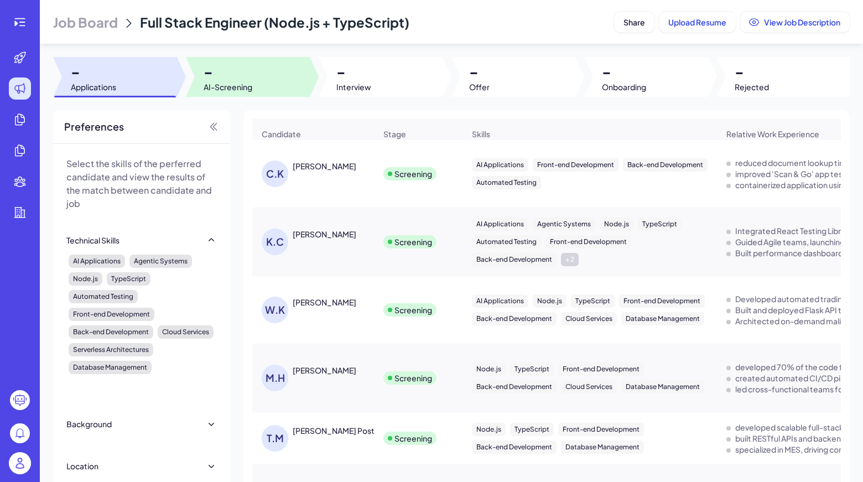
click at [272, 72] on div at bounding box center [248, 77] width 124 height 40
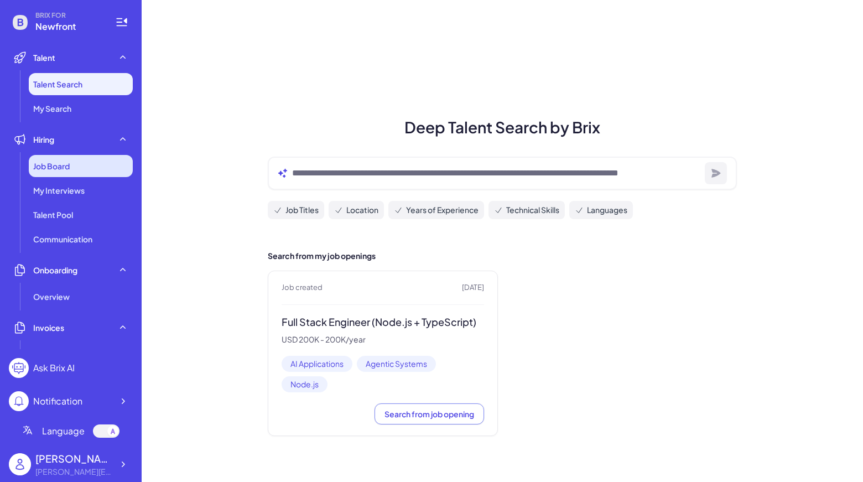
click at [60, 169] on span "Job Board" at bounding box center [51, 165] width 37 height 11
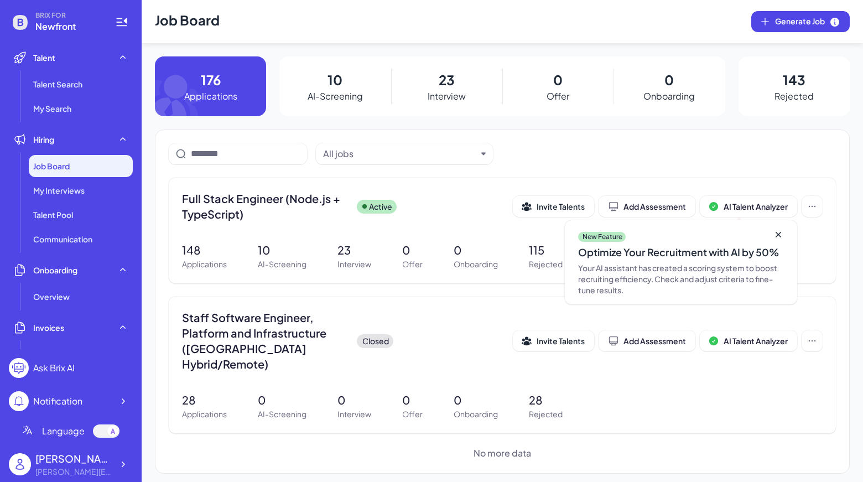
click at [333, 87] on p "10" at bounding box center [335, 80] width 15 height 20
click at [358, 34] on header "Job Board Generate Job" at bounding box center [503, 21] width 722 height 43
click at [341, 77] on p "10" at bounding box center [335, 80] width 15 height 20
click at [269, 200] on span "Full Stack Engineer (Node.js + TypeScript)" at bounding box center [265, 206] width 166 height 31
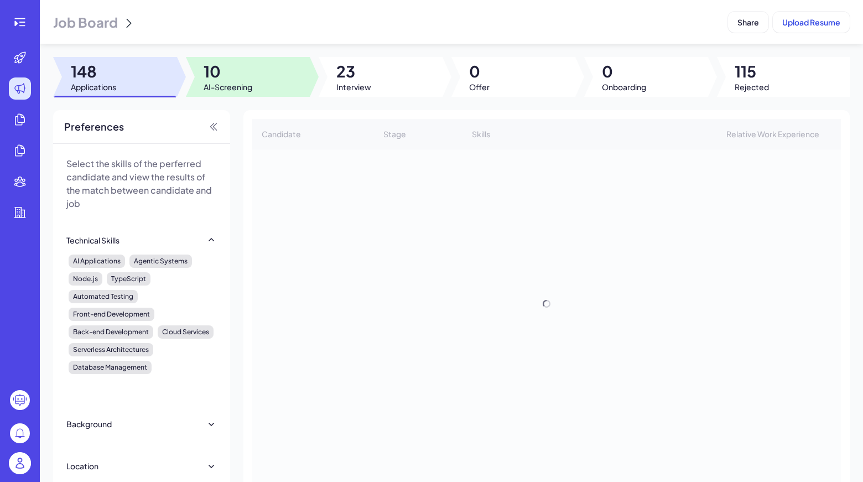
click at [240, 87] on span "AI-Screening" at bounding box center [228, 86] width 49 height 11
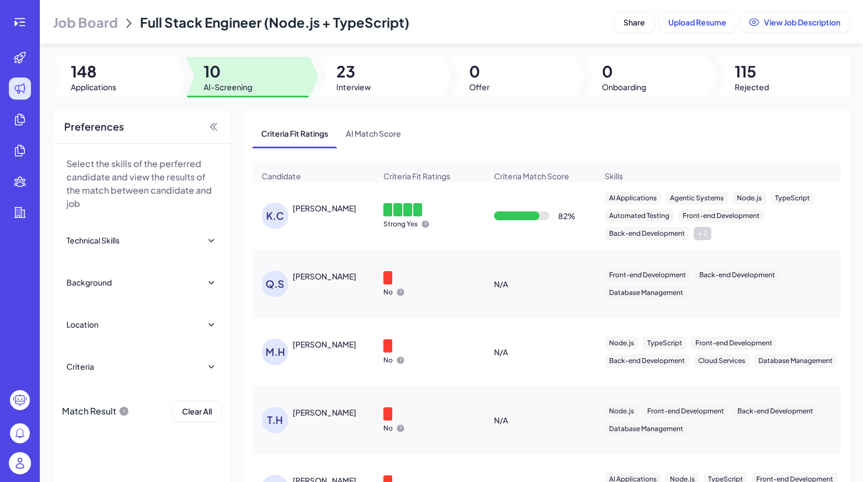
click at [319, 209] on div "[PERSON_NAME]" at bounding box center [325, 208] width 64 height 11
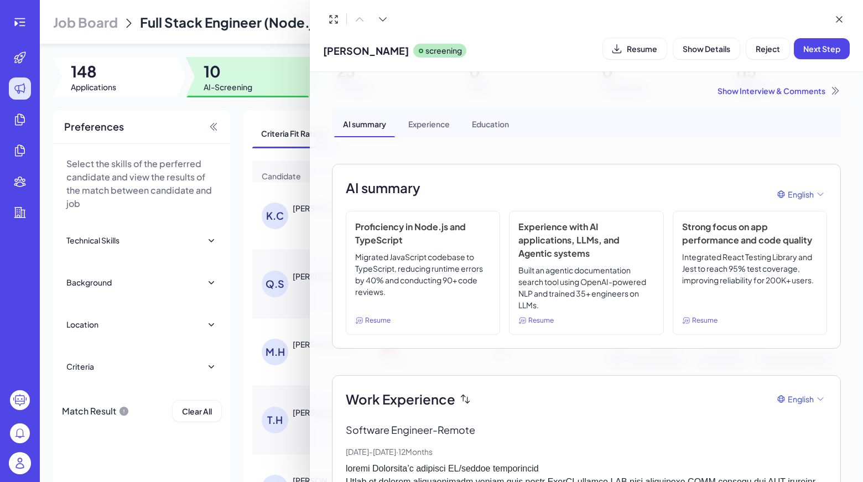
scroll to position [90, 0]
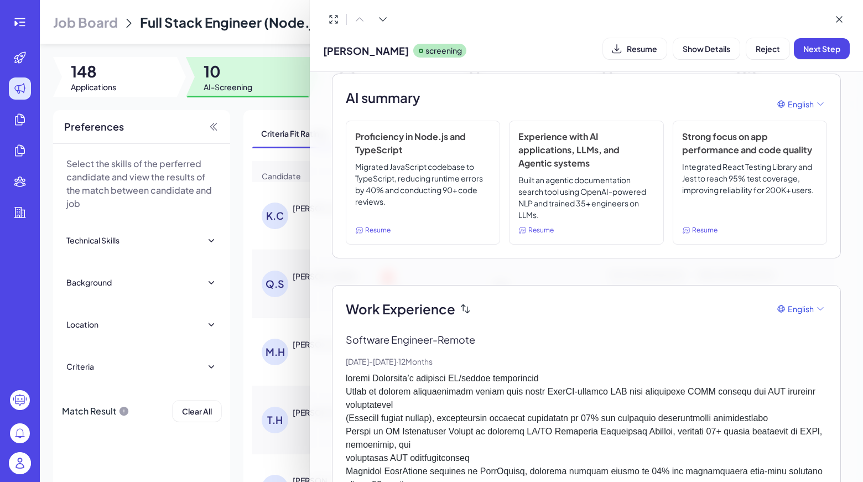
click at [468, 312] on icon at bounding box center [465, 308] width 9 height 9
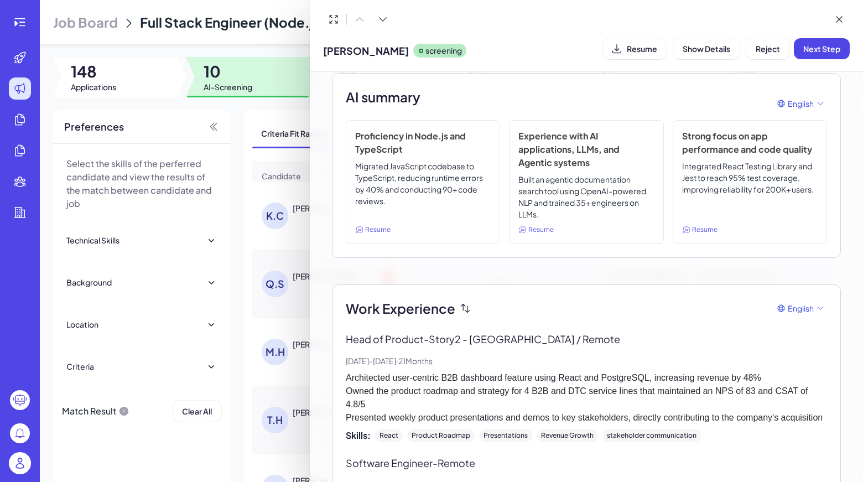
scroll to position [0, 0]
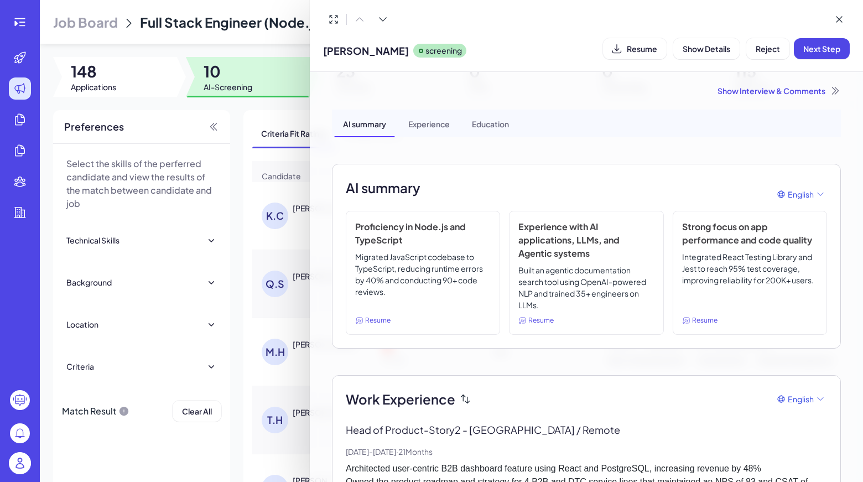
click at [721, 91] on div "Show Interview & Comments" at bounding box center [586, 90] width 509 height 11
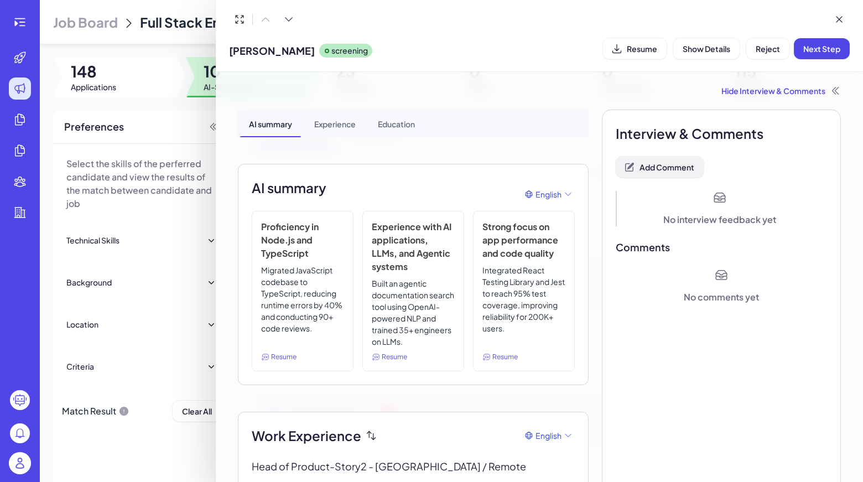
click at [663, 164] on span "Add Comment" at bounding box center [667, 167] width 55 height 10
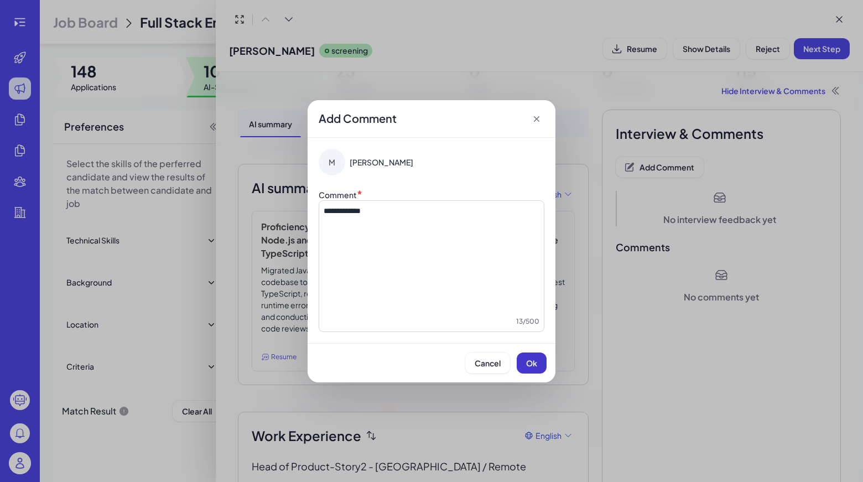
click at [536, 366] on span "Ok" at bounding box center [531, 363] width 11 height 10
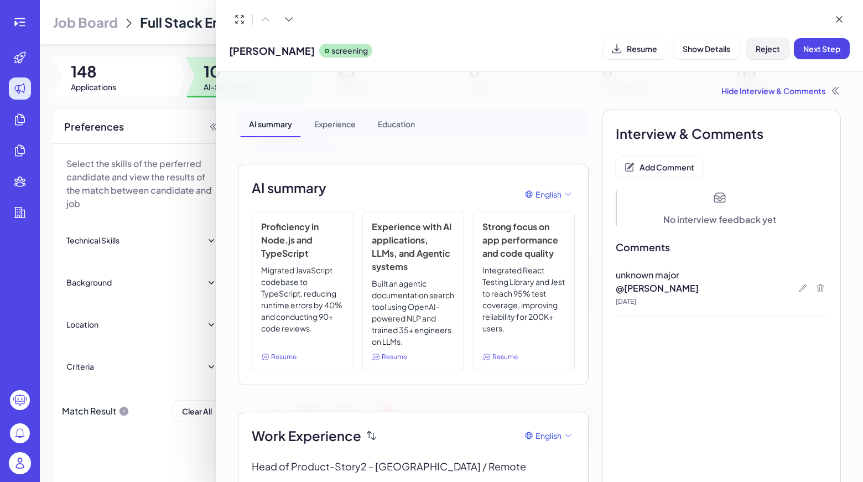
click at [773, 47] on span "Reject" at bounding box center [768, 49] width 24 height 10
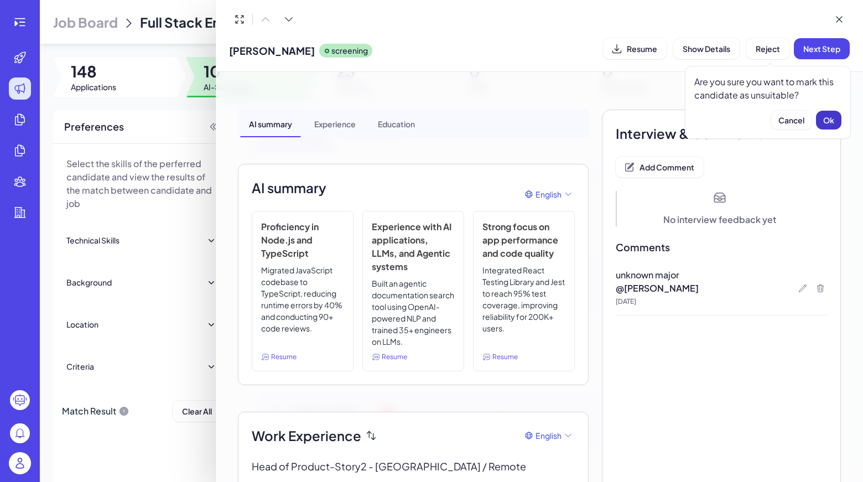
click at [824, 113] on button "Ok" at bounding box center [828, 120] width 25 height 19
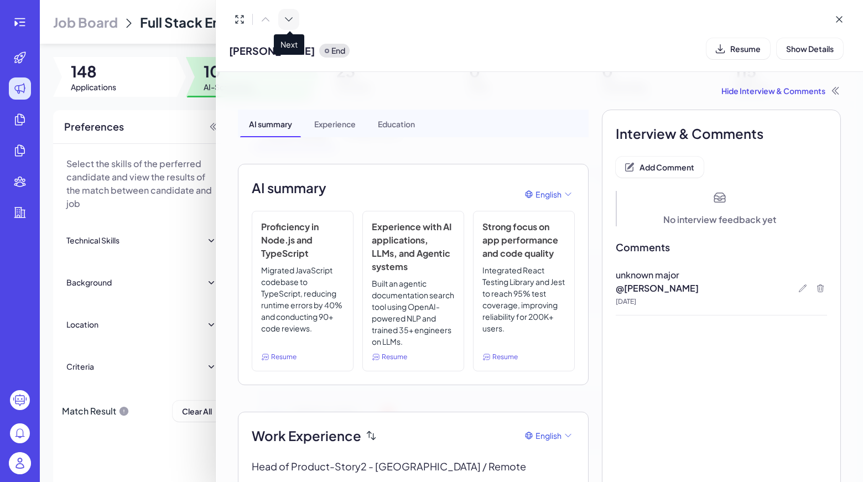
click at [293, 20] on icon at bounding box center [288, 19] width 11 height 11
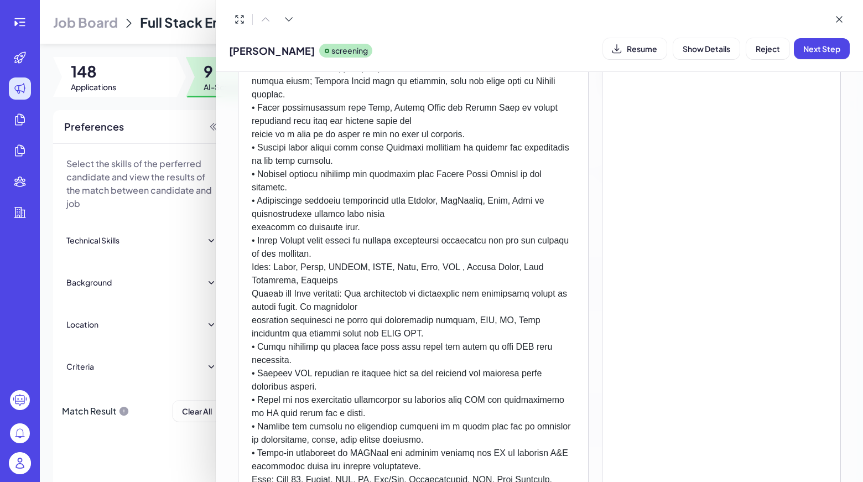
scroll to position [1926, 0]
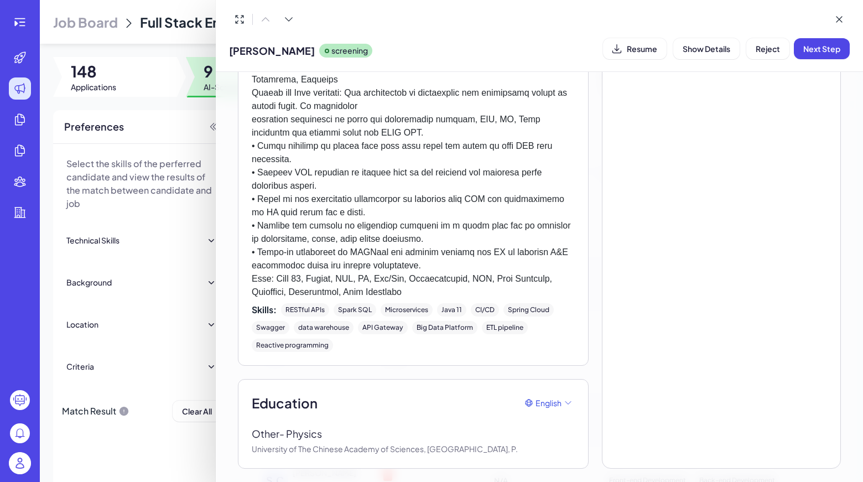
click at [385, 305] on div "Microservices" at bounding box center [407, 309] width 52 height 13
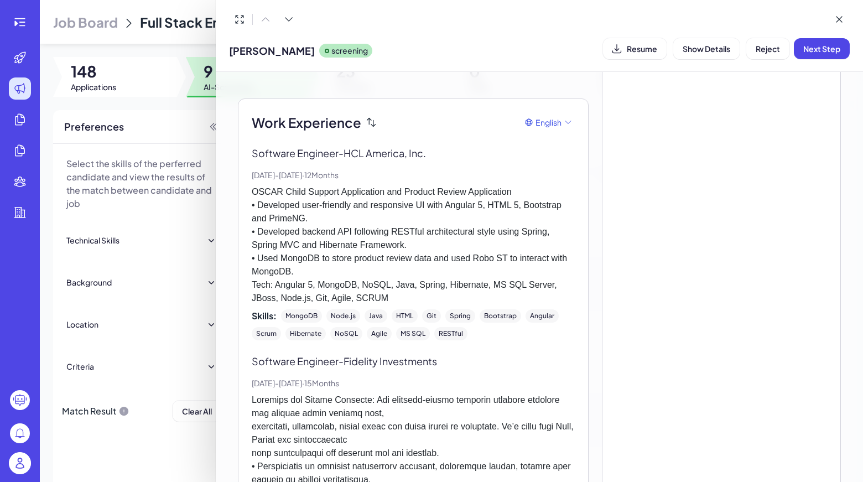
scroll to position [0, 0]
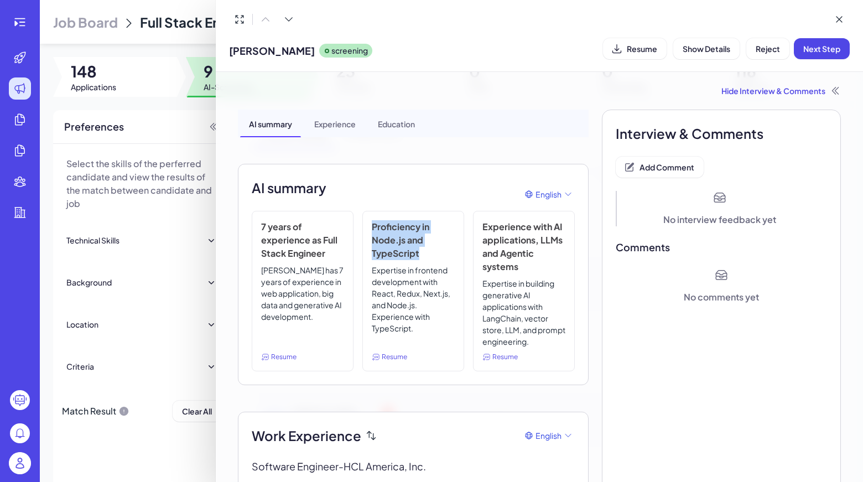
drag, startPoint x: 371, startPoint y: 224, endPoint x: 421, endPoint y: 248, distance: 55.4
click at [421, 248] on h3 "Proficiency in Node.js and TypeScript" at bounding box center [413, 240] width 83 height 40
copy h3 "Proficiency in Node.js and TypeScript"
click at [673, 169] on span "Add Comment" at bounding box center [667, 167] width 55 height 10
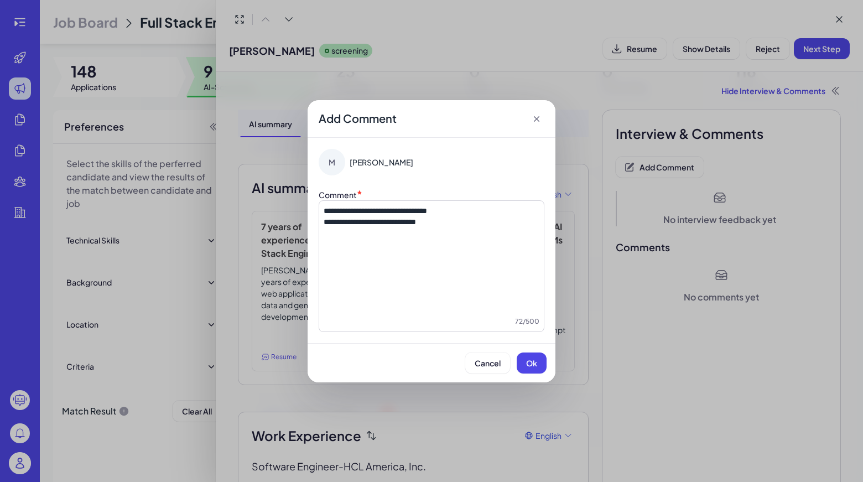
click at [324, 222] on span "**********" at bounding box center [370, 222] width 92 height 8
click at [537, 361] on button "Ok" at bounding box center [532, 362] width 30 height 21
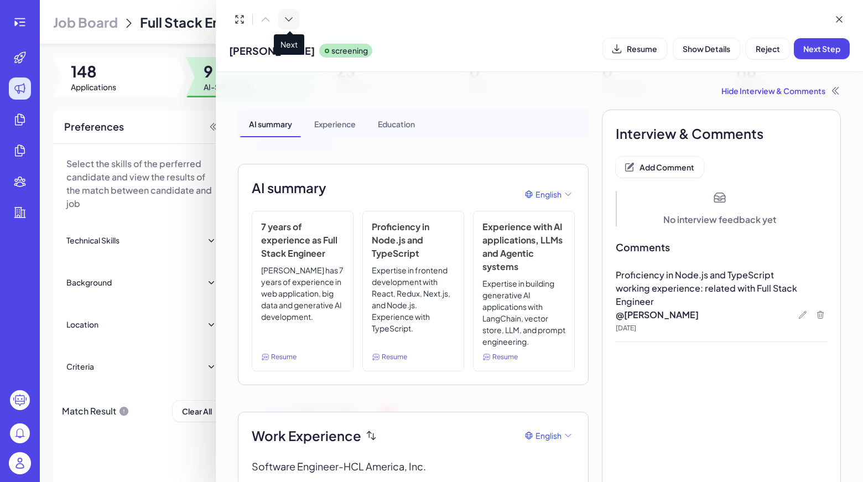
click at [290, 22] on icon at bounding box center [288, 19] width 11 height 11
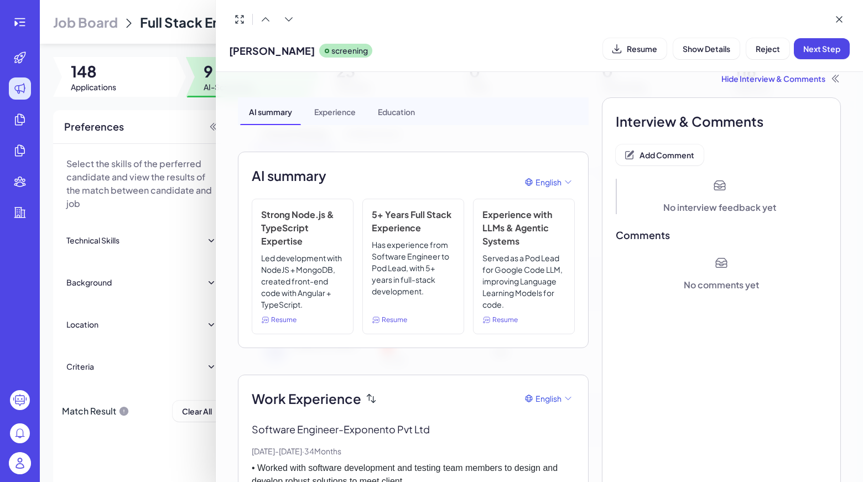
scroll to position [11, 0]
drag, startPoint x: 261, startPoint y: 210, endPoint x: 312, endPoint y: 238, distance: 58.5
click at [312, 238] on div "Strong Node.js & TypeScript Expertise Led development with NodeJS + MongoDB, cr…" at bounding box center [303, 268] width 102 height 136
copy h3 "Strong Node.js & TypeScript Expertise"
click at [678, 150] on button "Add Comment" at bounding box center [660, 156] width 88 height 21
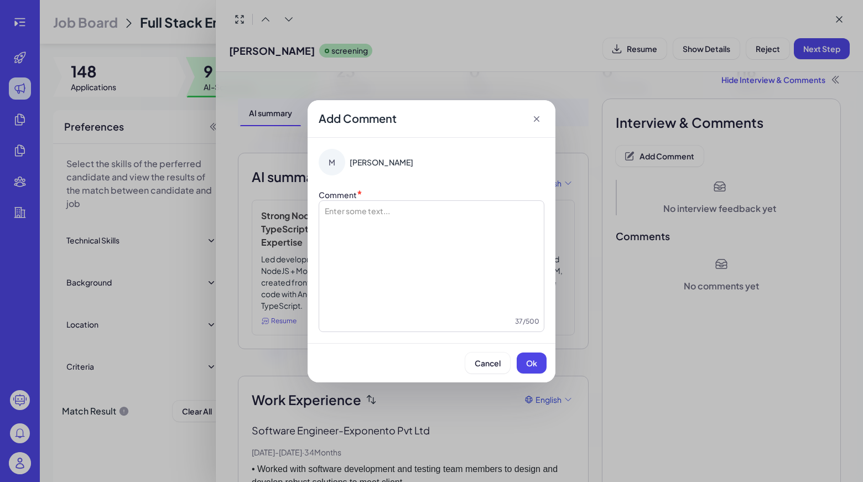
drag, startPoint x: 365, startPoint y: 216, endPoint x: 402, endPoint y: 286, distance: 79.7
click at [538, 352] on button "Ok" at bounding box center [532, 362] width 30 height 21
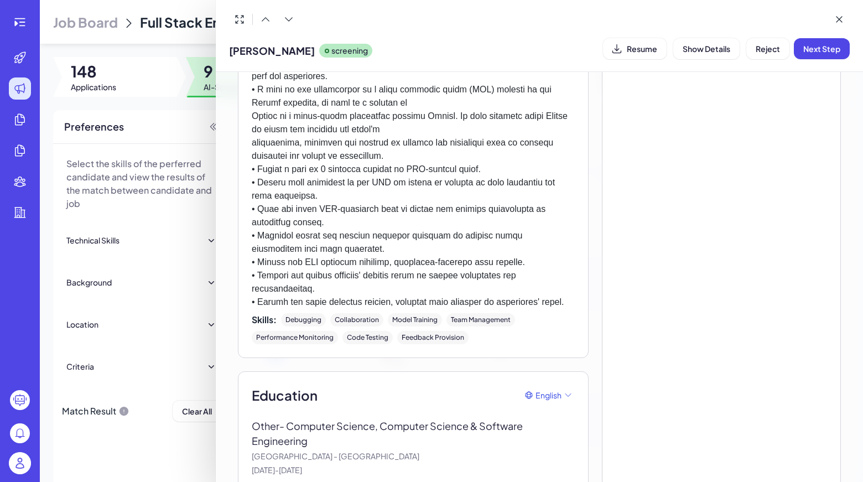
scroll to position [1903, 0]
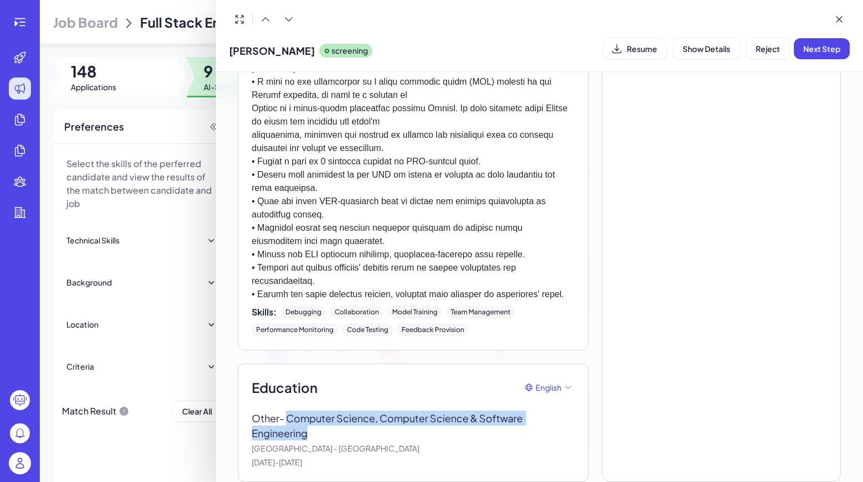
drag, startPoint x: 288, startPoint y: 401, endPoint x: 314, endPoint y: 421, distance: 32.8
click at [314, 421] on p "Other - Computer Science, Computer Science & Software Engineering" at bounding box center [413, 426] width 323 height 30
copy p "Computer Science, Computer Science & Software Engineering"
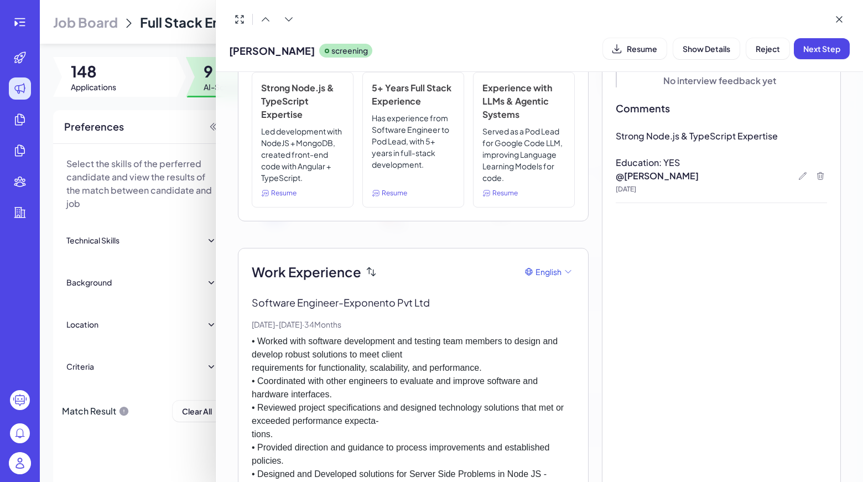
scroll to position [0, 0]
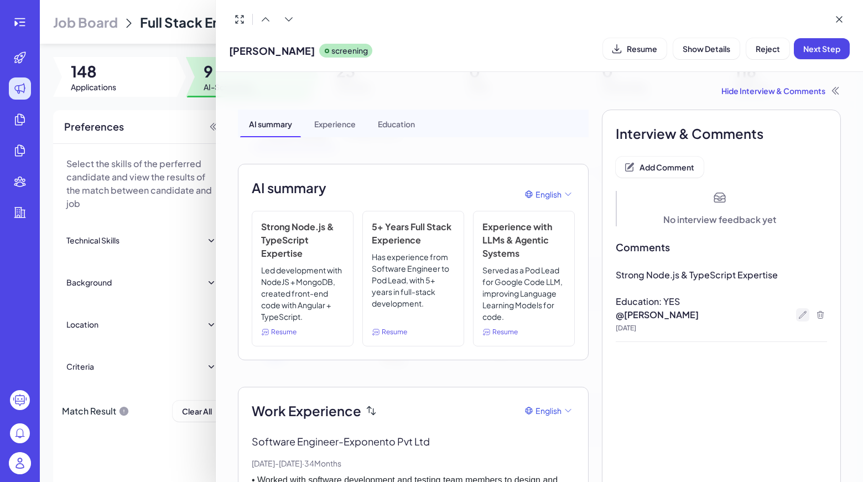
click at [803, 312] on div at bounding box center [802, 314] width 13 height 13
click at [798, 313] on icon at bounding box center [802, 314] width 9 height 9
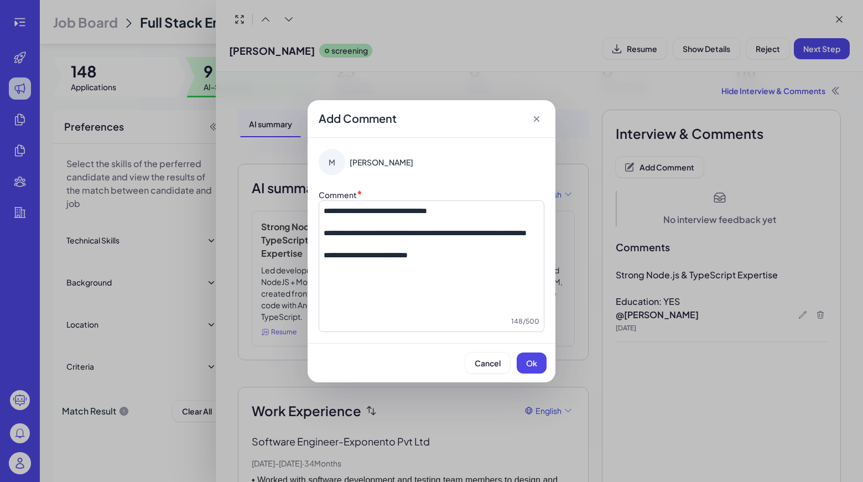
click at [527, 350] on div "Cancel Ok" at bounding box center [432, 362] width 248 height 39
click at [529, 355] on button "Ok" at bounding box center [532, 362] width 30 height 21
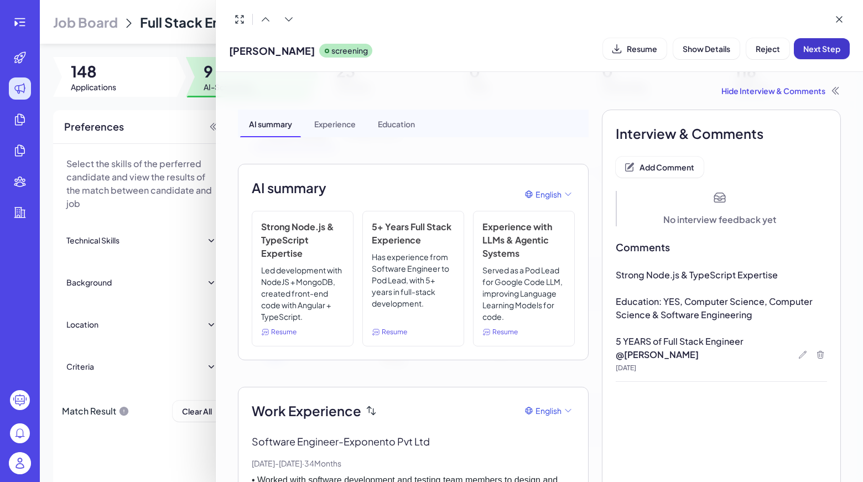
click at [812, 54] on button "Next Step" at bounding box center [822, 48] width 56 height 21
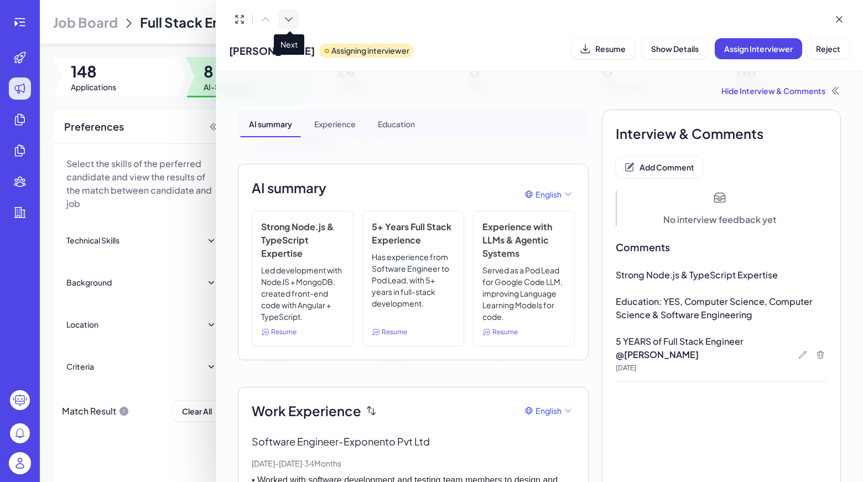
click at [289, 14] on icon at bounding box center [288, 19] width 11 height 11
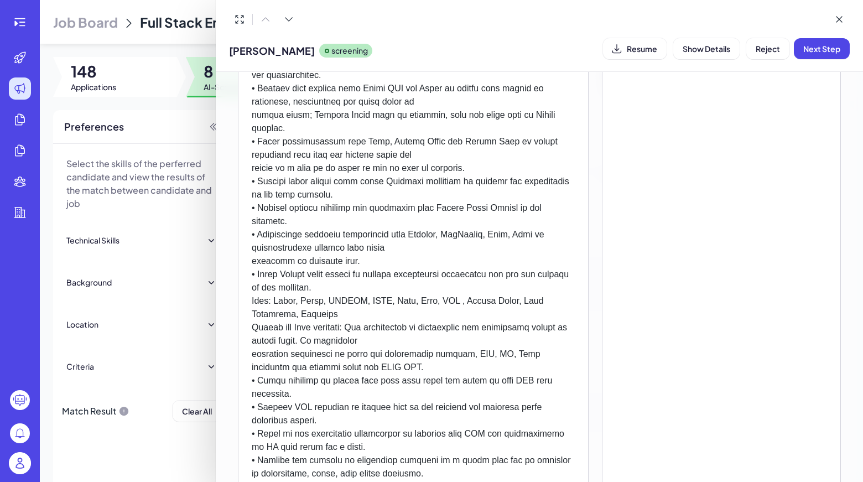
scroll to position [1691, 0]
click at [299, 21] on button at bounding box center [288, 19] width 21 height 21
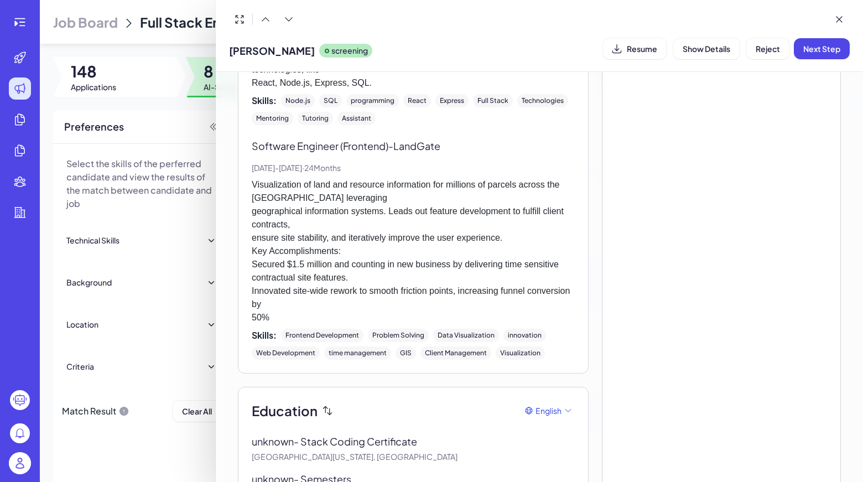
scroll to position [739, 0]
click at [292, 20] on icon at bounding box center [288, 19] width 11 height 11
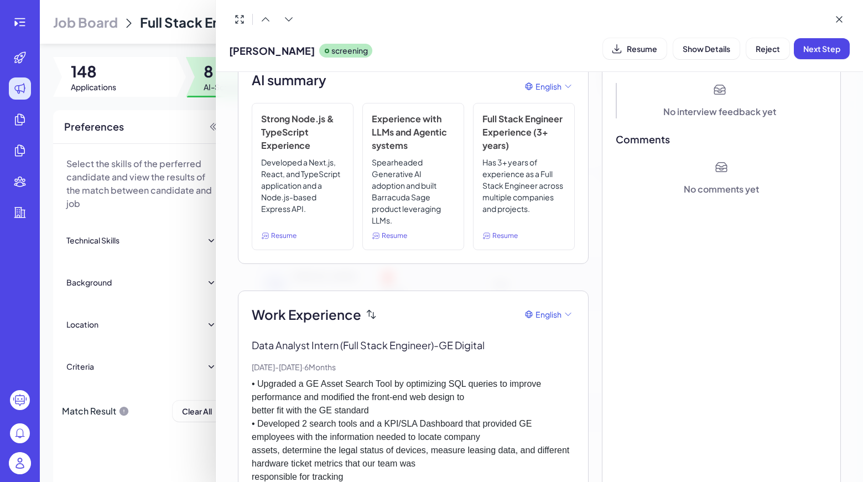
scroll to position [0, 0]
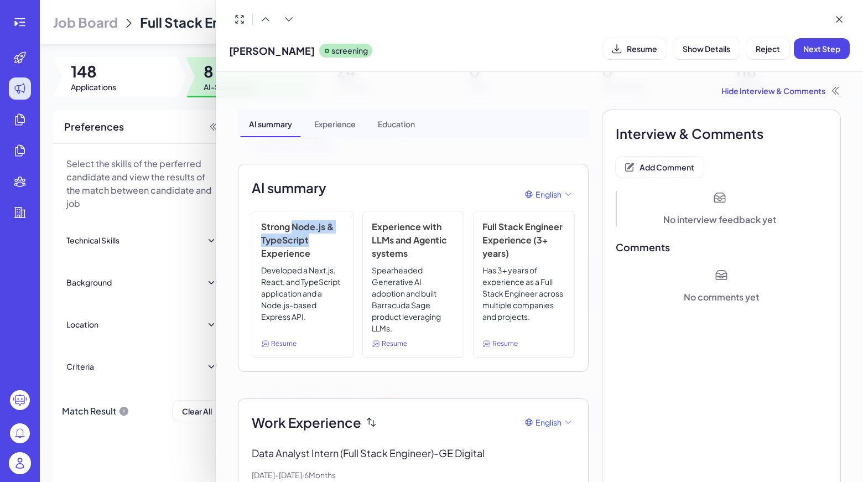
drag, startPoint x: 293, startPoint y: 224, endPoint x: 310, endPoint y: 238, distance: 21.6
click at [310, 238] on h3 "Strong Node.js & TypeScript Experience" at bounding box center [302, 240] width 83 height 40
copy h3 "Node.js & TypeScript"
click at [640, 165] on span "Add Comment" at bounding box center [667, 167] width 55 height 10
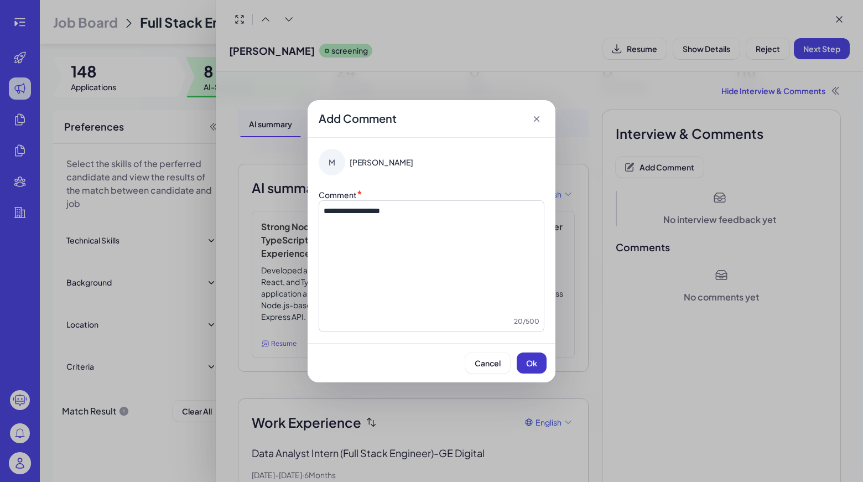
click at [535, 370] on button "Ok" at bounding box center [532, 362] width 30 height 21
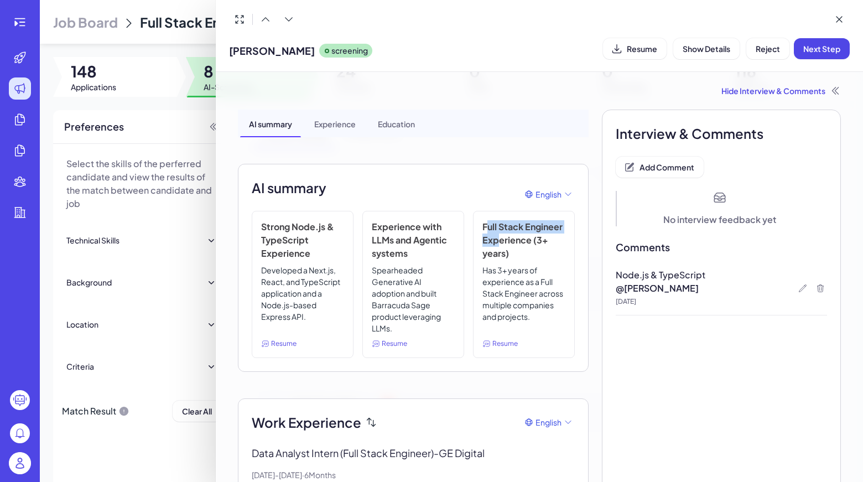
drag, startPoint x: 481, startPoint y: 225, endPoint x: 494, endPoint y: 233, distance: 15.1
click at [494, 233] on h3 "Full Stack Engineer Experience (3+ years)" at bounding box center [523, 240] width 83 height 40
click at [473, 222] on div "Full Stack Engineer Experience (3+ years) Has 3+ years of experience as a Full …" at bounding box center [524, 284] width 102 height 147
drag, startPoint x: 480, startPoint y: 225, endPoint x: 524, endPoint y: 257, distance: 54.2
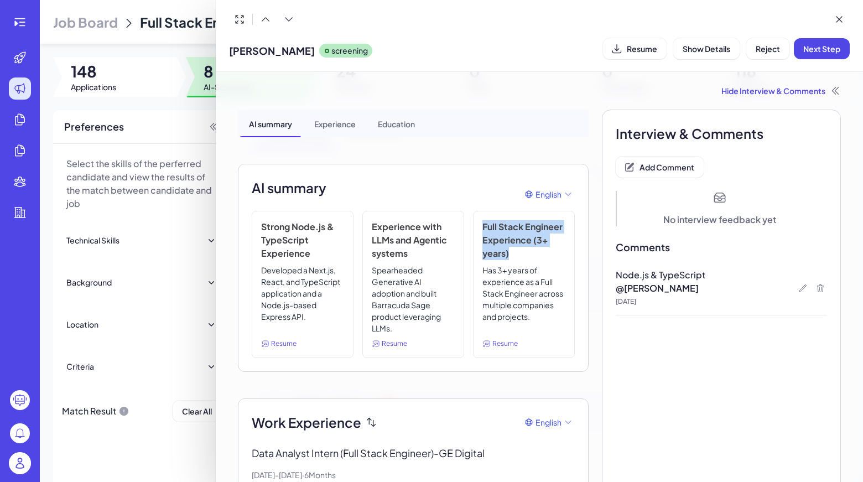
click at [524, 257] on h3 "Full Stack Engineer Experience (3+ years)" at bounding box center [523, 240] width 83 height 40
copy h3 "Full Stack Engineer Experience (3+ years)"
click at [792, 284] on div "Node.js & TypeScript @ Maggie Aug 10, 2025" at bounding box center [721, 291] width 211 height 47
click at [796, 284] on div at bounding box center [802, 288] width 13 height 13
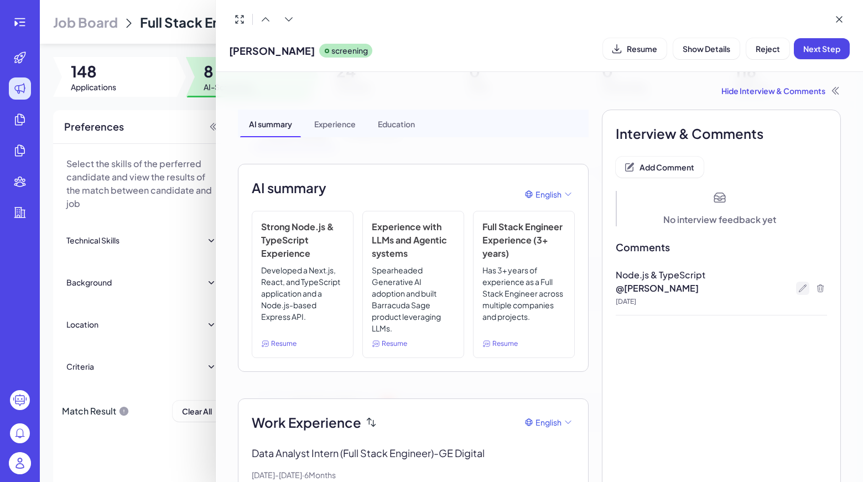
click at [798, 284] on icon at bounding box center [802, 288] width 9 height 9
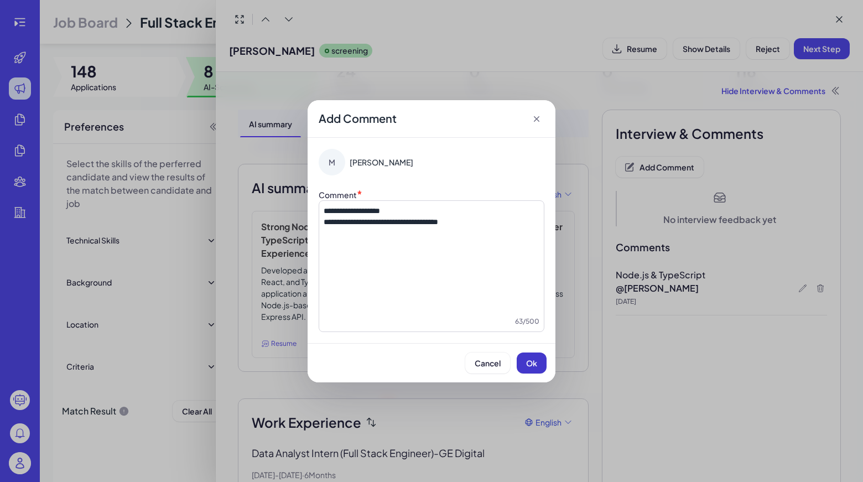
click at [541, 363] on button "Ok" at bounding box center [532, 362] width 30 height 21
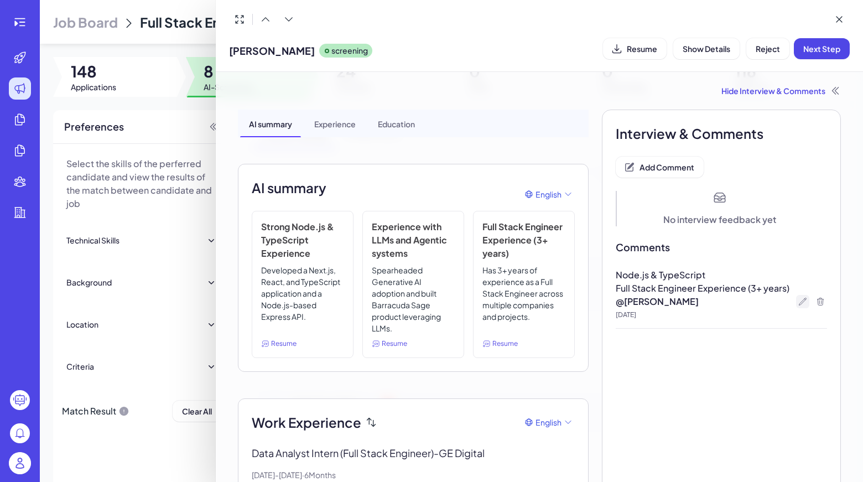
click at [803, 302] on div at bounding box center [802, 301] width 13 height 13
click at [797, 296] on div at bounding box center [802, 301] width 13 height 13
click at [798, 300] on icon at bounding box center [802, 301] width 9 height 9
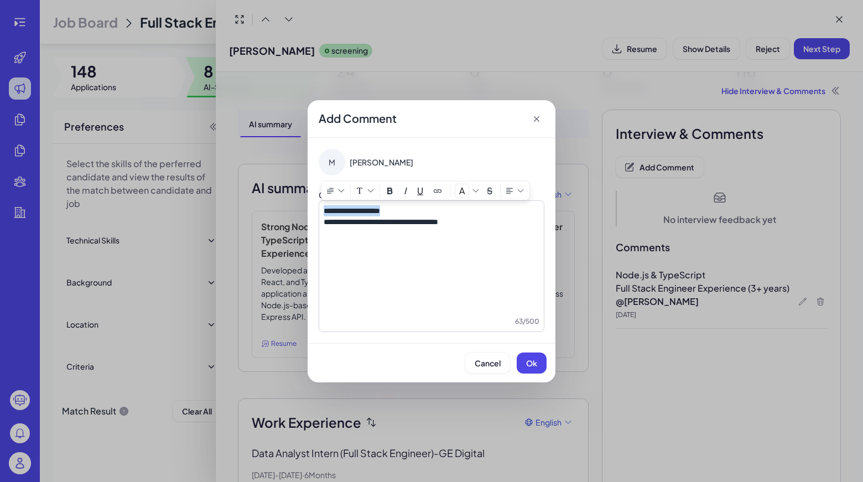
drag, startPoint x: 481, startPoint y: 212, endPoint x: 316, endPoint y: 206, distance: 165.0
click at [316, 206] on div "**********" at bounding box center [432, 240] width 248 height 205
click at [325, 218] on span "**********" at bounding box center [381, 222] width 115 height 8
click at [324, 208] on span "**********" at bounding box center [352, 211] width 56 height 8
click at [513, 224] on p "**********" at bounding box center [432, 221] width 216 height 11
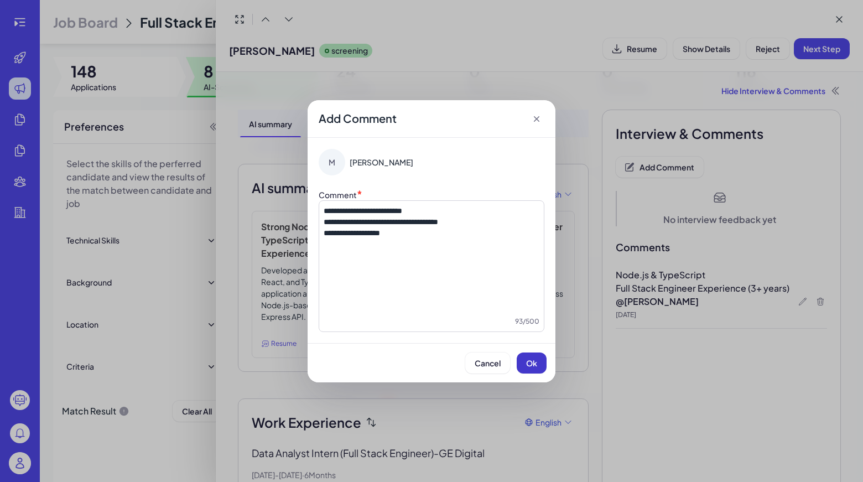
click at [542, 365] on button "Ok" at bounding box center [532, 362] width 30 height 21
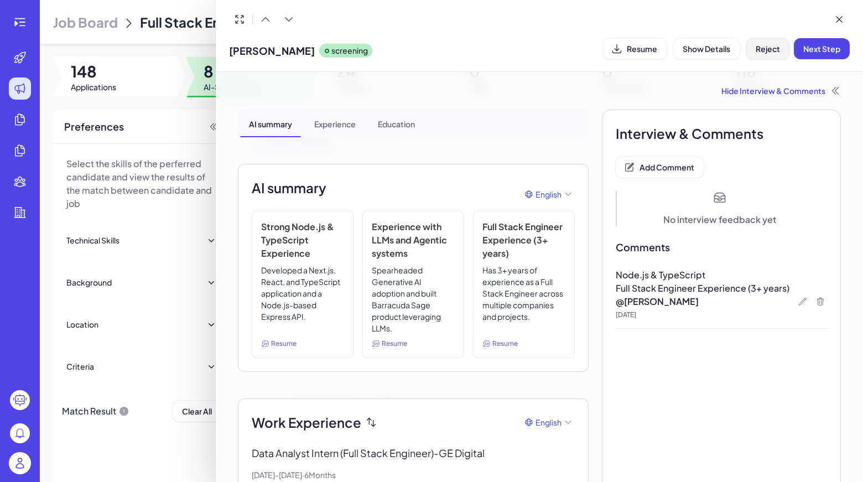
click at [775, 56] on button "Reject" at bounding box center [767, 48] width 43 height 21
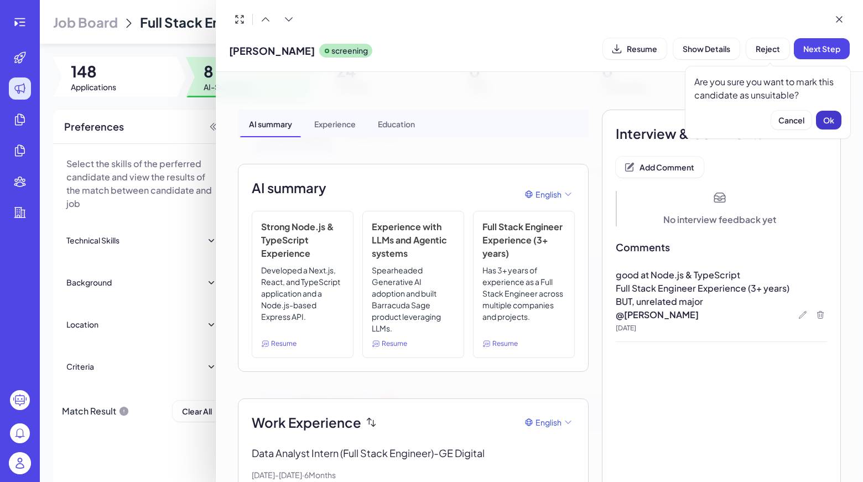
click at [840, 120] on button "Ok" at bounding box center [828, 120] width 25 height 19
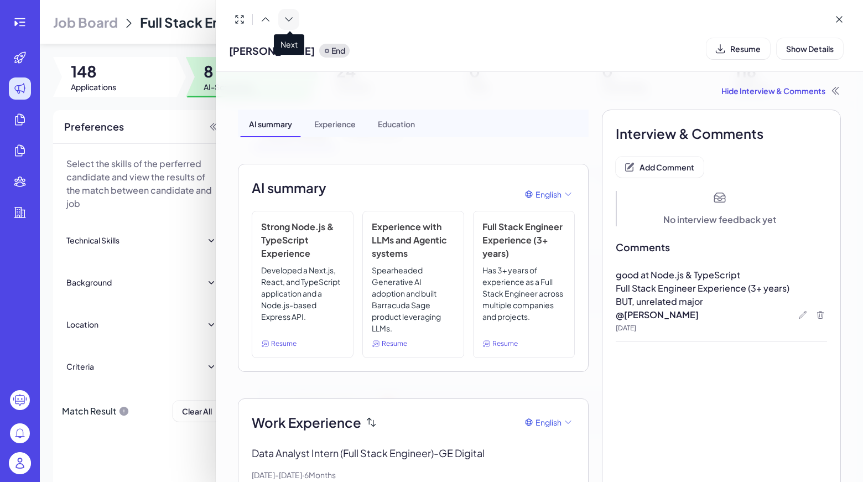
click at [294, 20] on icon at bounding box center [288, 19] width 11 height 11
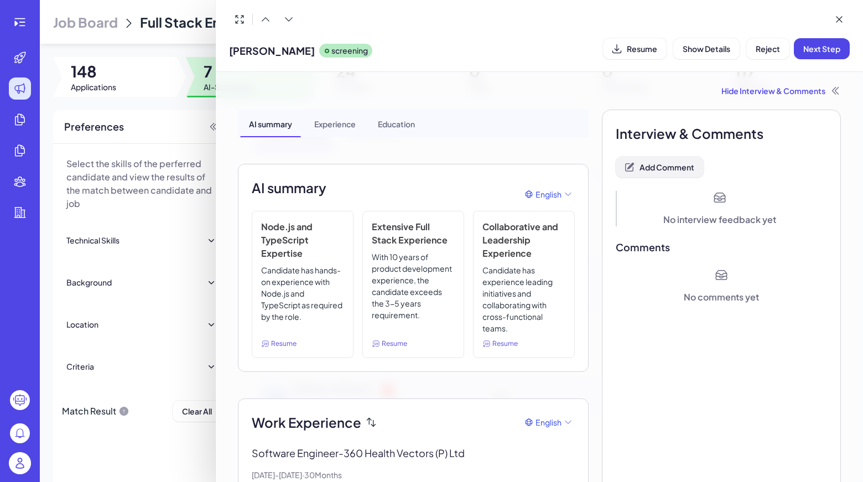
click at [687, 164] on span "Add Comment" at bounding box center [667, 167] width 55 height 10
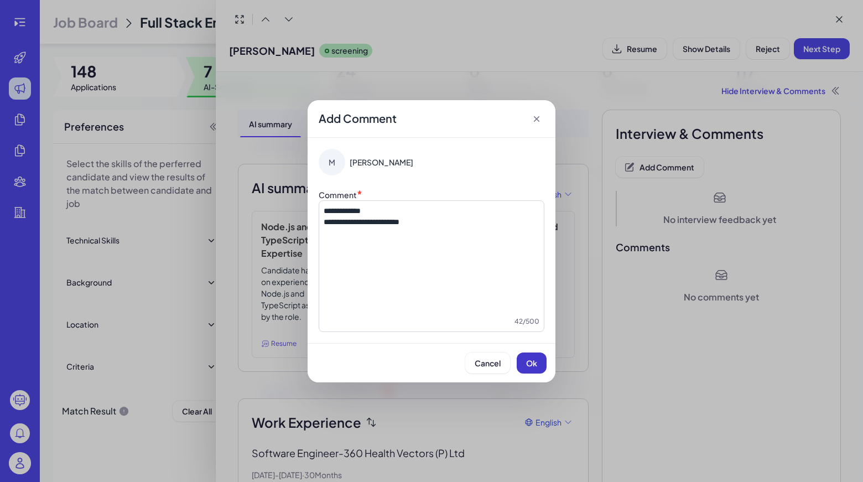
click at [531, 366] on span "Ok" at bounding box center [531, 363] width 11 height 10
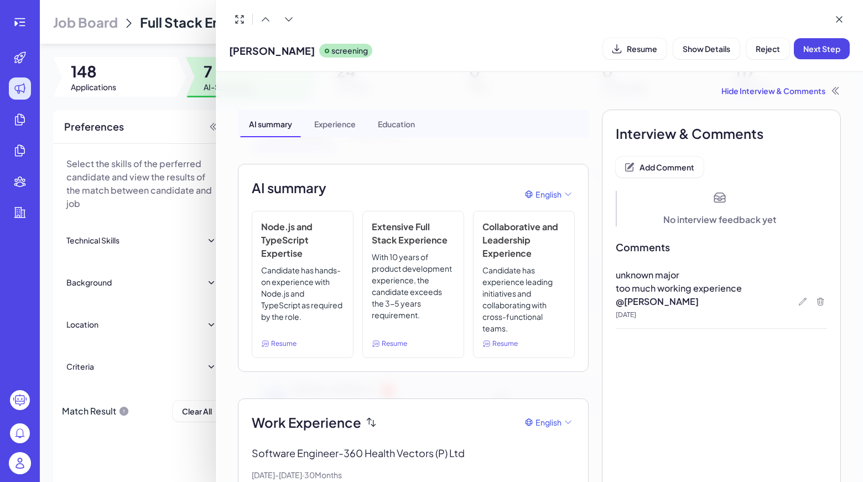
click at [765, 56] on button "Reject" at bounding box center [767, 48] width 43 height 21
click at [826, 121] on span "Ok" at bounding box center [828, 120] width 11 height 10
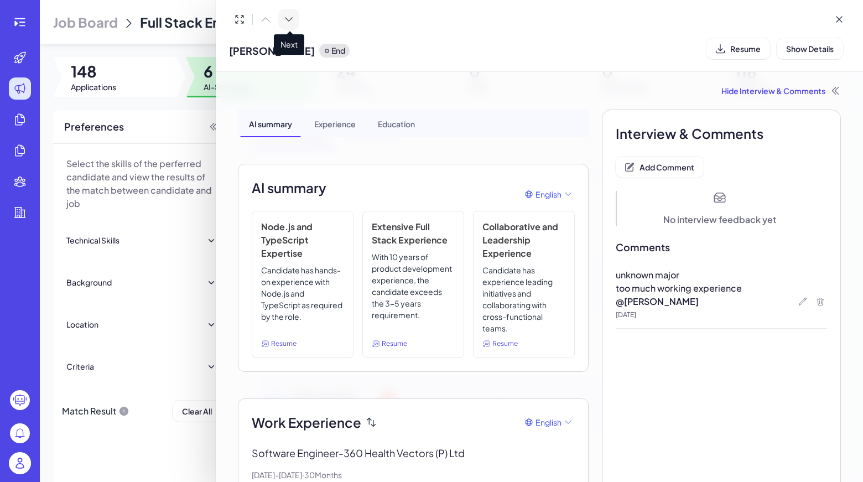
click at [289, 21] on icon at bounding box center [288, 19] width 11 height 11
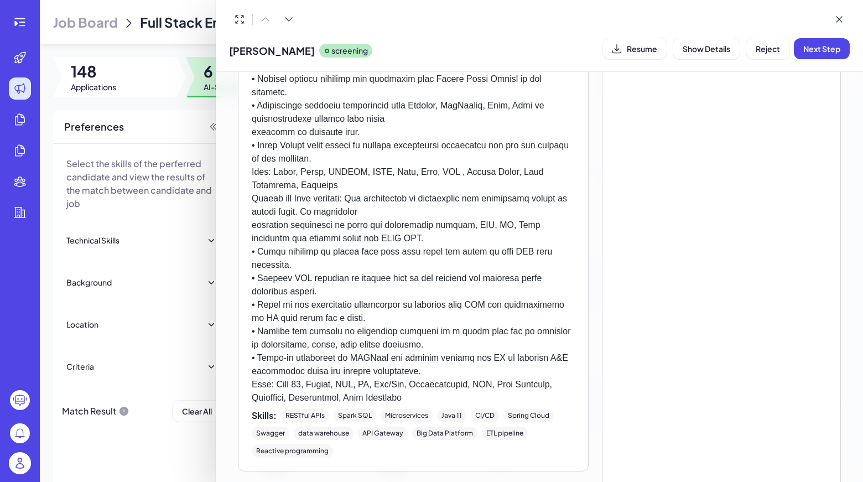
scroll to position [1926, 0]
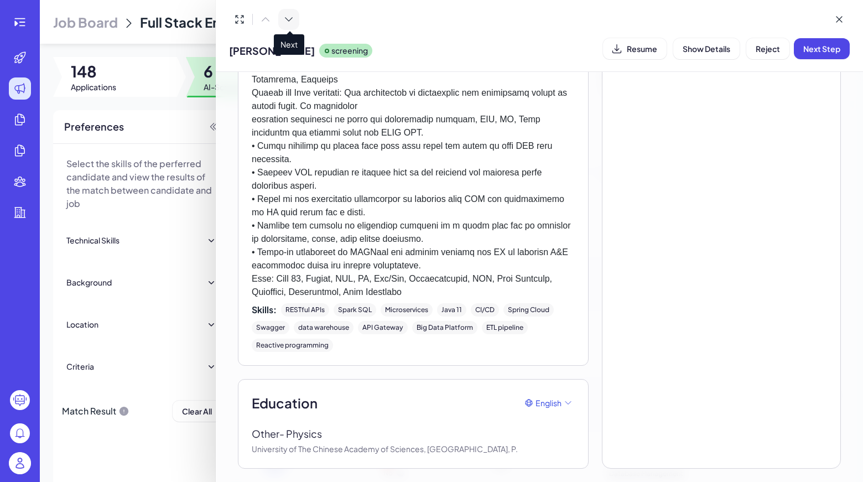
click at [293, 16] on icon at bounding box center [288, 19] width 11 height 11
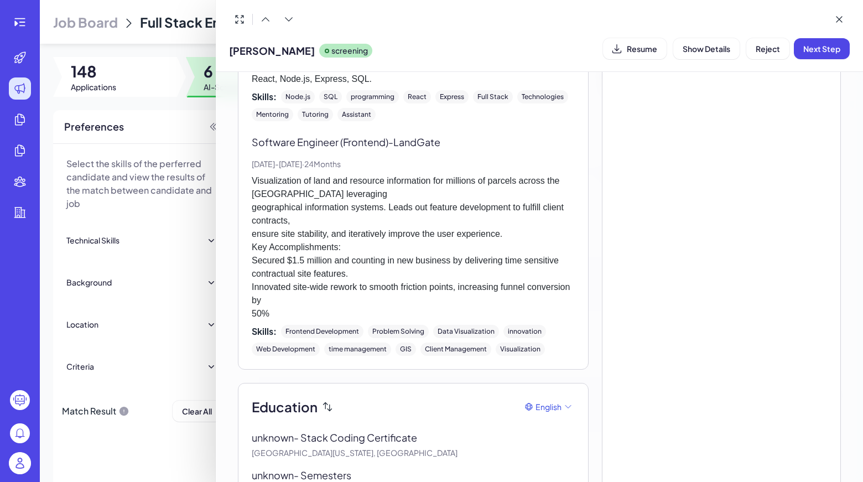
scroll to position [783, 0]
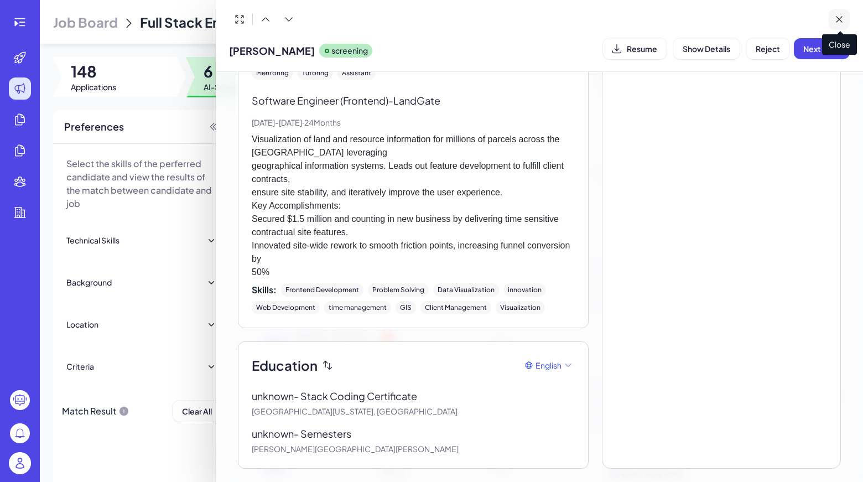
click at [843, 18] on icon at bounding box center [839, 19] width 11 height 11
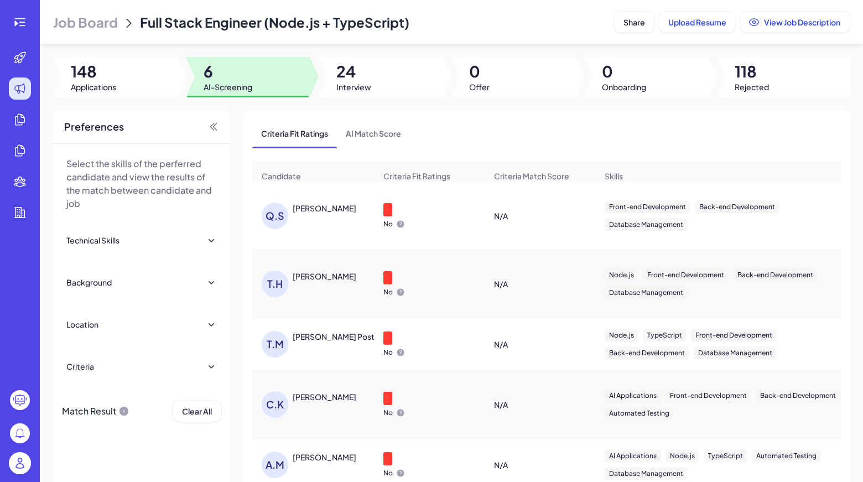
scroll to position [54, 0]
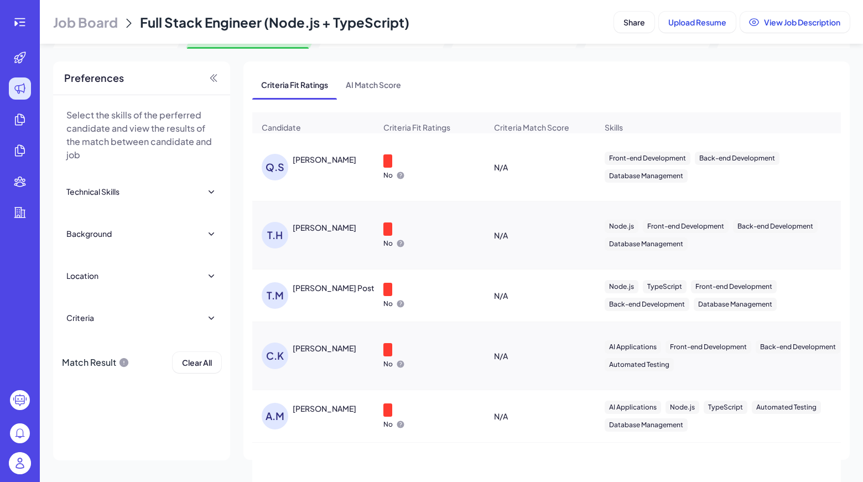
click at [330, 422] on div "A.M ARCHIT MITTAL" at bounding box center [319, 416] width 114 height 27
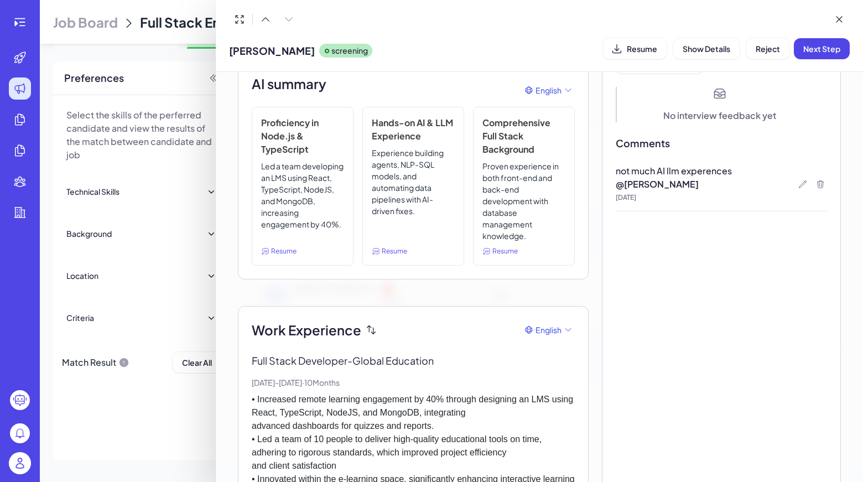
scroll to position [0, 0]
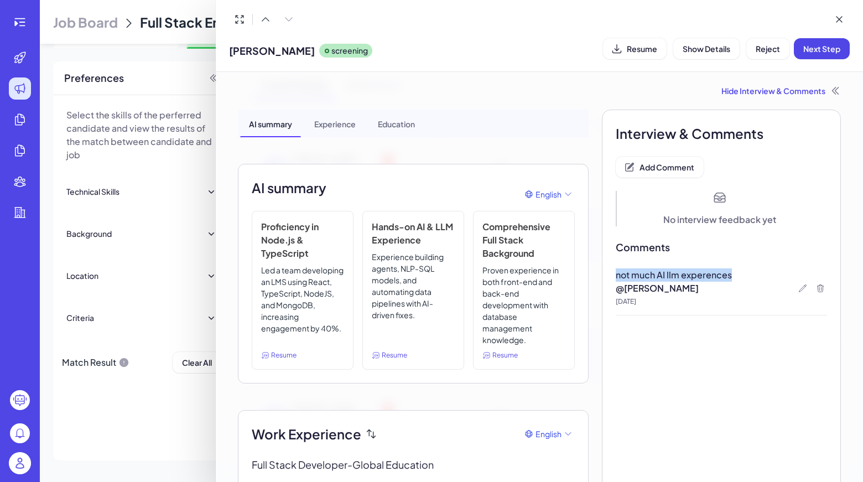
drag, startPoint x: 612, startPoint y: 277, endPoint x: 740, endPoint y: 271, distance: 128.0
click at [740, 271] on p "not much AI llm experences" at bounding box center [721, 274] width 211 height 13
drag, startPoint x: 729, startPoint y: 274, endPoint x: 612, endPoint y: 266, distance: 117.6
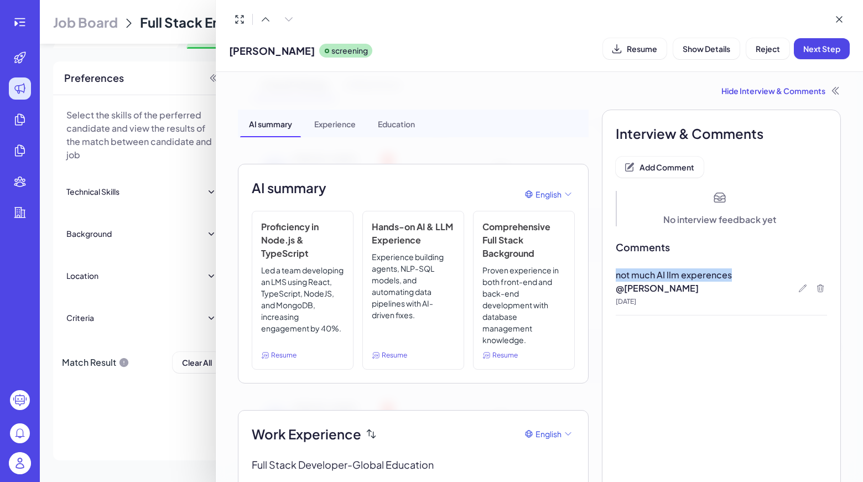
copy span "not much AI llm experences"
click at [272, 18] on button at bounding box center [265, 19] width 21 height 21
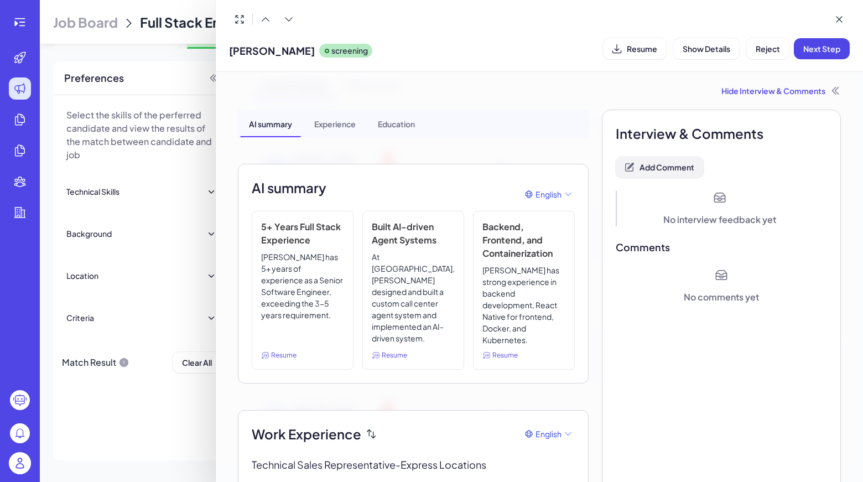
click at [654, 169] on span "Add Comment" at bounding box center [667, 167] width 55 height 10
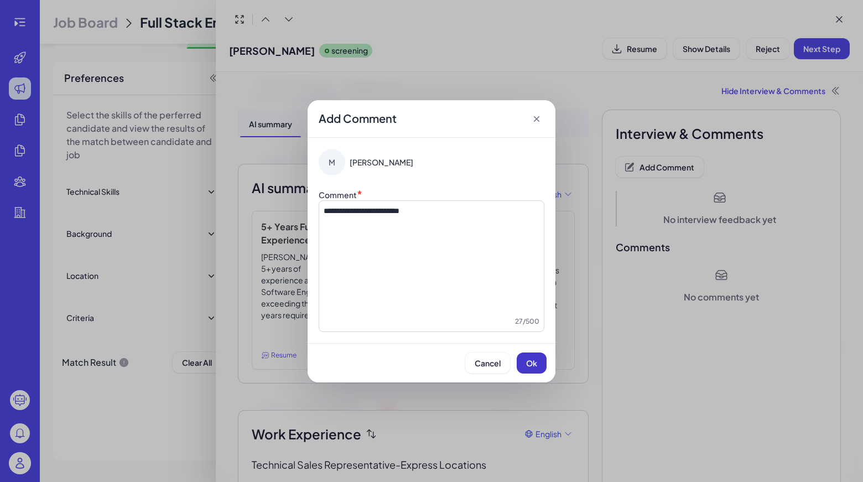
click at [526, 364] on button "Ok" at bounding box center [532, 362] width 30 height 21
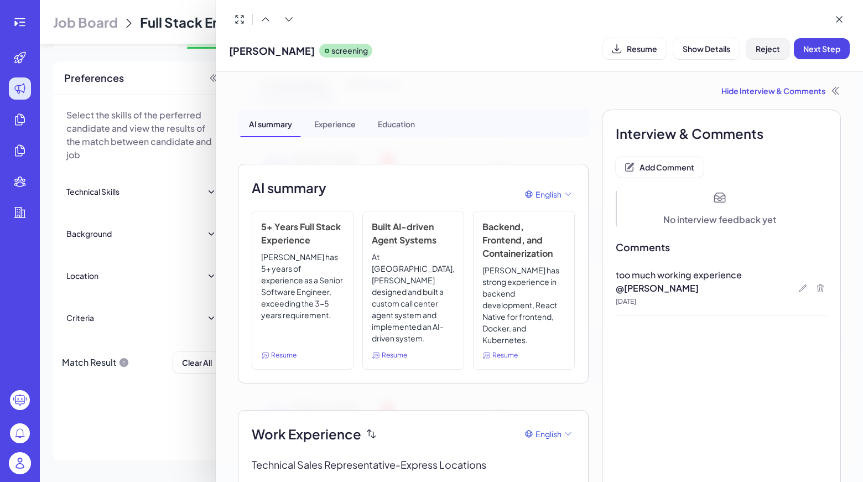
click at [779, 48] on span "Reject" at bounding box center [768, 49] width 24 height 10
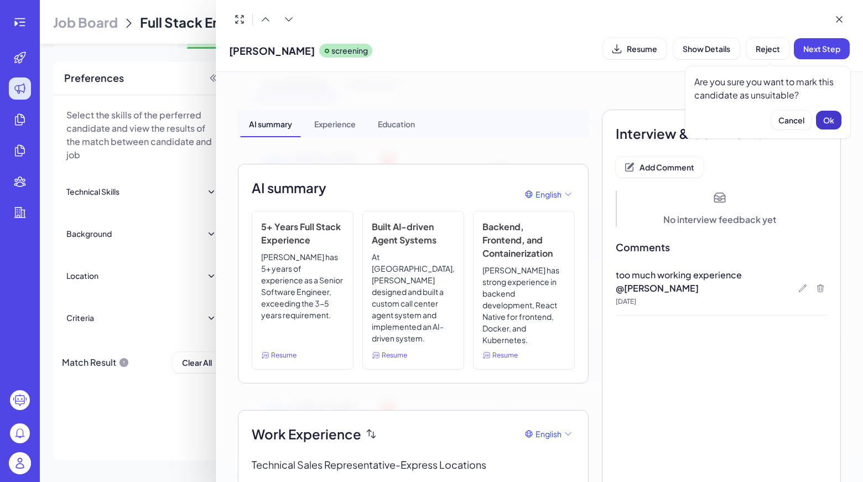
click at [826, 127] on button "Ok" at bounding box center [828, 120] width 25 height 19
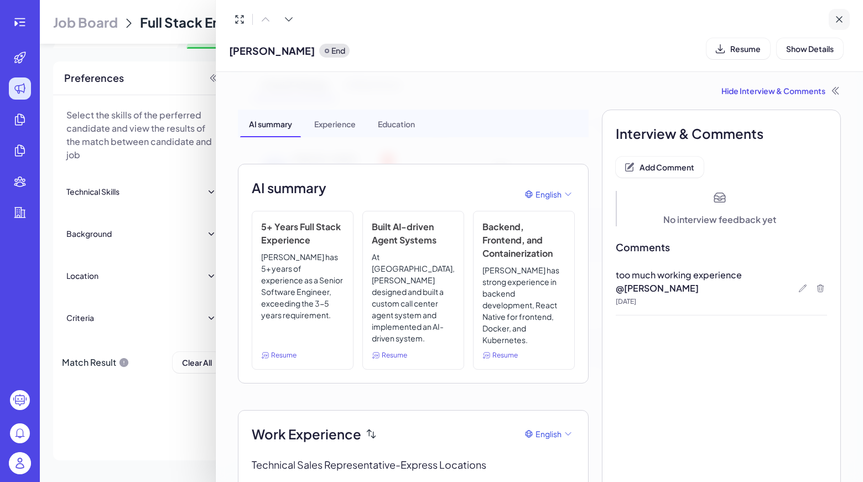
click at [847, 17] on div "Conrad Kramer End Resume Show Details" at bounding box center [539, 36] width 647 height 72
click at [847, 17] on button at bounding box center [839, 19] width 21 height 21
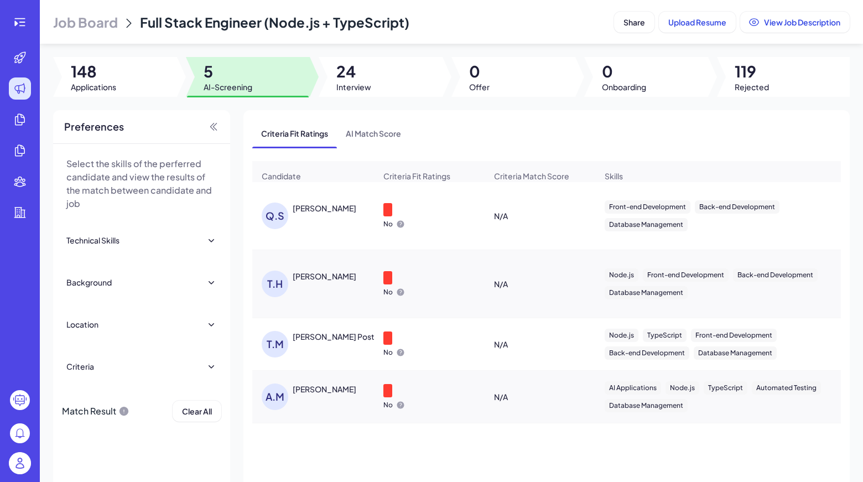
click at [292, 350] on div "T.M" at bounding box center [277, 344] width 31 height 27
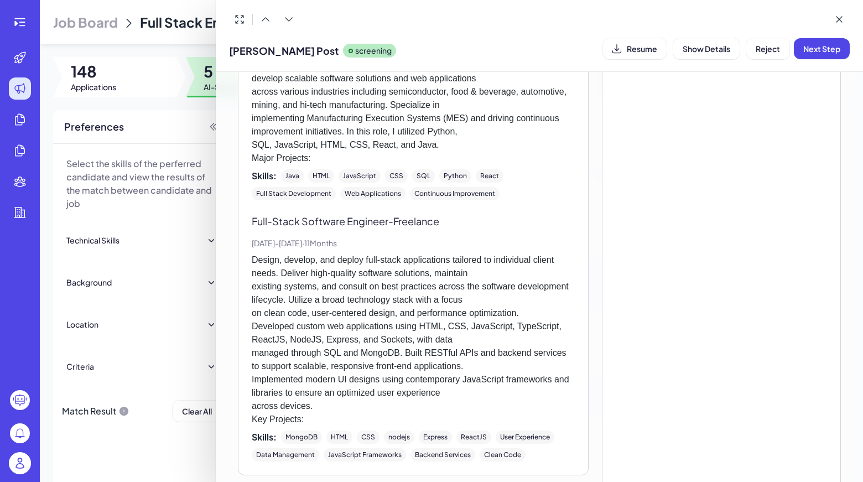
scroll to position [613, 0]
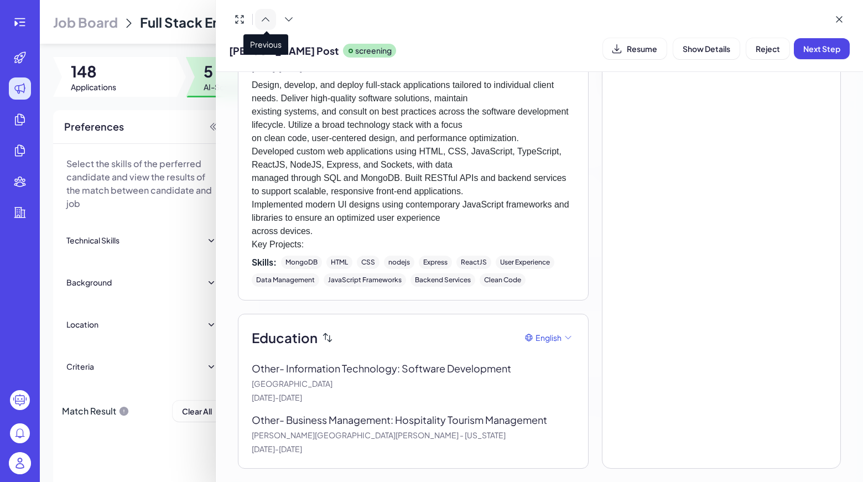
click at [269, 22] on icon at bounding box center [265, 19] width 11 height 11
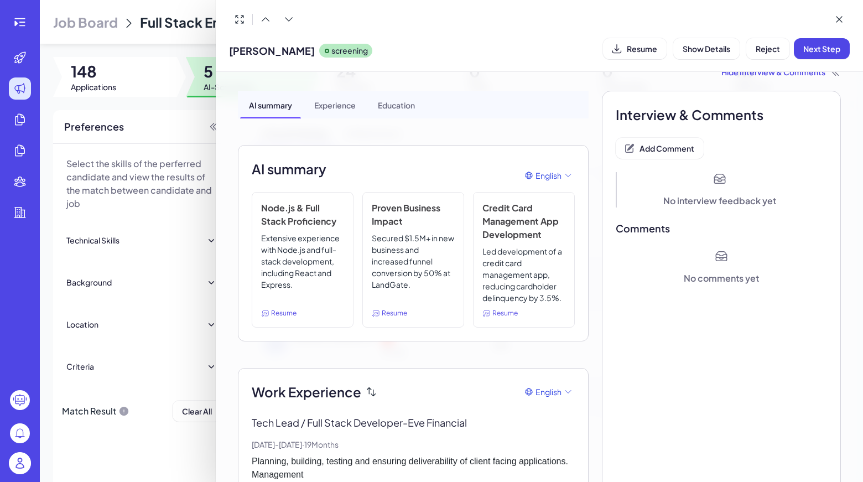
scroll to position [0, 0]
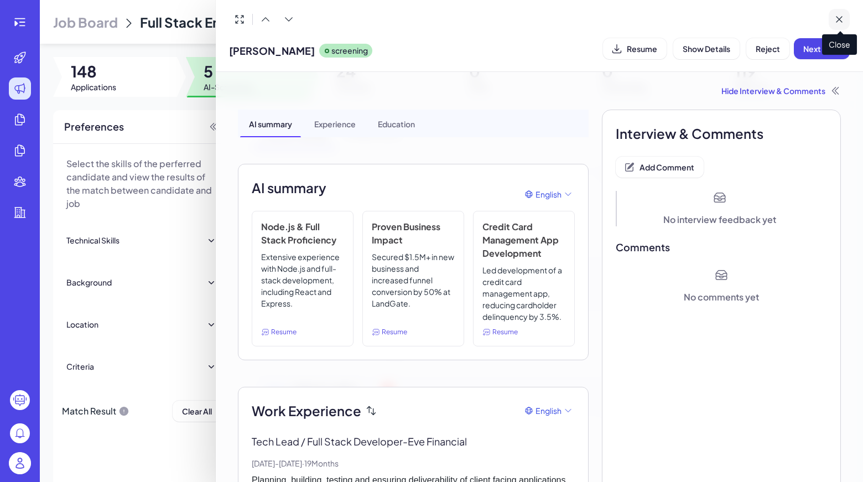
click at [832, 18] on button at bounding box center [839, 19] width 21 height 21
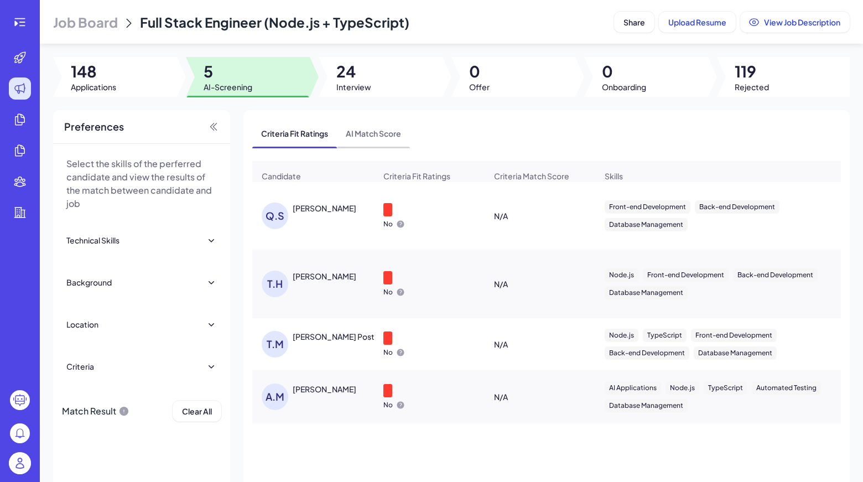
click at [375, 144] on span "AI Match Score" at bounding box center [373, 133] width 73 height 29
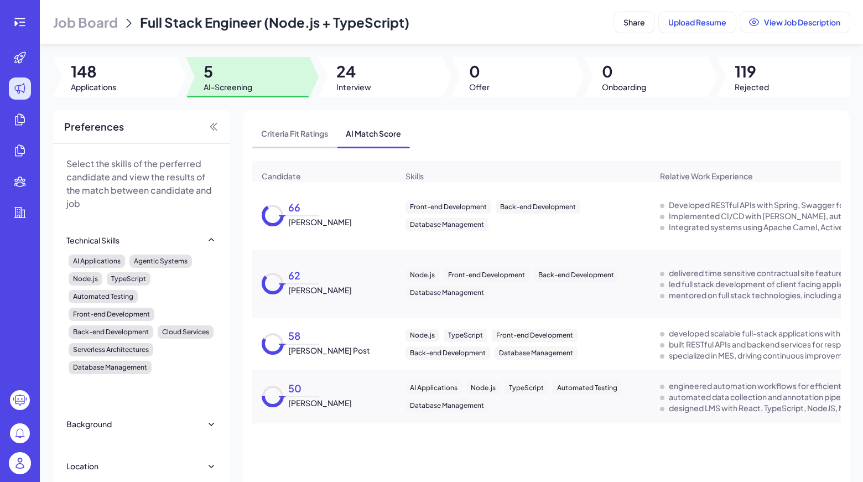
click at [309, 136] on span "Criteria Fit Ratings" at bounding box center [294, 133] width 85 height 29
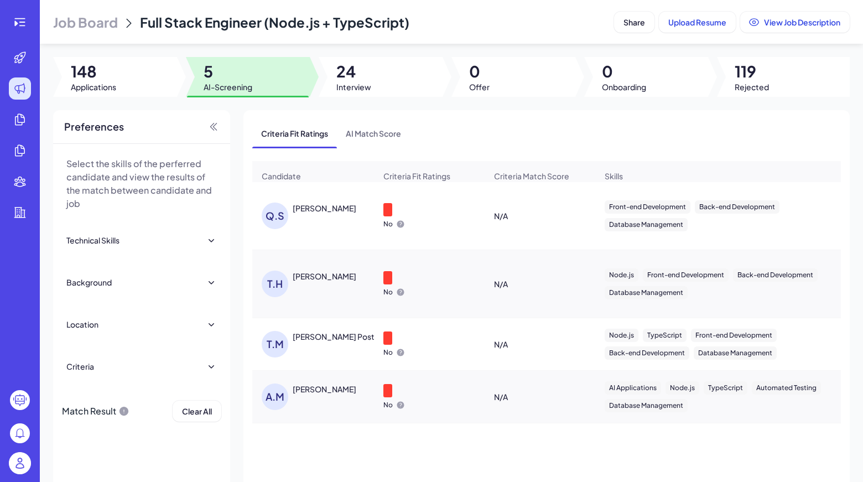
click at [316, 395] on div "ARCHIT MITTAL" at bounding box center [325, 388] width 64 height 11
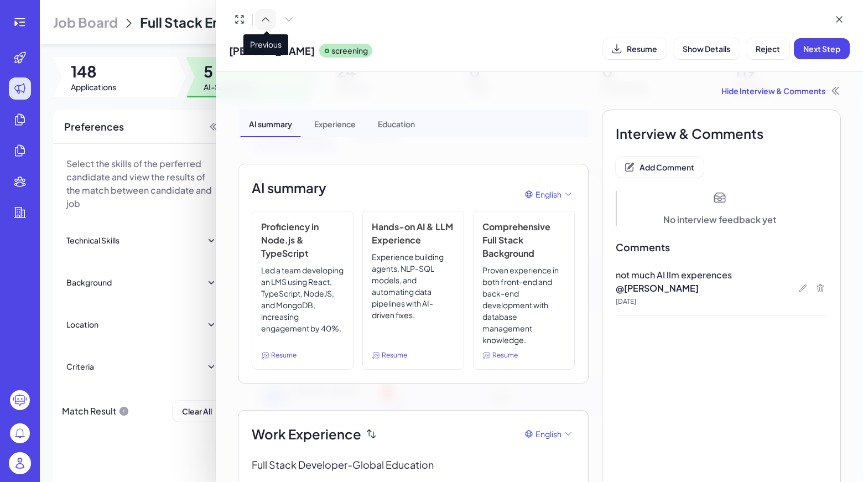
click at [262, 21] on icon at bounding box center [265, 19] width 7 height 3
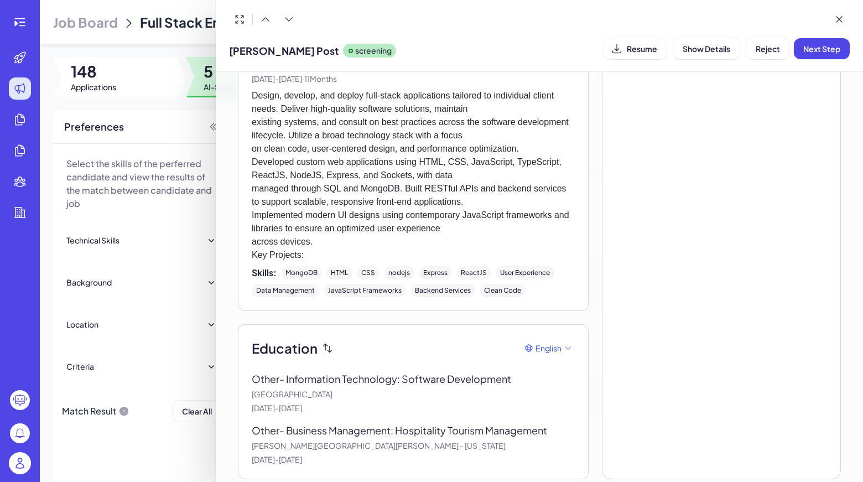
scroll to position [613, 0]
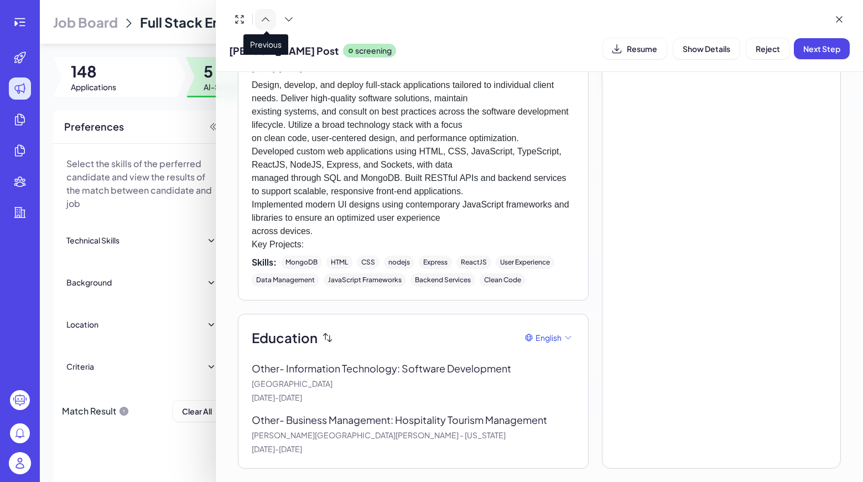
click at [264, 25] on button at bounding box center [265, 19] width 21 height 21
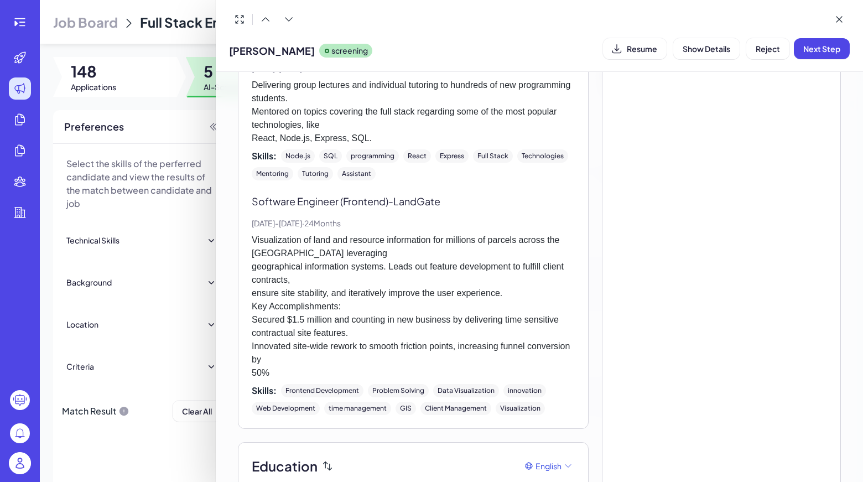
scroll to position [783, 0]
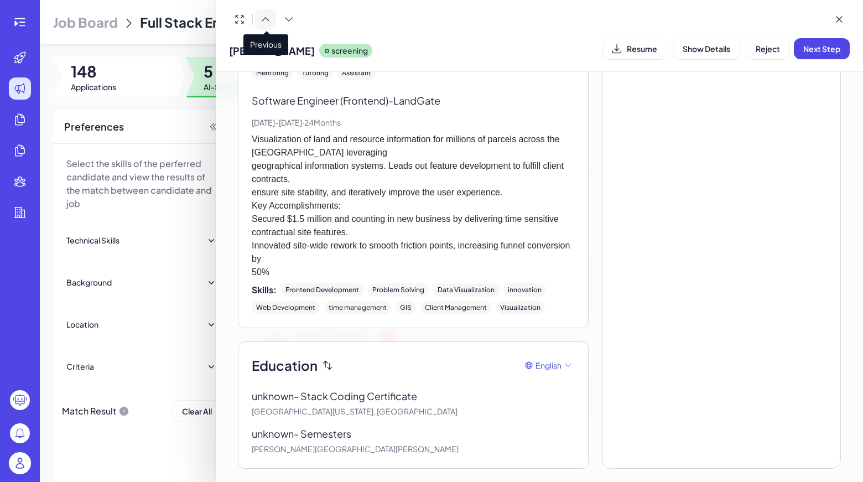
click at [269, 21] on icon at bounding box center [265, 19] width 7 height 3
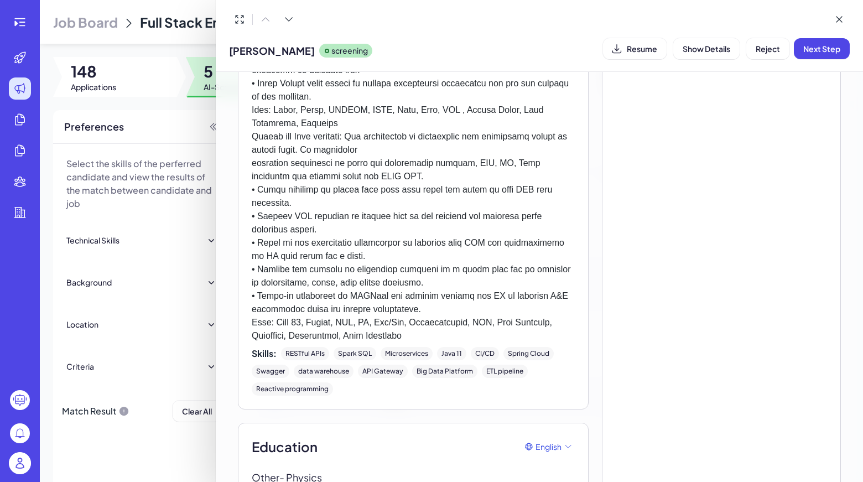
scroll to position [1926, 0]
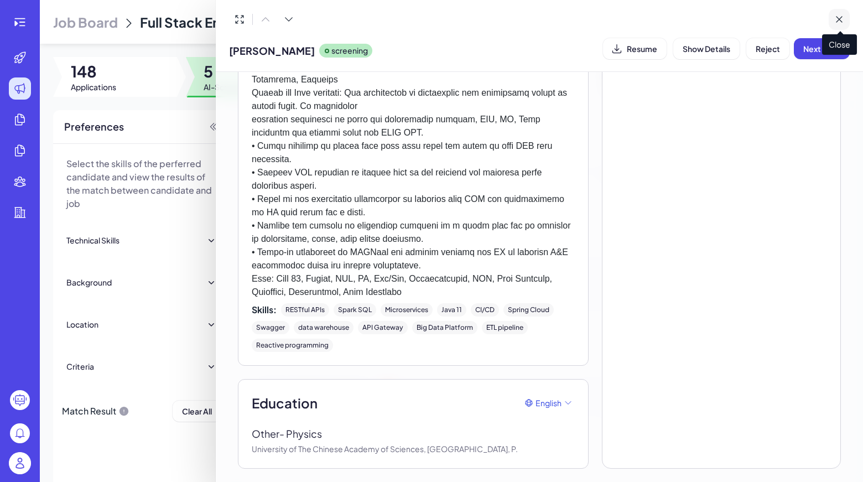
click at [837, 15] on icon at bounding box center [839, 19] width 11 height 11
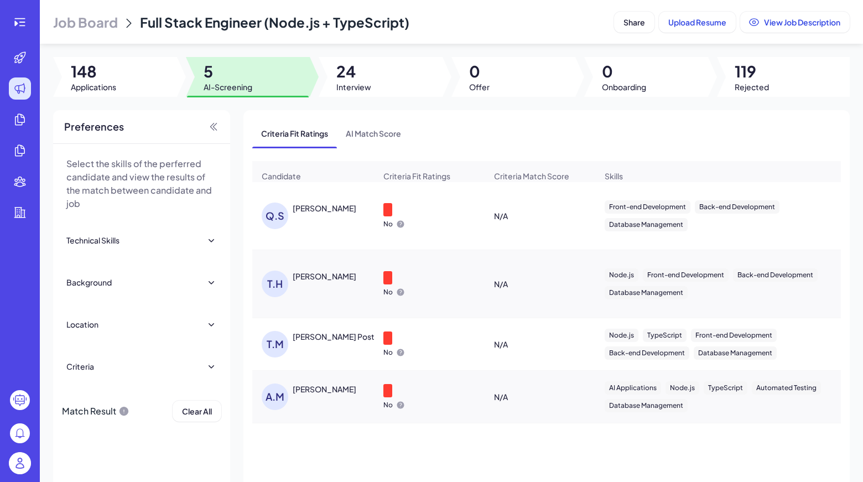
click at [24, 460] on img at bounding box center [20, 463] width 22 height 22
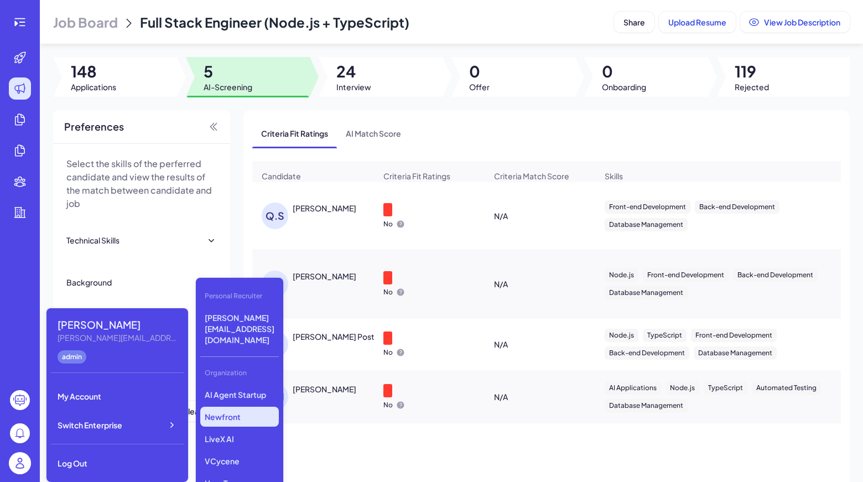
scroll to position [153, 0]
click at [227, 409] on p "LiveX AI" at bounding box center [239, 419] width 79 height 20
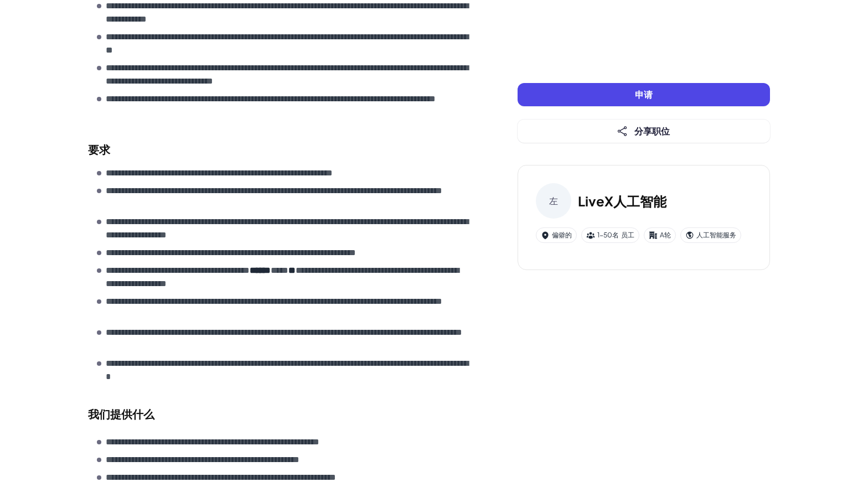
scroll to position [415, 0]
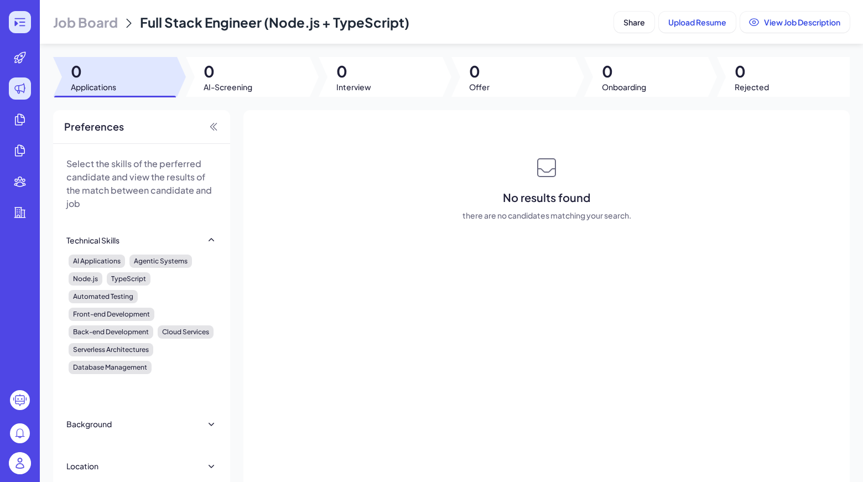
click at [23, 30] on div at bounding box center [20, 22] width 22 height 22
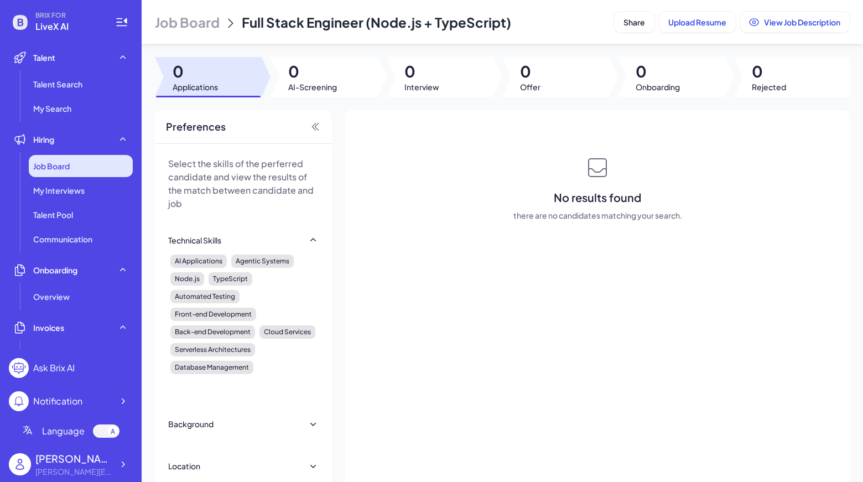
click at [50, 163] on span "Job Board" at bounding box center [51, 165] width 37 height 11
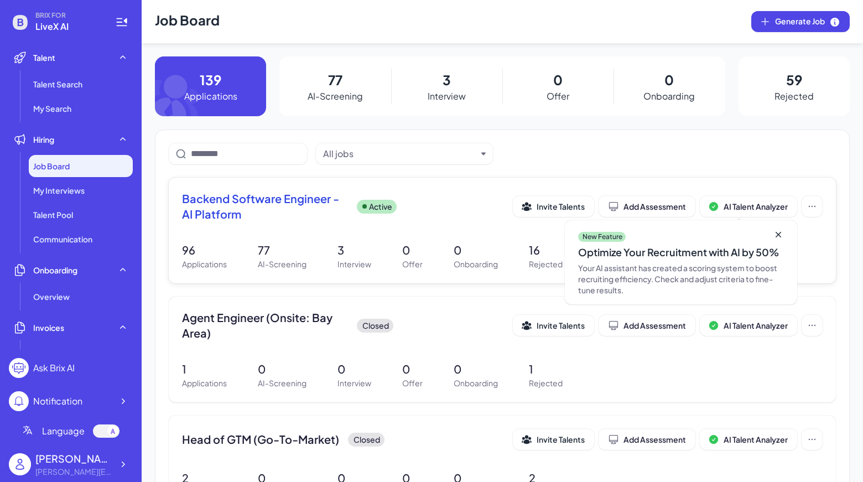
click at [271, 207] on span "Backend Software Engineer - AI Platform" at bounding box center [265, 206] width 166 height 31
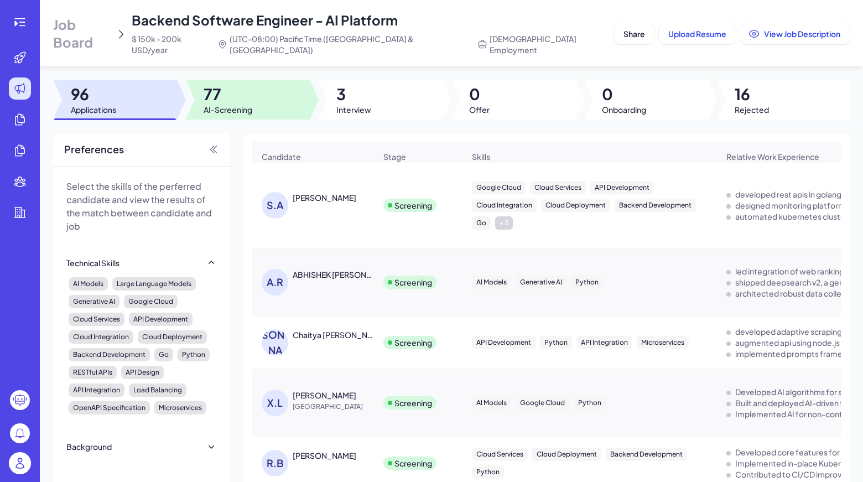
click at [272, 90] on div at bounding box center [248, 100] width 124 height 40
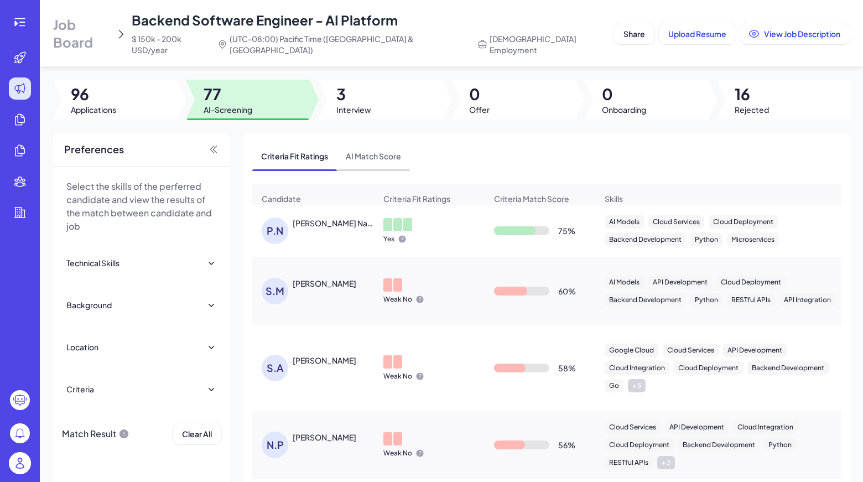
click at [401, 147] on span "AI Match Score" at bounding box center [373, 156] width 73 height 29
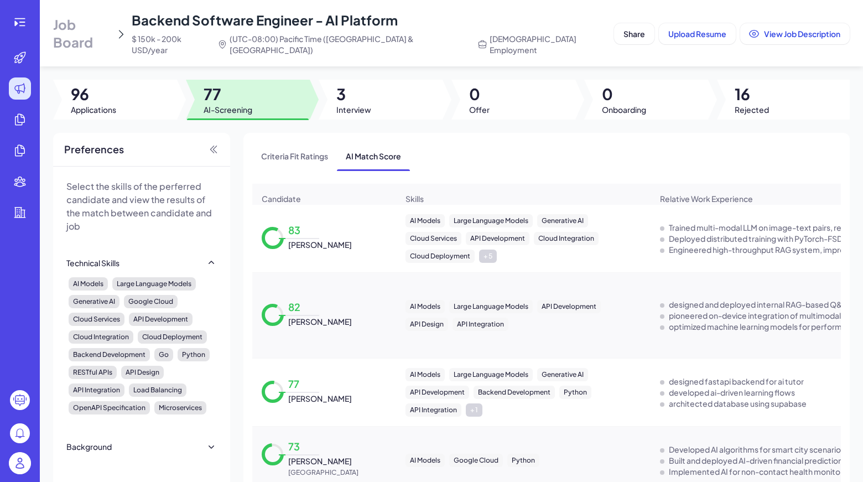
click at [434, 160] on div "Criteria Fit Ratings AI Match Score Candidate Skills Relative Work Experience O…" at bounding box center [546, 348] width 589 height 412
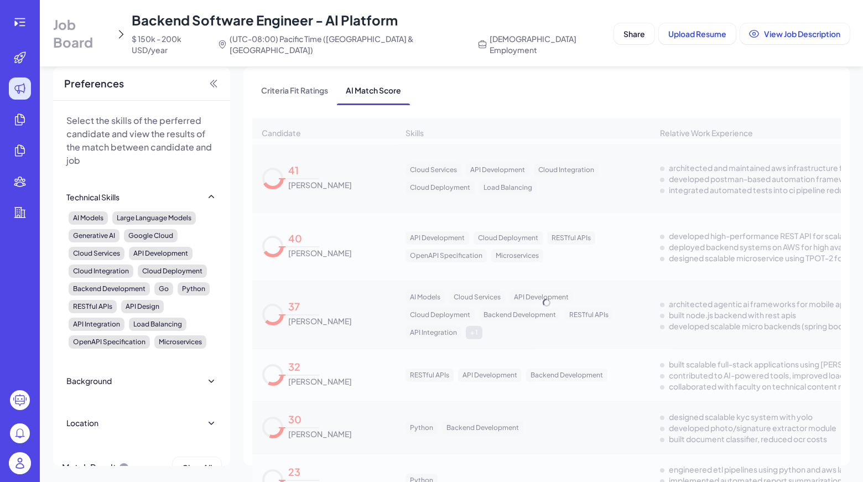
scroll to position [4599, 0]
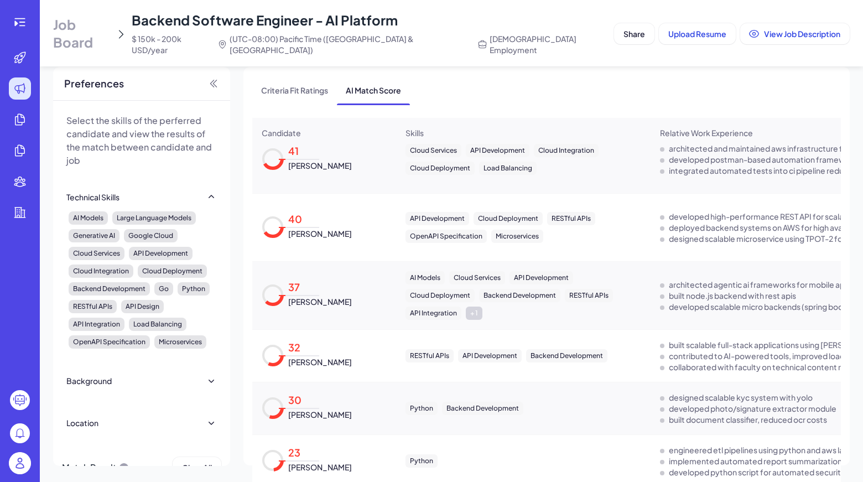
click at [331, 461] on span "Aryam Shinde" at bounding box center [320, 466] width 64 height 11
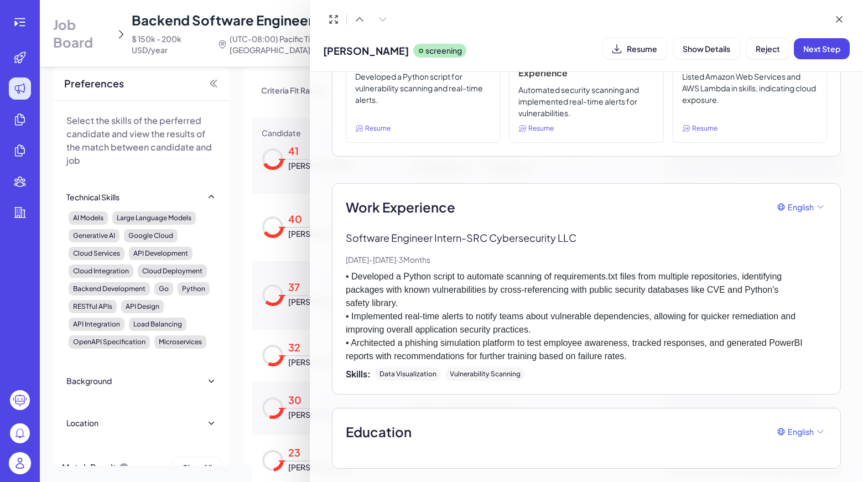
scroll to position [0, 0]
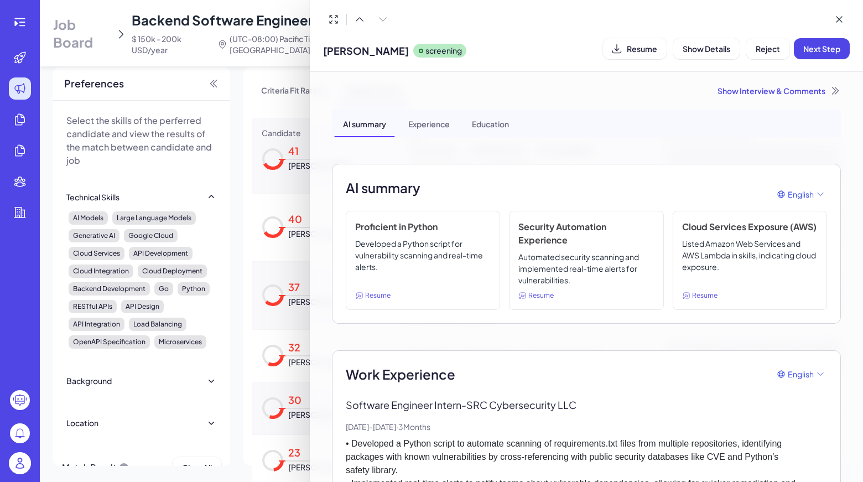
click at [745, 96] on div "Show Interview & Comments" at bounding box center [586, 90] width 509 height 11
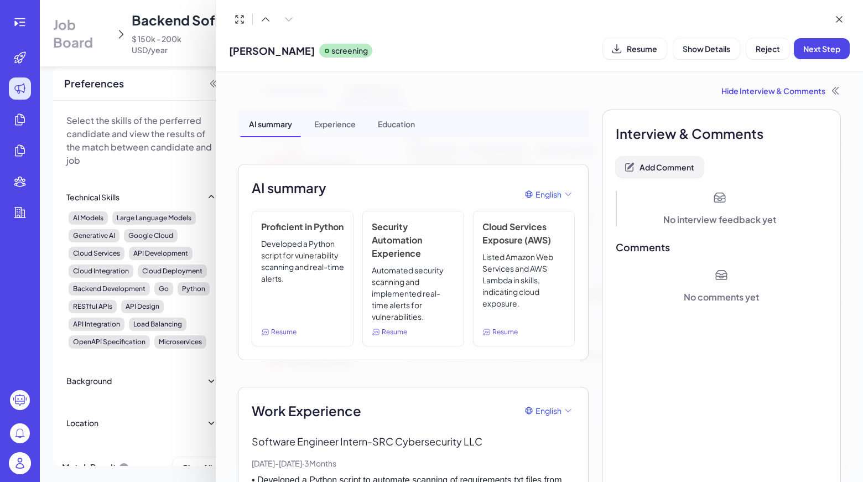
click at [669, 157] on button "Add Comment" at bounding box center [660, 167] width 88 height 21
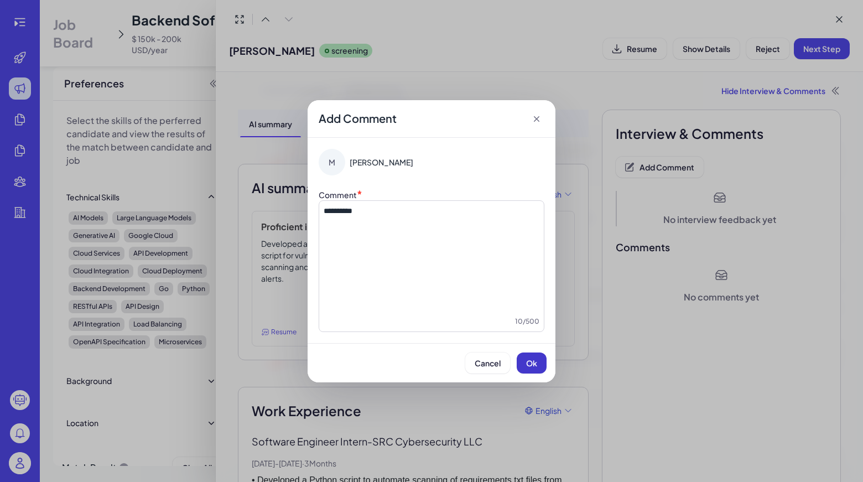
click at [535, 364] on span "Ok" at bounding box center [531, 363] width 11 height 10
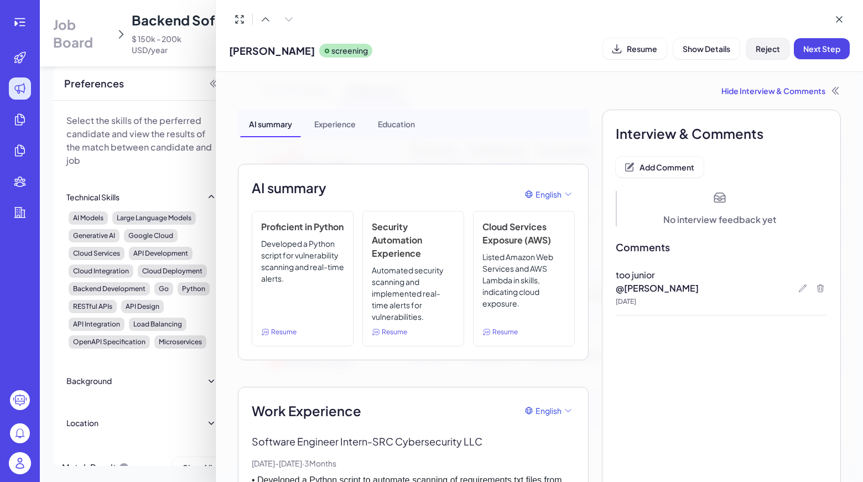
click at [772, 50] on span "Reject" at bounding box center [768, 49] width 24 height 10
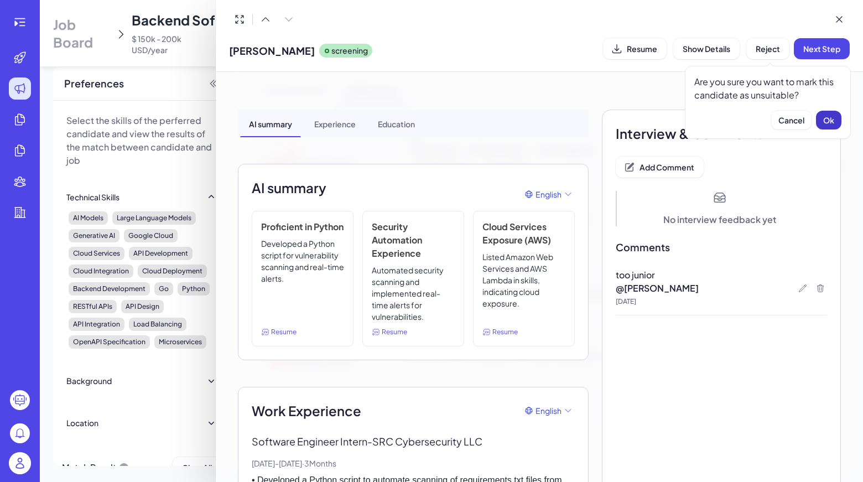
click at [837, 113] on button "Ok" at bounding box center [828, 120] width 25 height 19
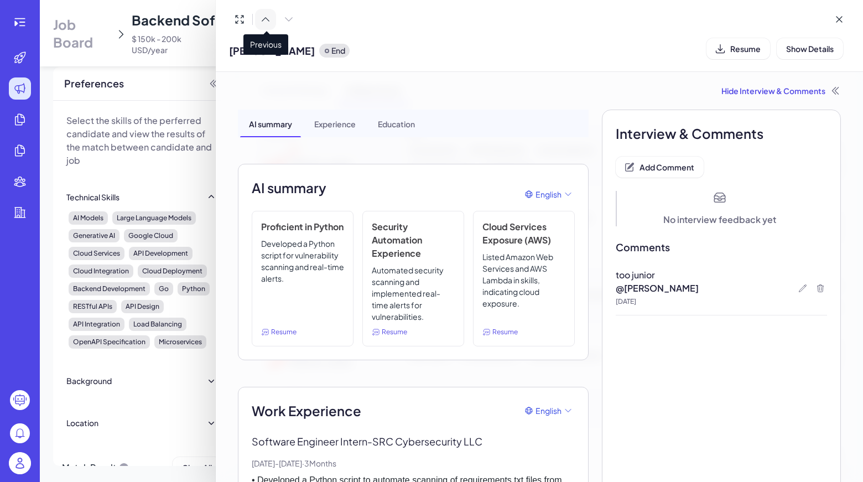
click at [265, 20] on icon at bounding box center [265, 19] width 11 height 11
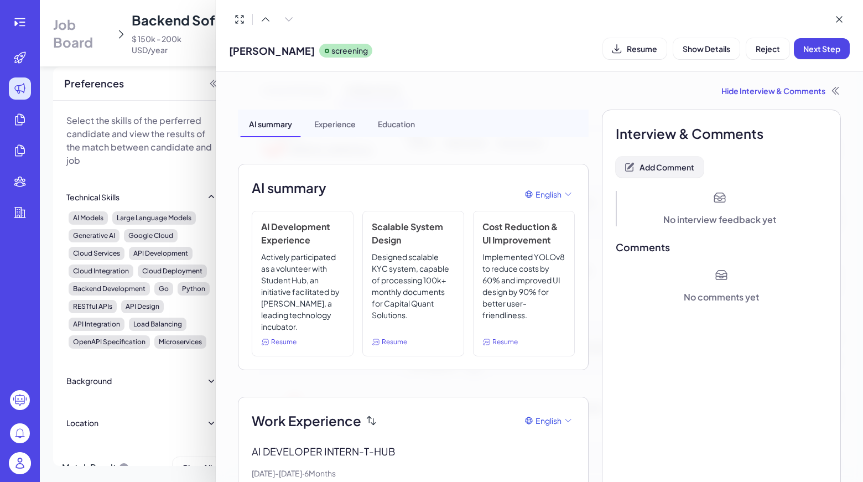
click at [668, 158] on button "Add Comment" at bounding box center [660, 167] width 88 height 21
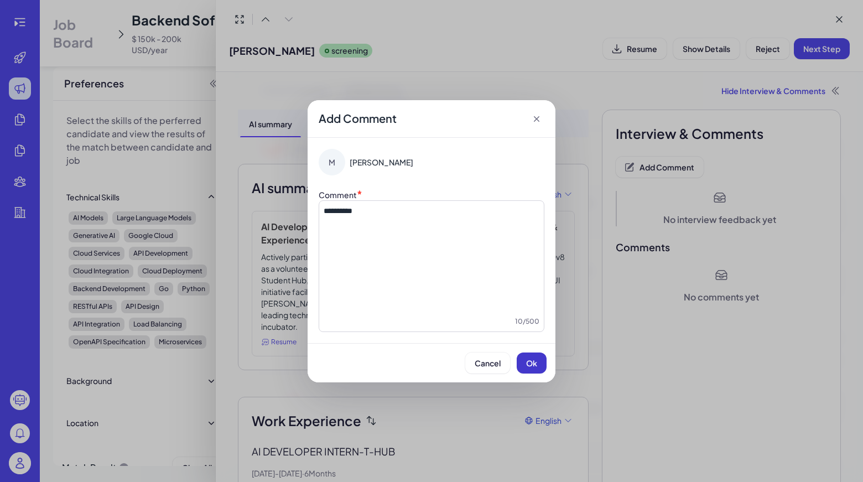
click at [541, 362] on button "Ok" at bounding box center [532, 362] width 30 height 21
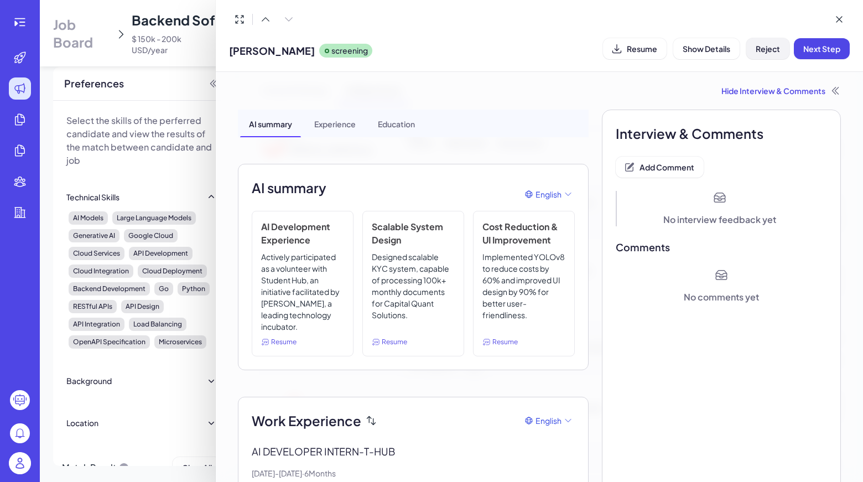
click at [772, 53] on span "Reject" at bounding box center [768, 49] width 24 height 10
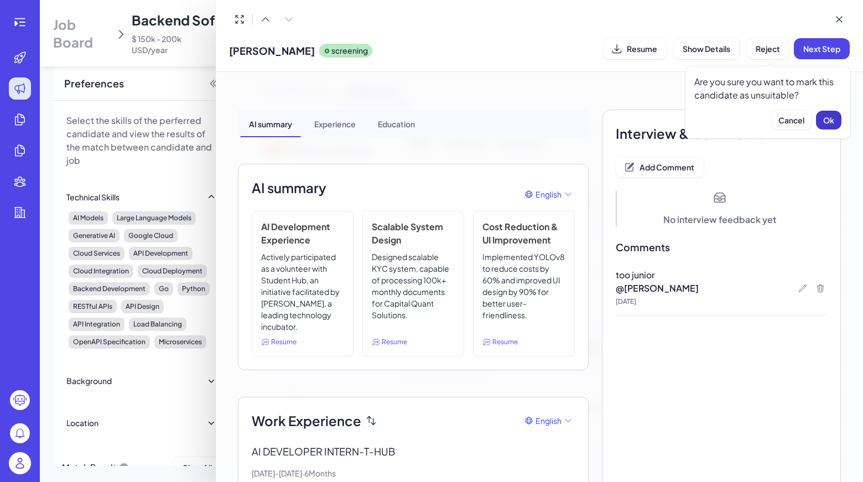
click at [838, 127] on button "Ok" at bounding box center [828, 120] width 25 height 19
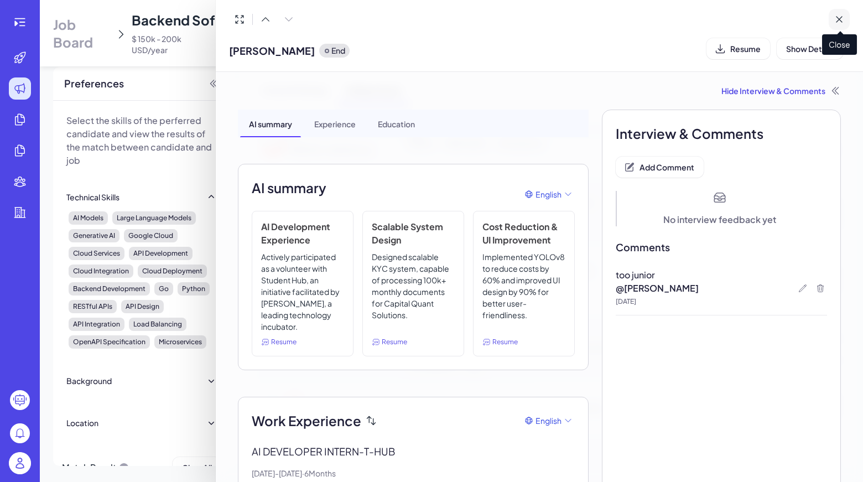
click at [833, 28] on button at bounding box center [839, 19] width 21 height 21
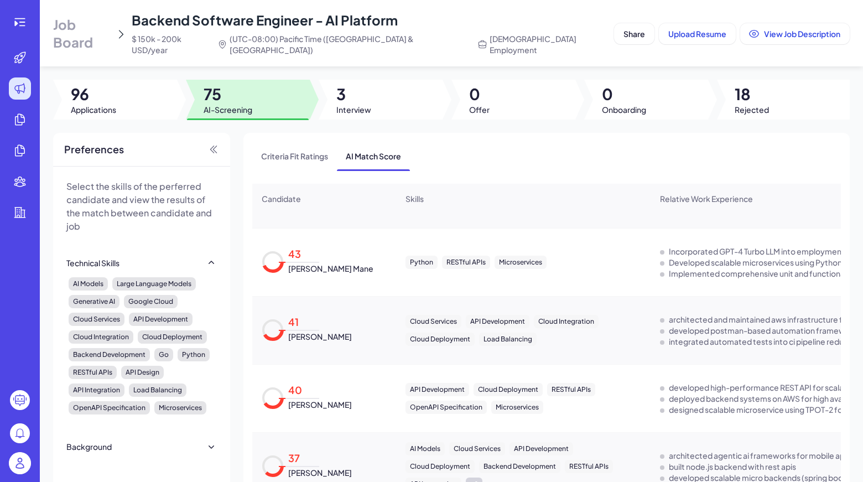
scroll to position [66, 0]
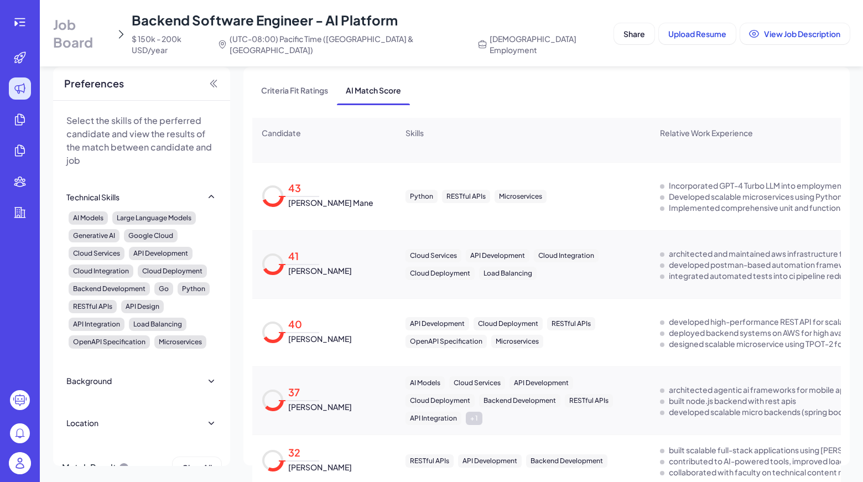
click at [327, 461] on span "VEDANT KANKATE" at bounding box center [320, 466] width 64 height 11
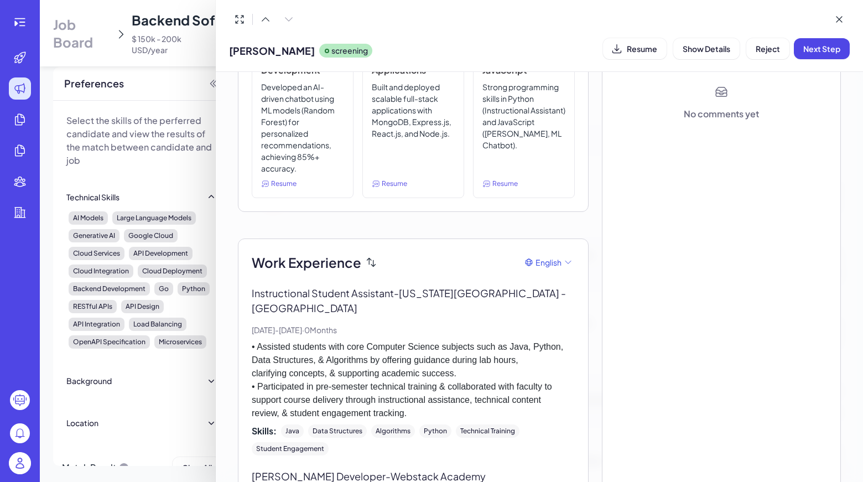
scroll to position [0, 0]
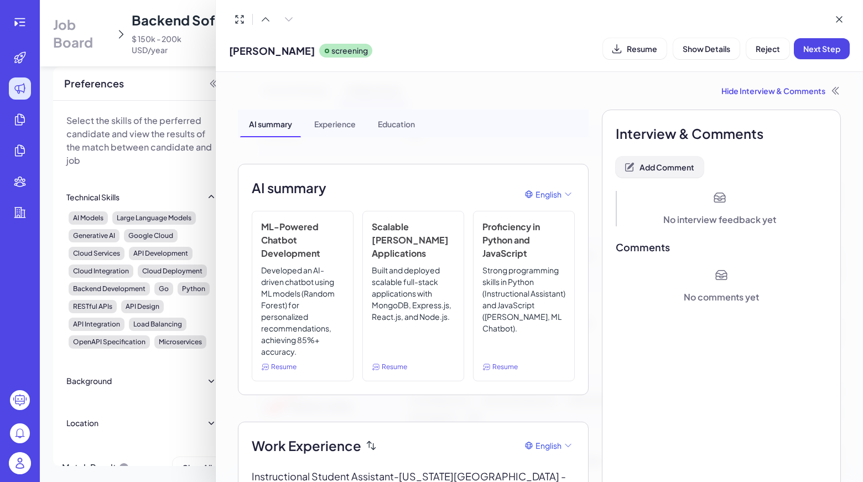
click at [683, 167] on span "Add Comment" at bounding box center [667, 167] width 55 height 10
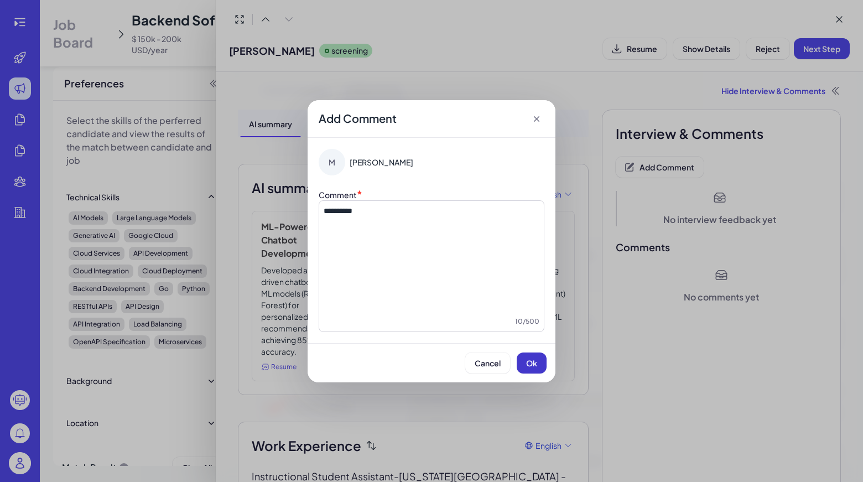
click at [530, 367] on button "Ok" at bounding box center [532, 362] width 30 height 21
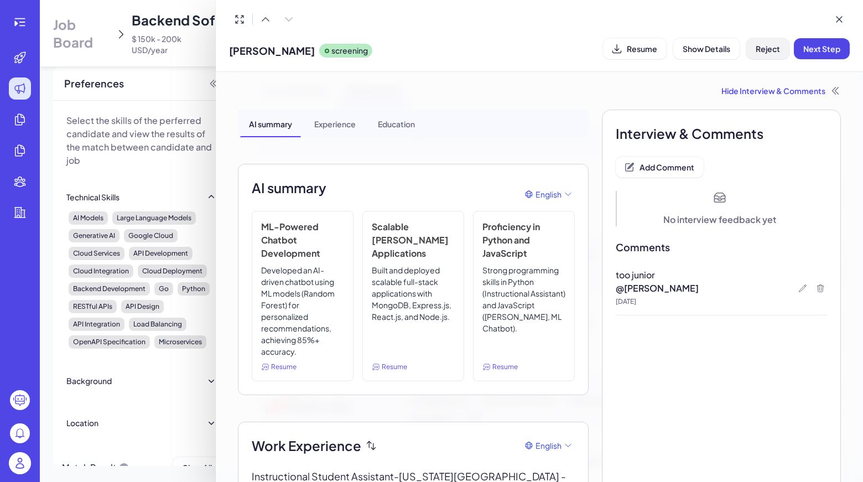
click at [772, 54] on button "Reject" at bounding box center [767, 48] width 43 height 21
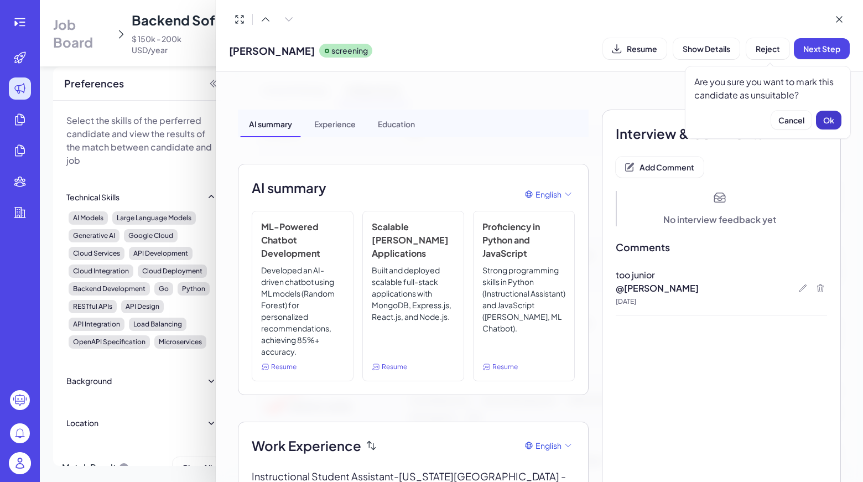
click at [826, 126] on button "Ok" at bounding box center [828, 120] width 25 height 19
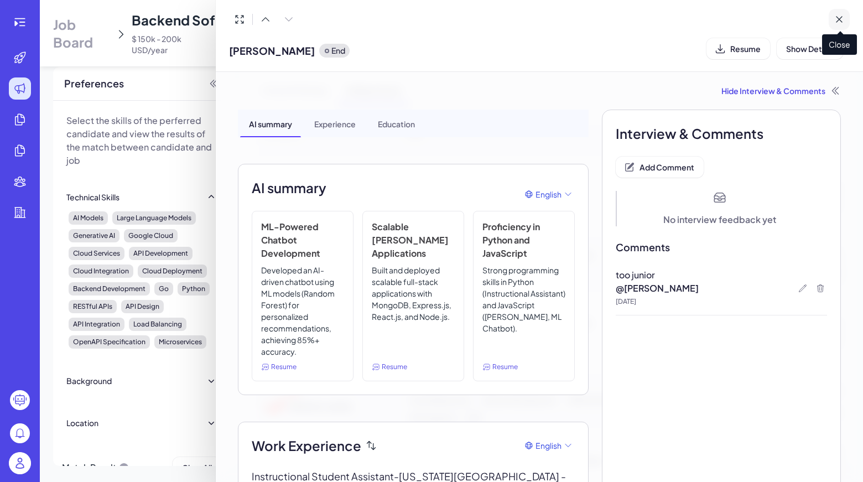
click at [848, 21] on button at bounding box center [839, 19] width 21 height 21
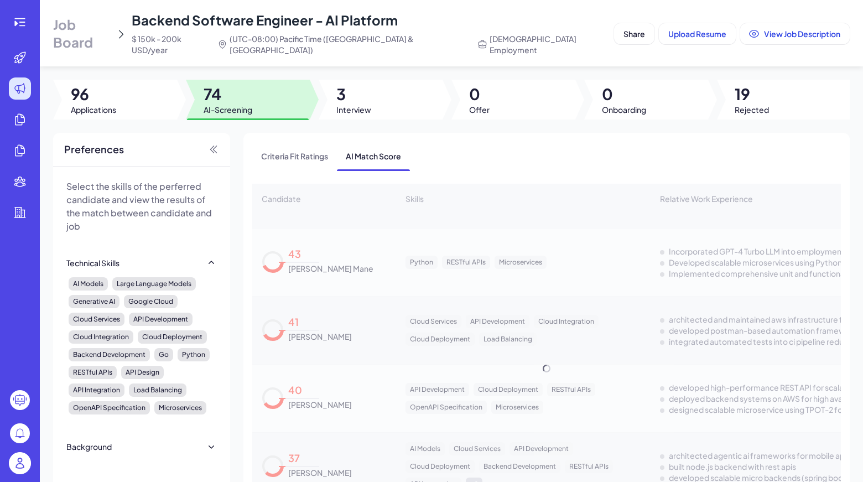
click at [493, 142] on div "Criteria Fit Ratings AI Match Score" at bounding box center [546, 156] width 589 height 29
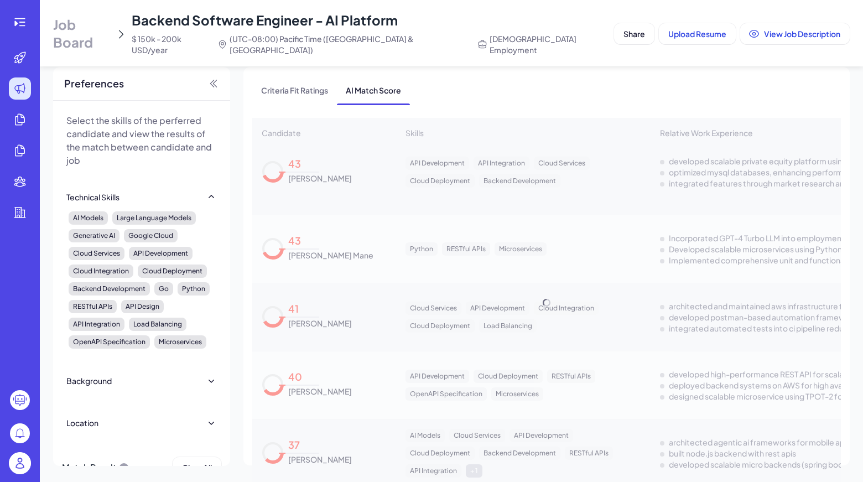
scroll to position [4441, 0]
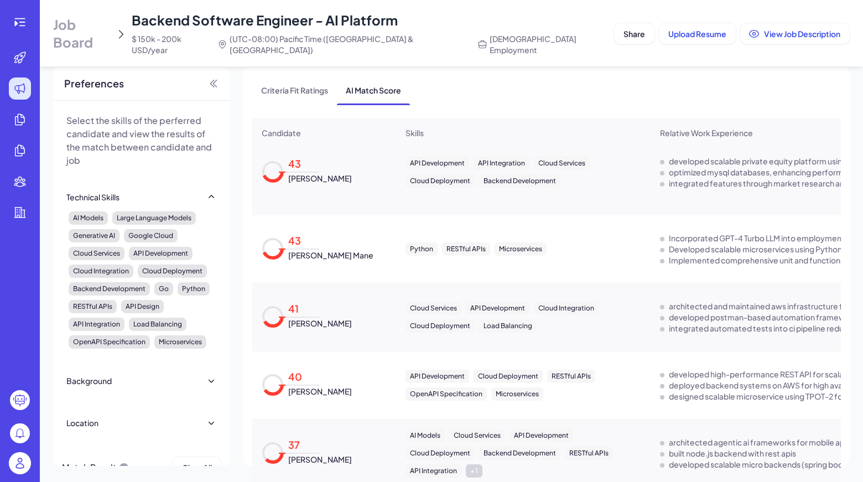
click at [329, 442] on div "37 Siddhant Gade" at bounding box center [318, 454] width 68 height 24
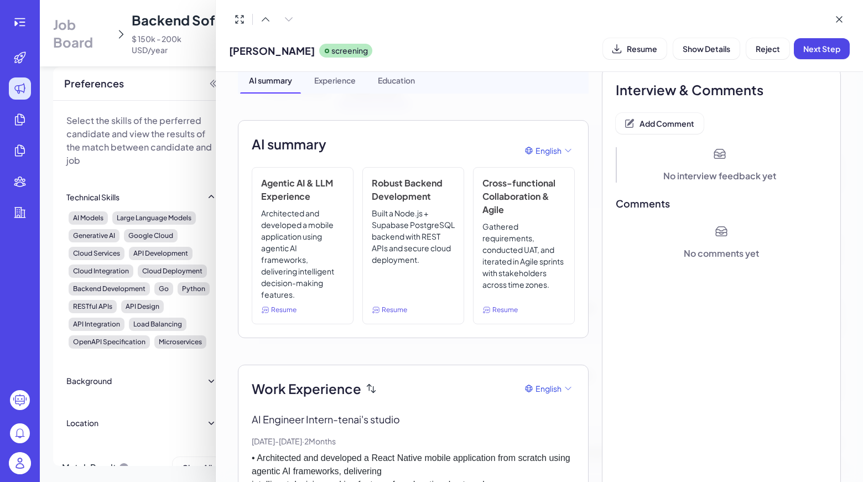
scroll to position [0, 0]
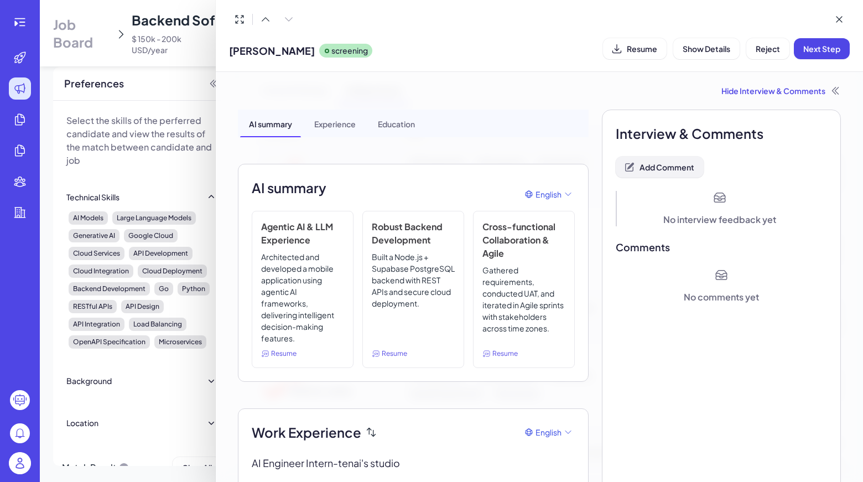
click at [694, 172] on button "Add Comment" at bounding box center [660, 167] width 88 height 21
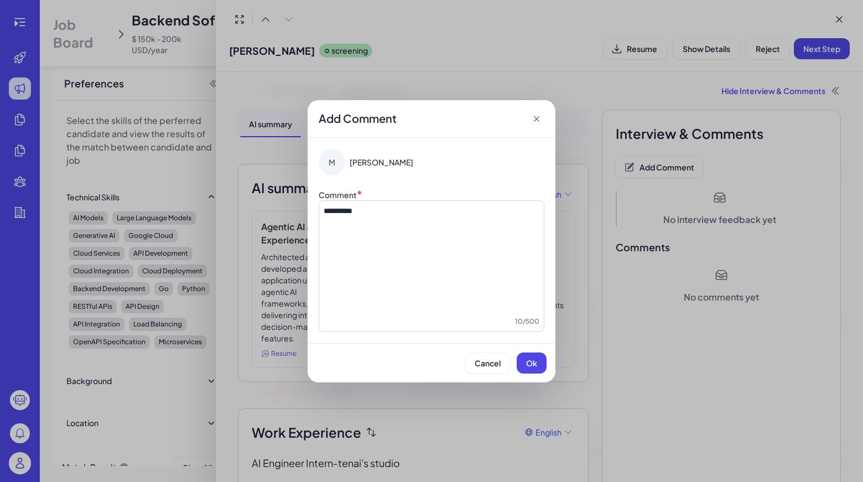
click at [537, 374] on div "Cancel Ok" at bounding box center [432, 362] width 248 height 39
click at [538, 362] on button "Ok" at bounding box center [532, 362] width 30 height 21
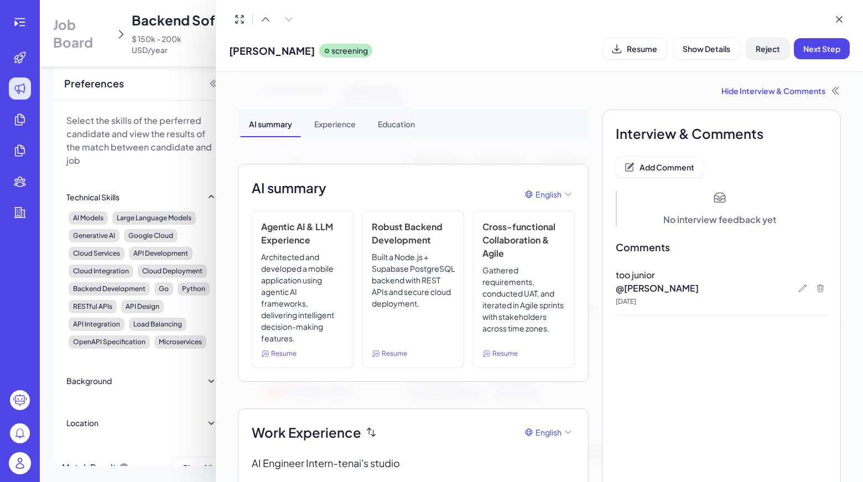
click at [766, 38] on button "Reject" at bounding box center [767, 48] width 43 height 21
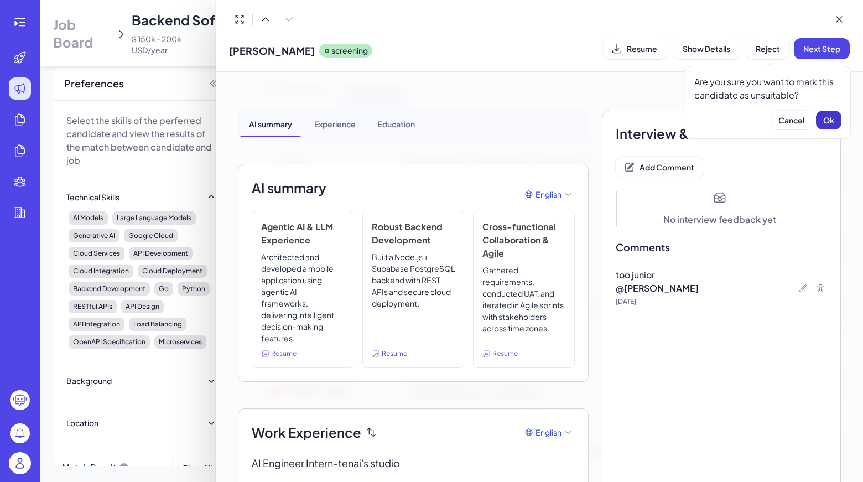
click at [830, 119] on span "Ok" at bounding box center [828, 120] width 11 height 10
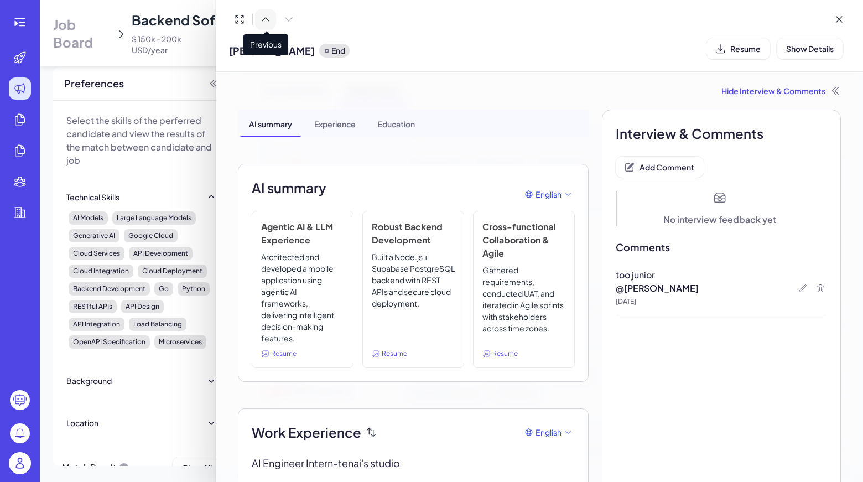
click at [262, 18] on icon at bounding box center [265, 19] width 11 height 11
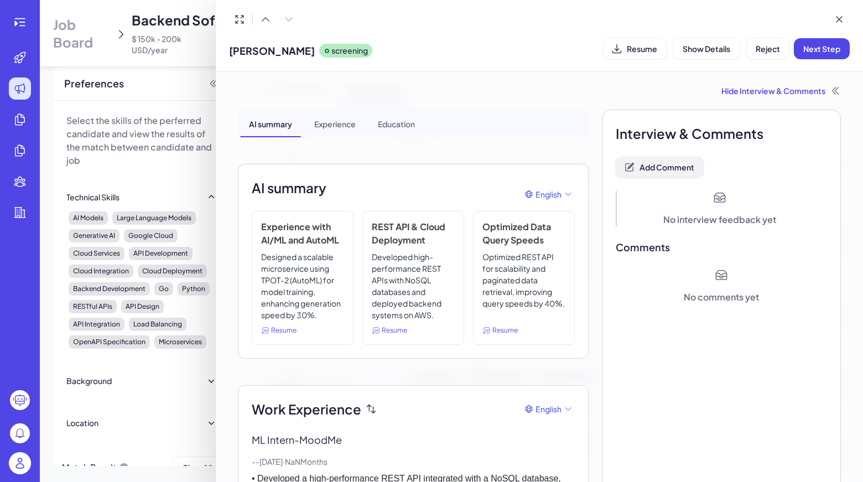
click at [633, 168] on button "Add Comment" at bounding box center [660, 167] width 88 height 21
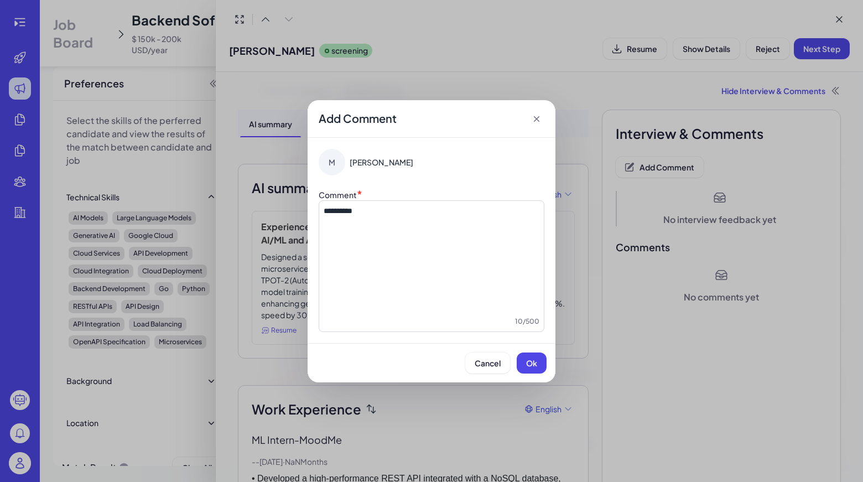
click at [526, 374] on div "Cancel Ok" at bounding box center [432, 362] width 248 height 39
click at [531, 364] on span "Ok" at bounding box center [531, 363] width 11 height 10
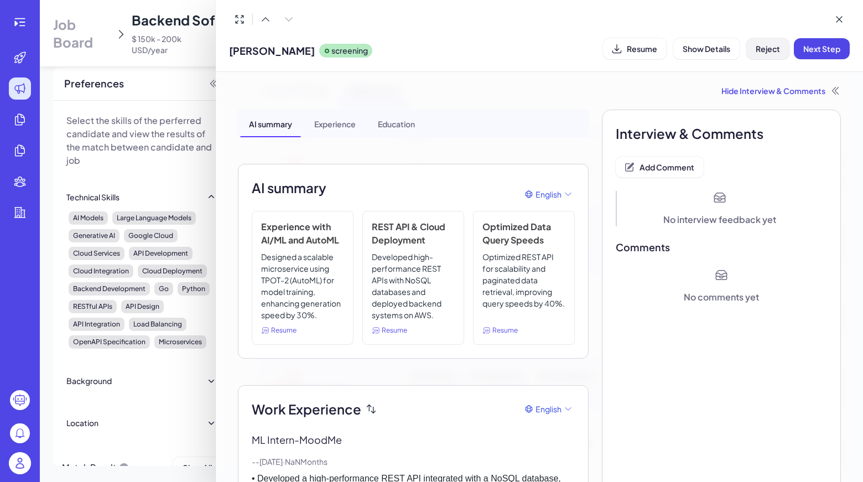
click at [759, 48] on span "Reject" at bounding box center [768, 49] width 24 height 10
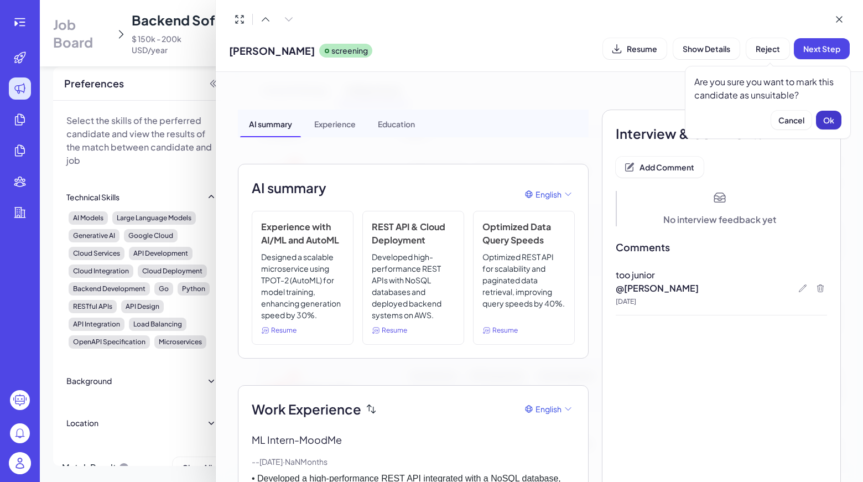
click at [822, 113] on button "Ok" at bounding box center [828, 120] width 25 height 19
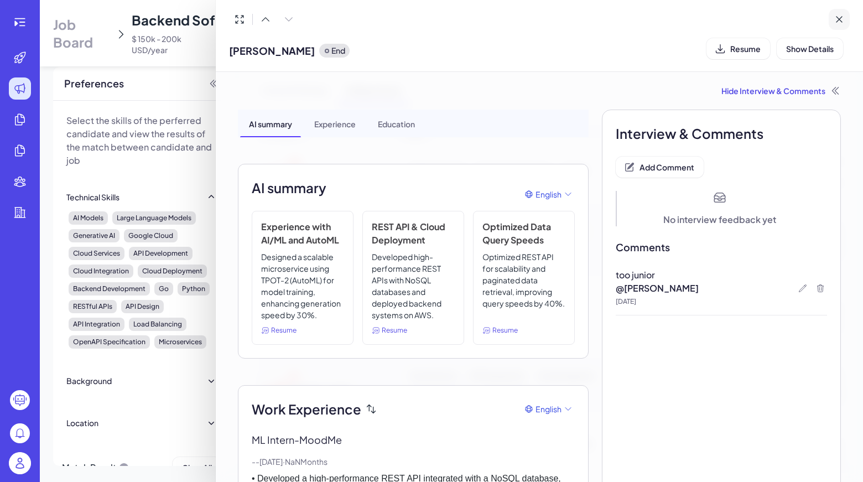
click at [839, 24] on icon at bounding box center [839, 19] width 11 height 11
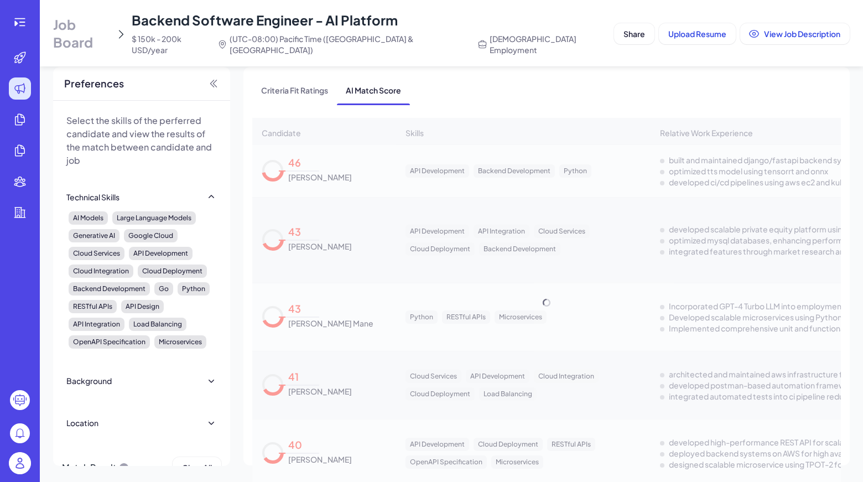
click at [588, 67] on div "Criteria Fit Ratings AI Match Score Candidate Skills Relative Work Experience O…" at bounding box center [546, 266] width 606 height 398
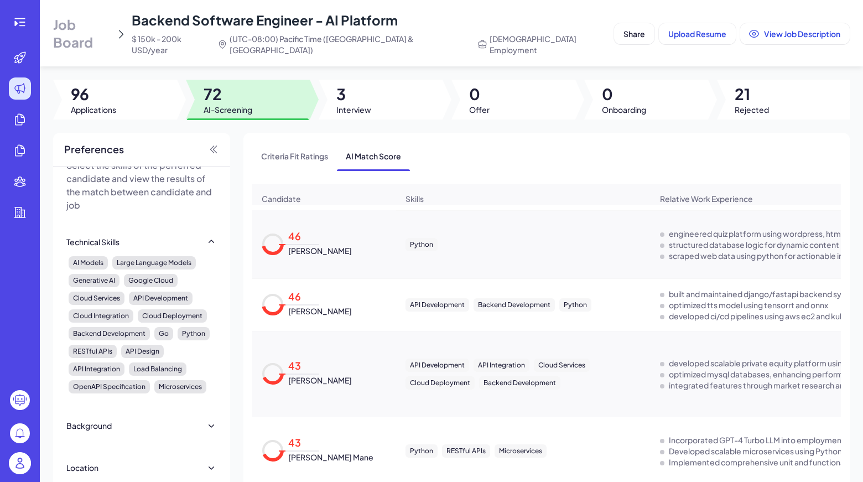
scroll to position [66, 0]
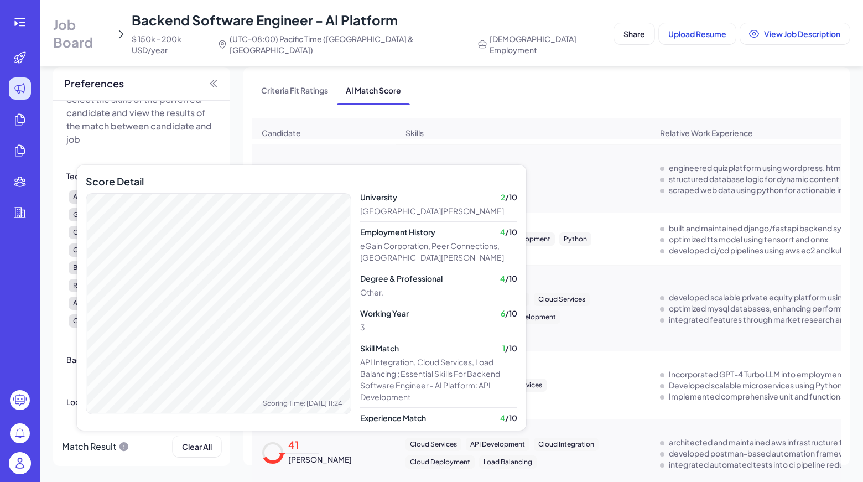
click at [290, 442] on div "41" at bounding box center [301, 448] width 35 height 12
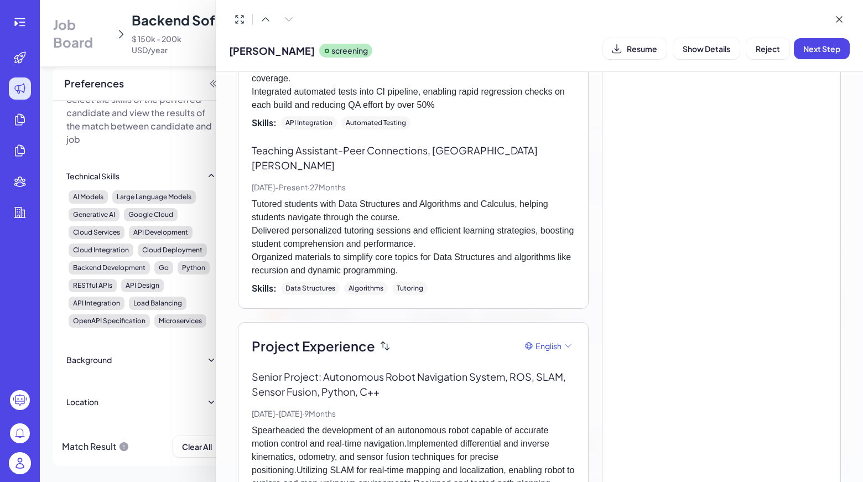
scroll to position [0, 0]
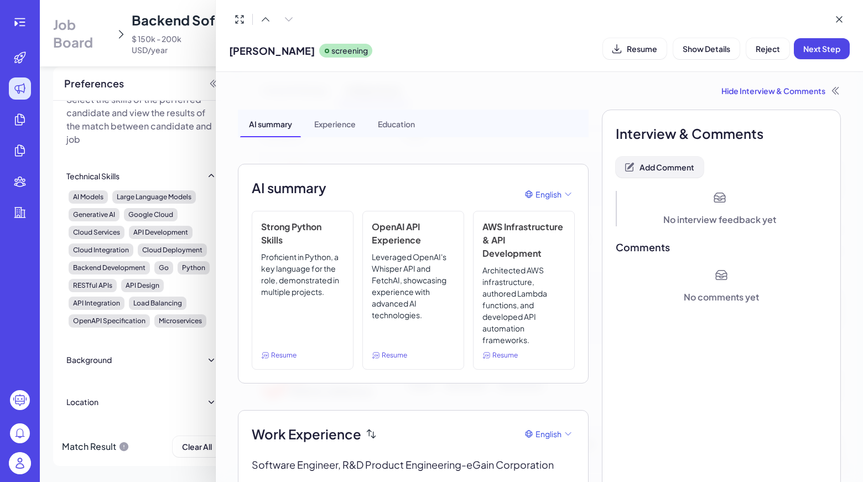
click at [629, 171] on icon at bounding box center [629, 167] width 11 height 11
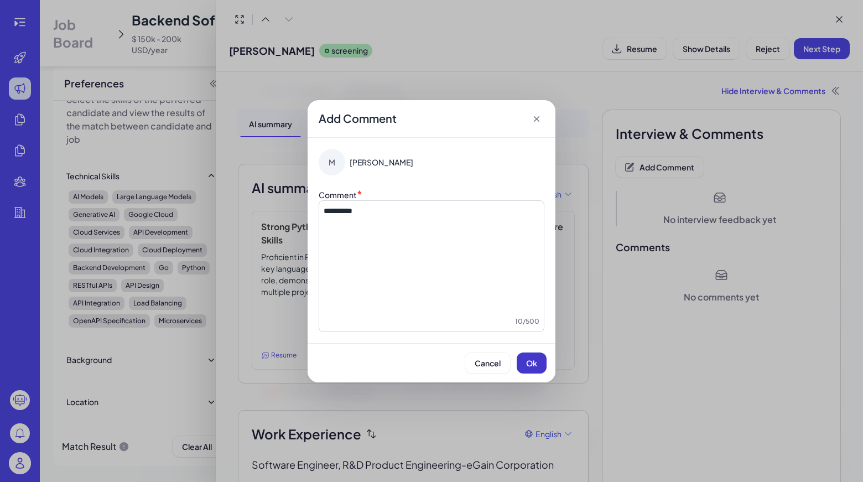
click at [543, 360] on button "Ok" at bounding box center [532, 362] width 30 height 21
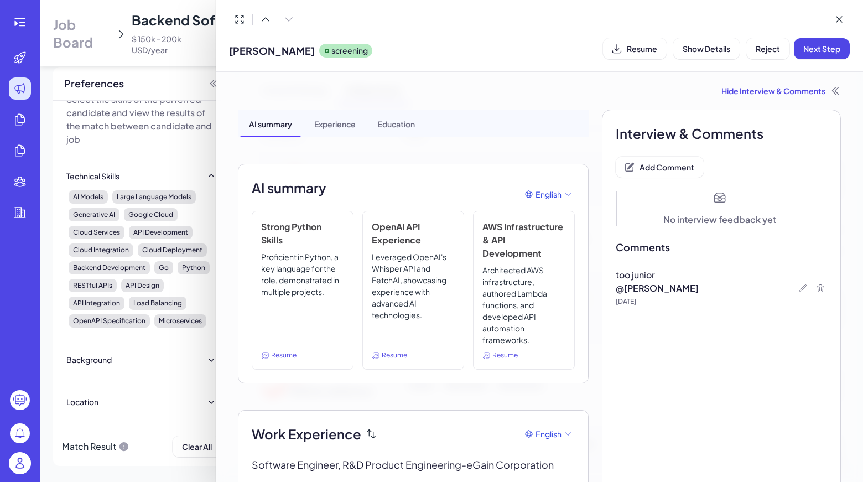
click at [766, 42] on button "Reject" at bounding box center [767, 48] width 43 height 21
click at [827, 113] on button "Ok" at bounding box center [828, 120] width 25 height 19
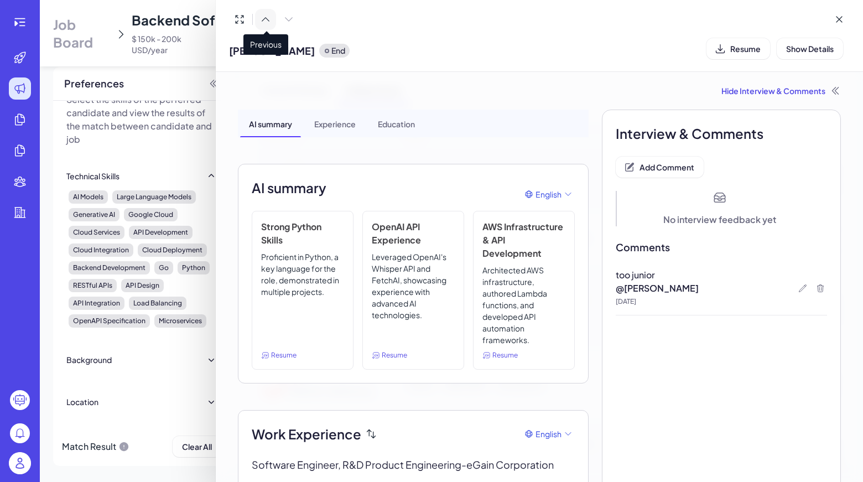
click at [261, 18] on icon at bounding box center [265, 19] width 11 height 11
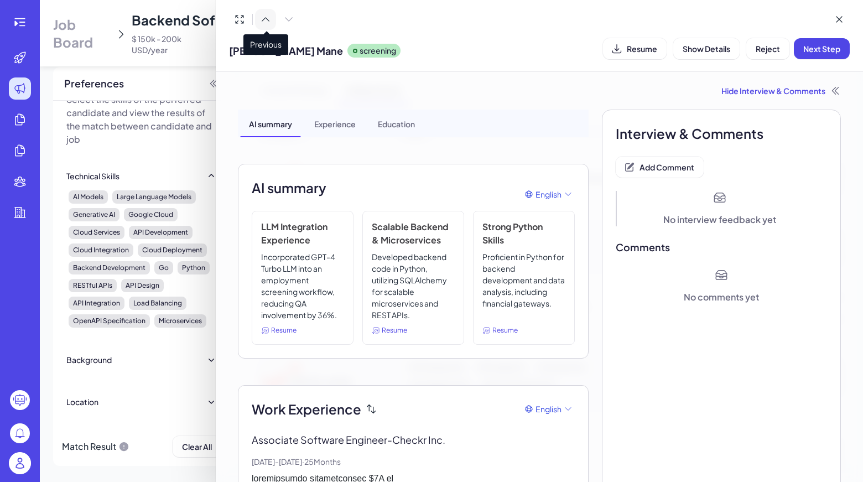
click at [267, 22] on icon at bounding box center [265, 19] width 11 height 11
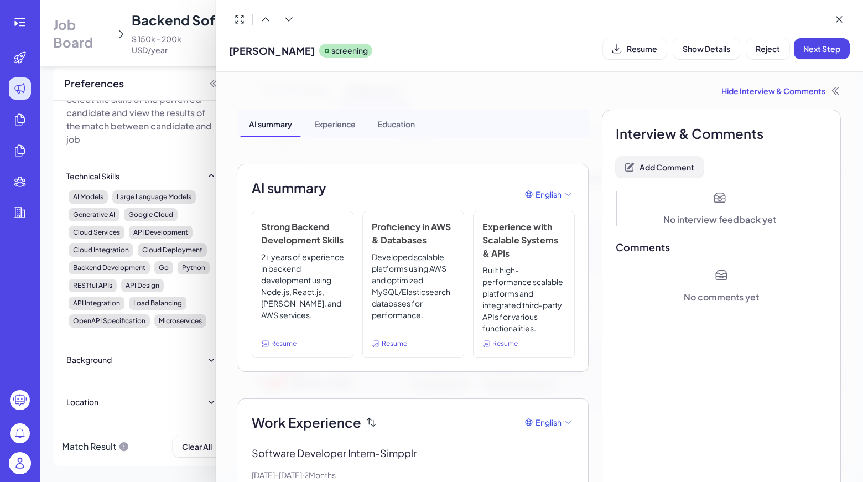
click at [664, 174] on button "Add Comment" at bounding box center [660, 167] width 88 height 21
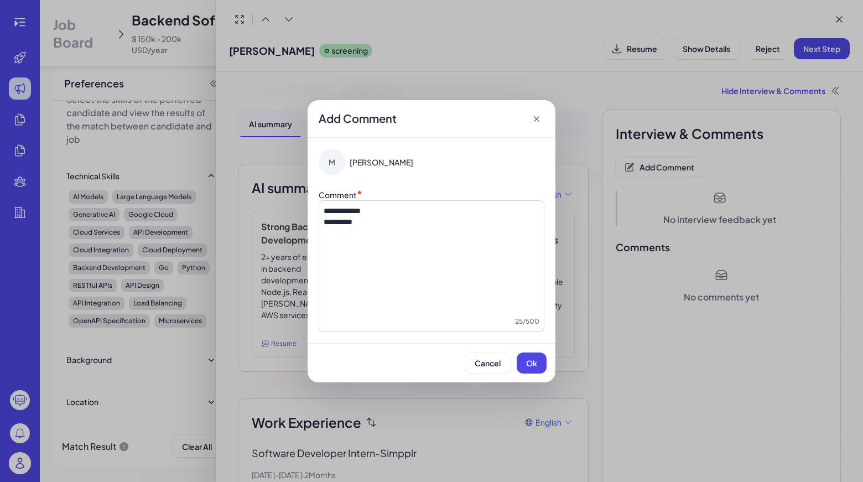
click at [527, 350] on div "Cancel Ok" at bounding box center [432, 362] width 248 height 39
click at [527, 353] on button "Ok" at bounding box center [532, 362] width 30 height 21
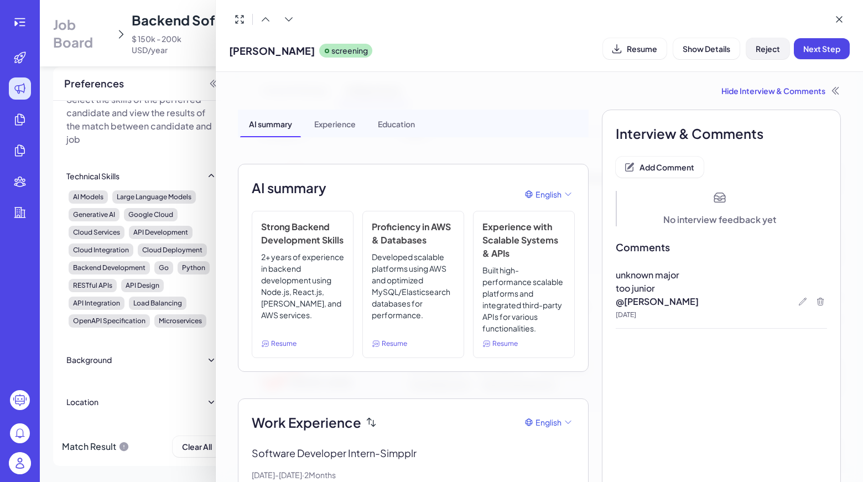
click at [770, 51] on span "Reject" at bounding box center [768, 49] width 24 height 10
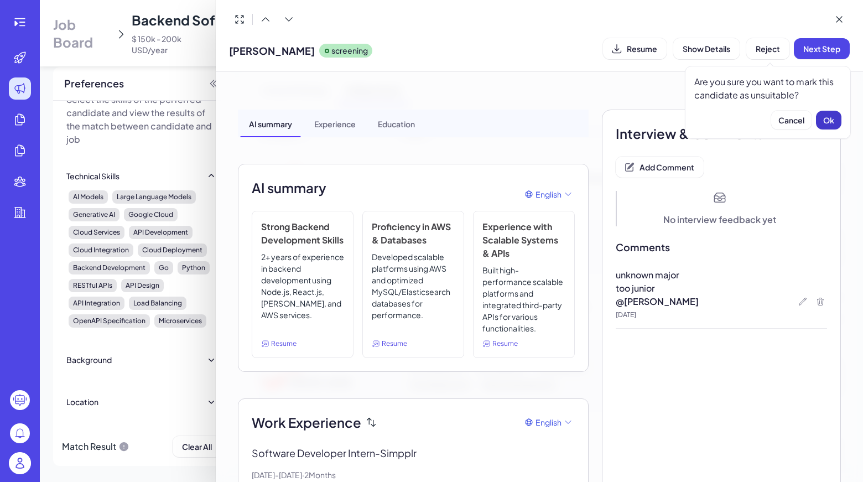
click at [830, 116] on span "Ok" at bounding box center [828, 120] width 11 height 10
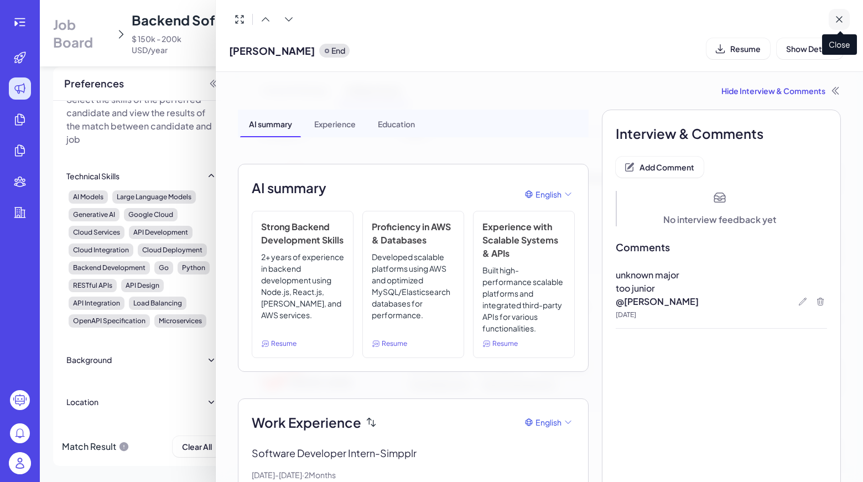
click at [844, 26] on button at bounding box center [839, 19] width 21 height 21
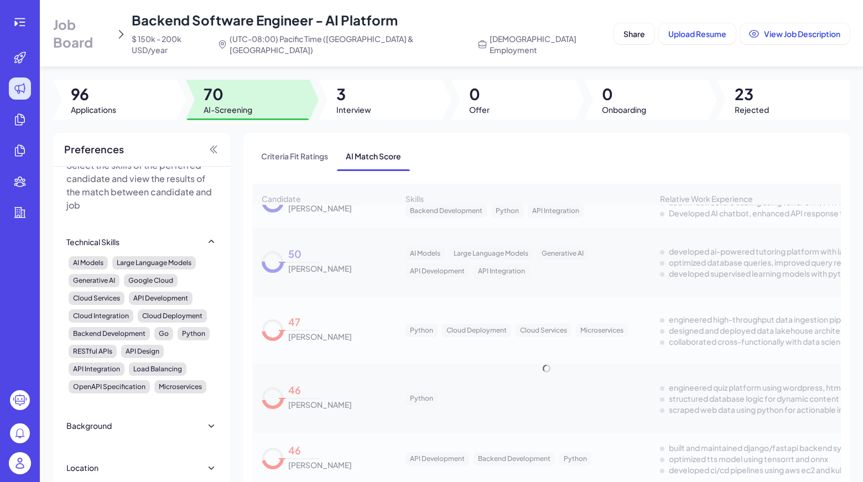
scroll to position [4151, 0]
click at [474, 158] on div "Criteria Fit Ratings AI Match Score" at bounding box center [546, 156] width 589 height 29
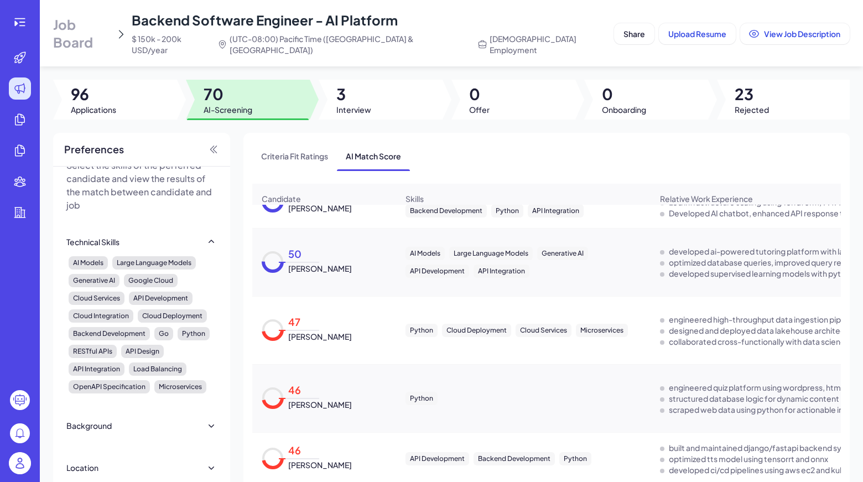
scroll to position [66, 0]
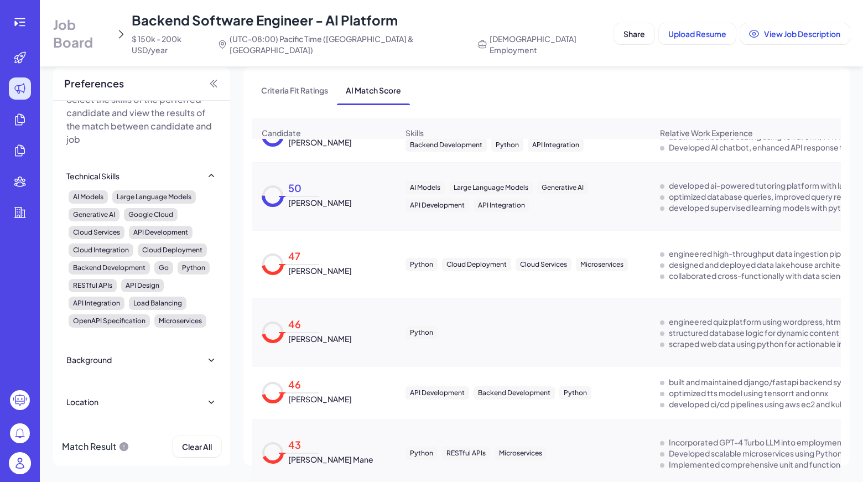
click at [276, 323] on circle at bounding box center [272, 332] width 19 height 19
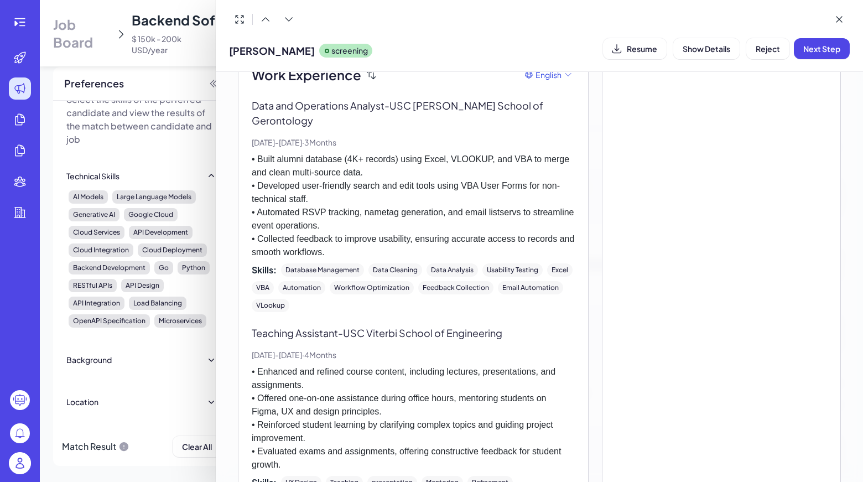
scroll to position [0, 0]
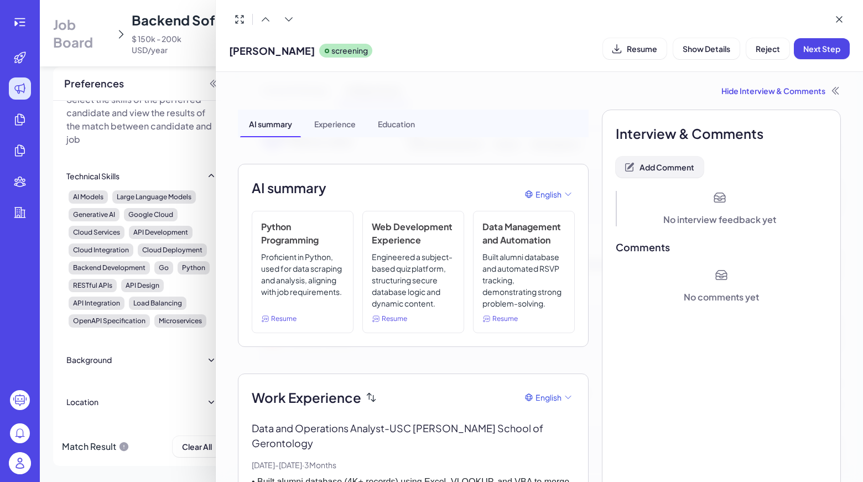
click at [642, 159] on button "Add Comment" at bounding box center [660, 167] width 88 height 21
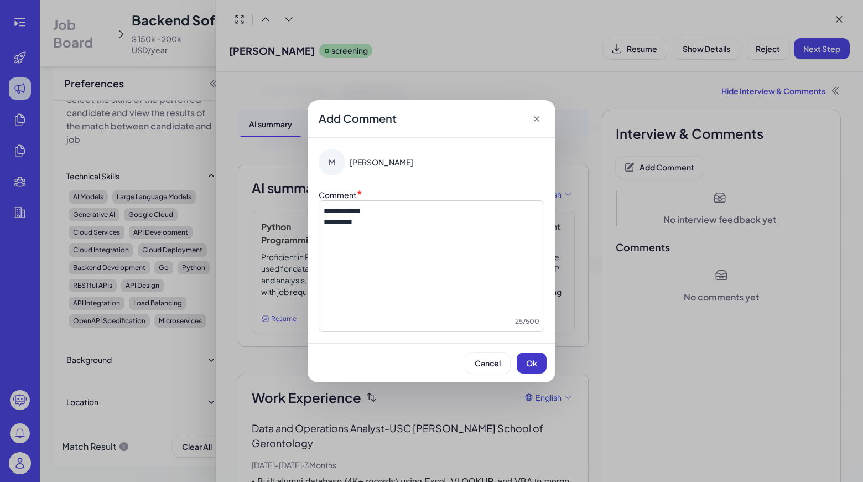
click at [544, 367] on button "Ok" at bounding box center [532, 362] width 30 height 21
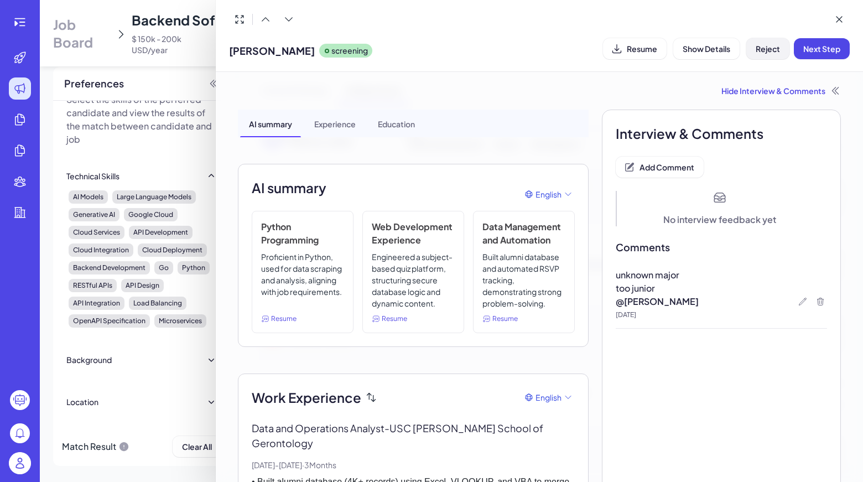
click at [771, 56] on button "Reject" at bounding box center [767, 48] width 43 height 21
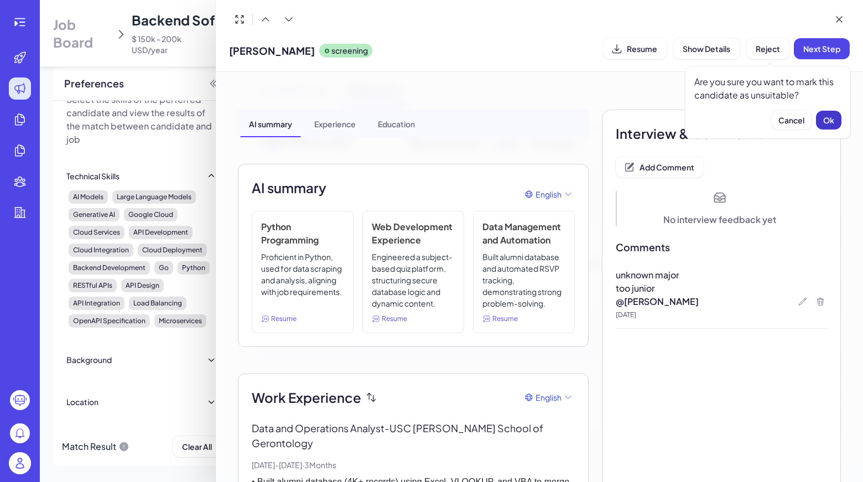
click at [821, 113] on button "Ok" at bounding box center [828, 120] width 25 height 19
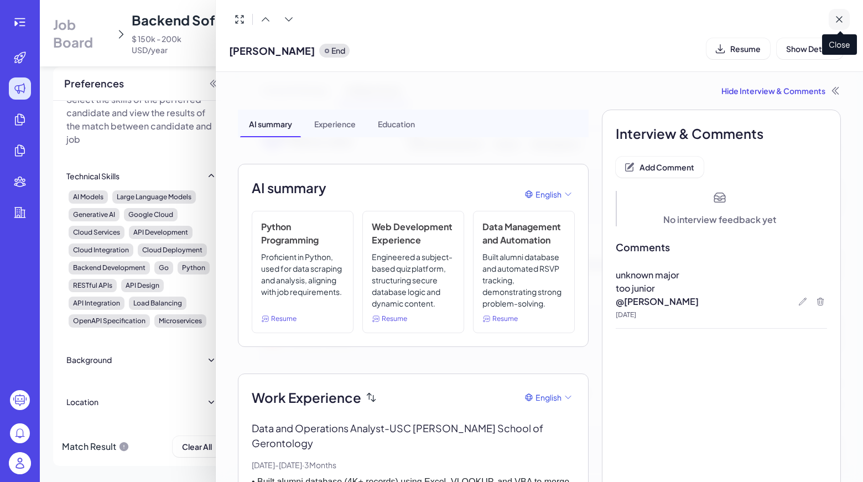
click at [845, 22] on button at bounding box center [839, 19] width 21 height 21
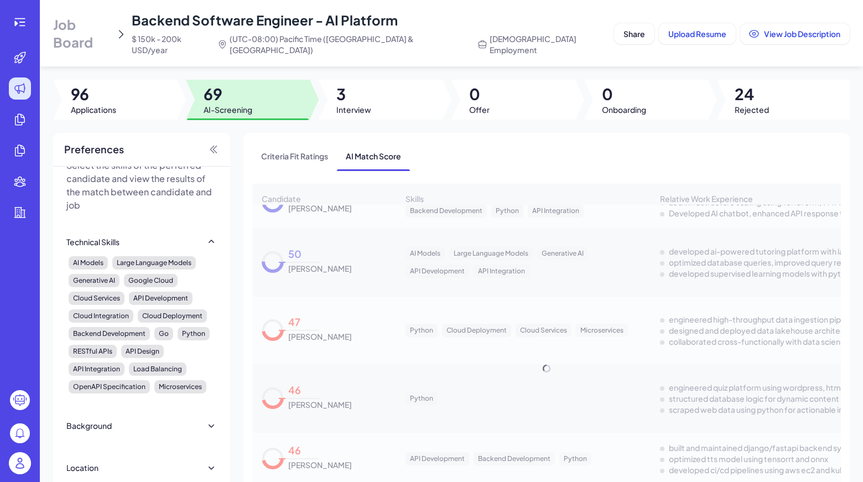
scroll to position [66, 0]
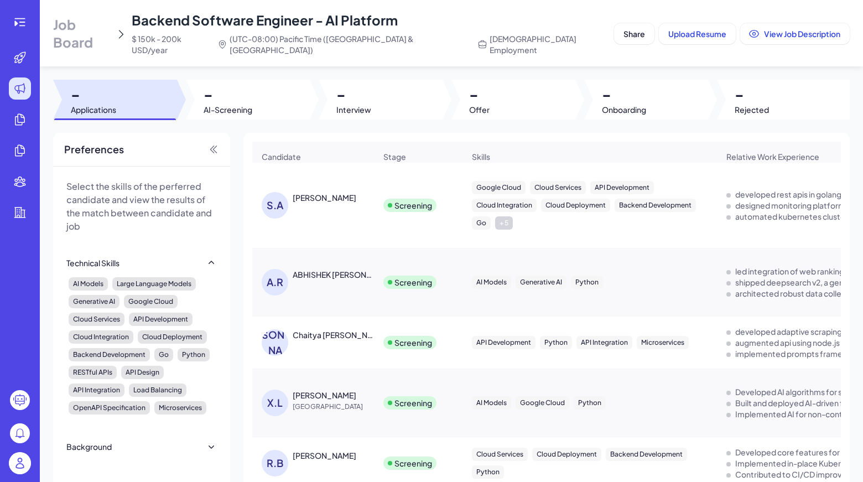
click at [578, 16] on div "Job Board Backend Software Engineer - AI Platform $ 150k - 200k USD/year (UTC-0…" at bounding box center [331, 33] width 557 height 44
click at [258, 89] on div at bounding box center [248, 100] width 124 height 40
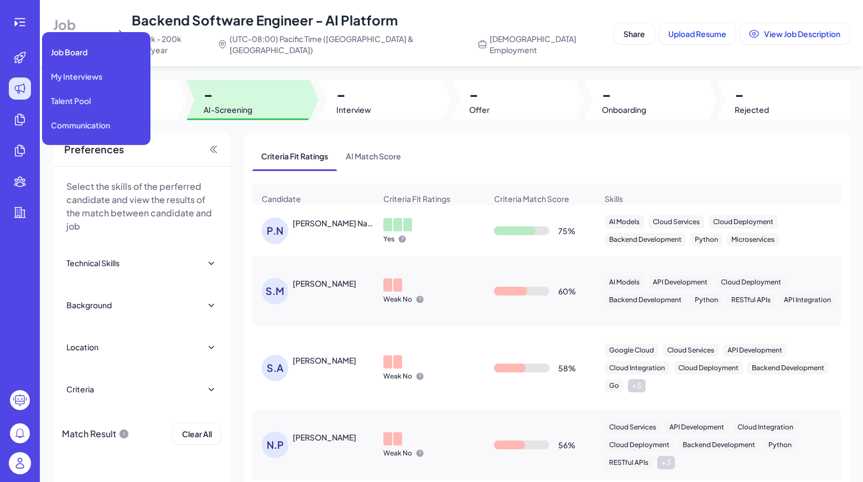
click at [21, 85] on icon at bounding box center [20, 89] width 10 height 10
click at [77, 57] on span "Job Board" at bounding box center [69, 51] width 37 height 11
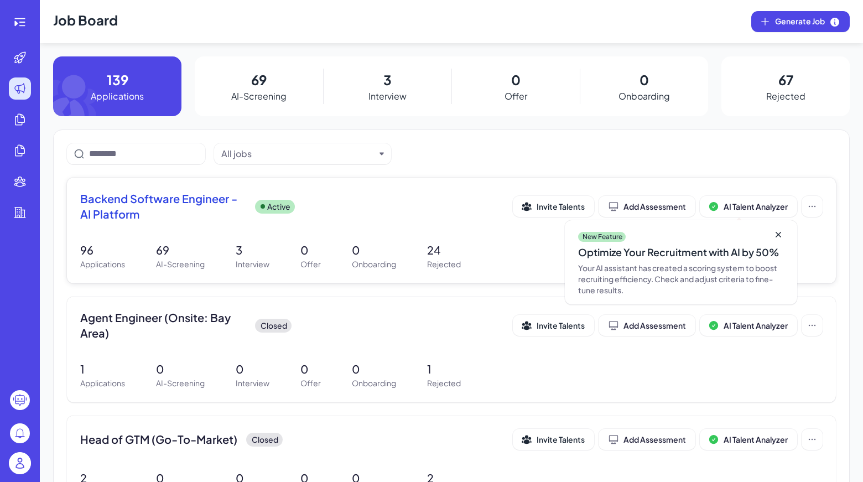
click at [181, 211] on span "Backend Software Engineer - AI Platform" at bounding box center [163, 206] width 166 height 31
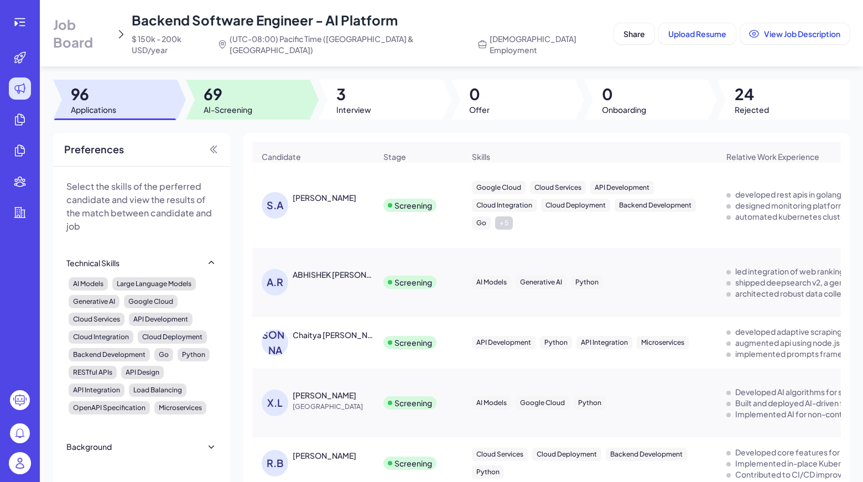
click at [246, 85] on span "69" at bounding box center [228, 94] width 49 height 20
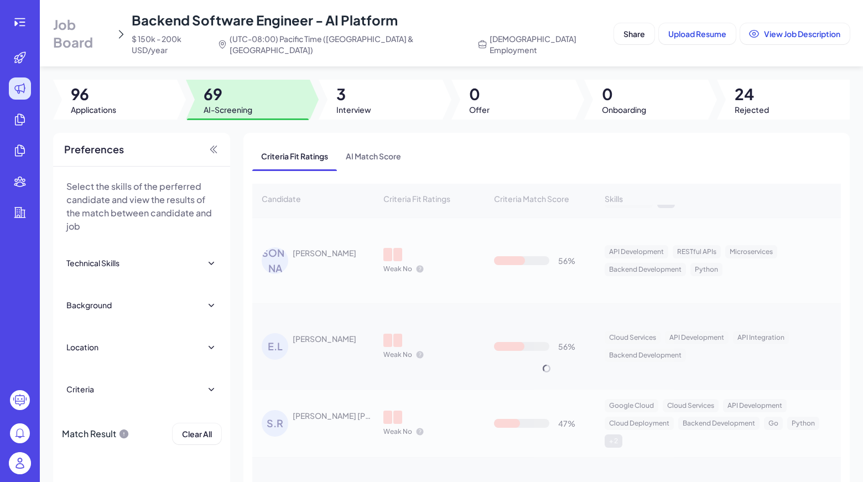
scroll to position [411, 0]
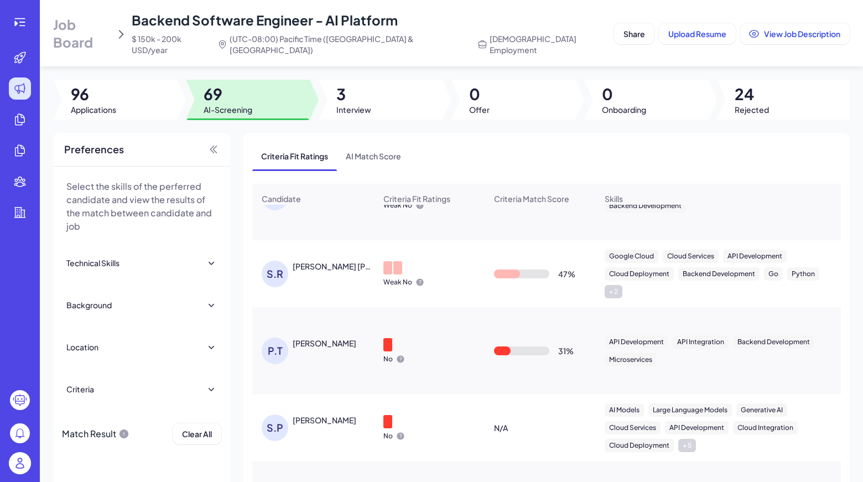
click at [332, 342] on div "Prashant Thakur" at bounding box center [325, 343] width 64 height 11
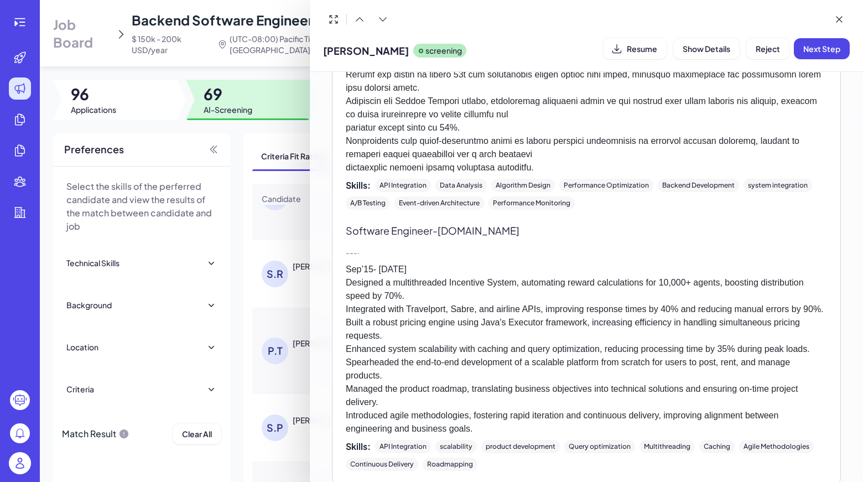
scroll to position [2014, 0]
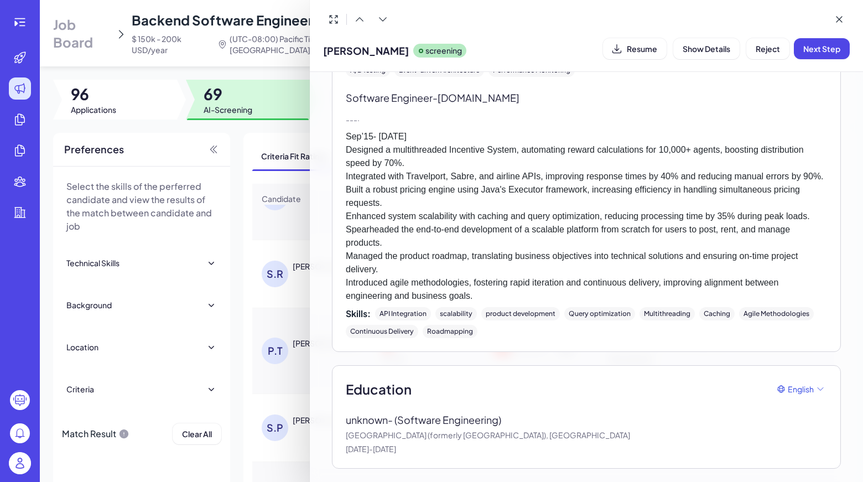
click at [533, 190] on p "Sep’15- Nov’17 Designed a multithreaded Incentive System, automating reward cal…" at bounding box center [586, 216] width 481 height 173
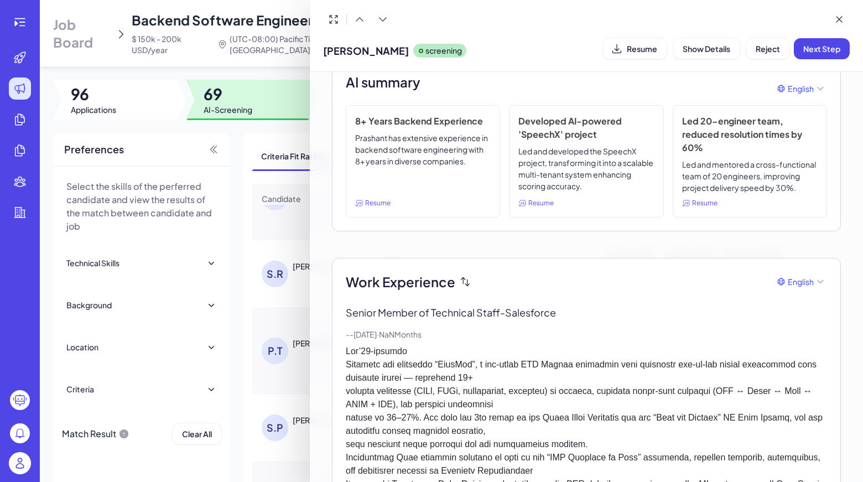
scroll to position [0, 0]
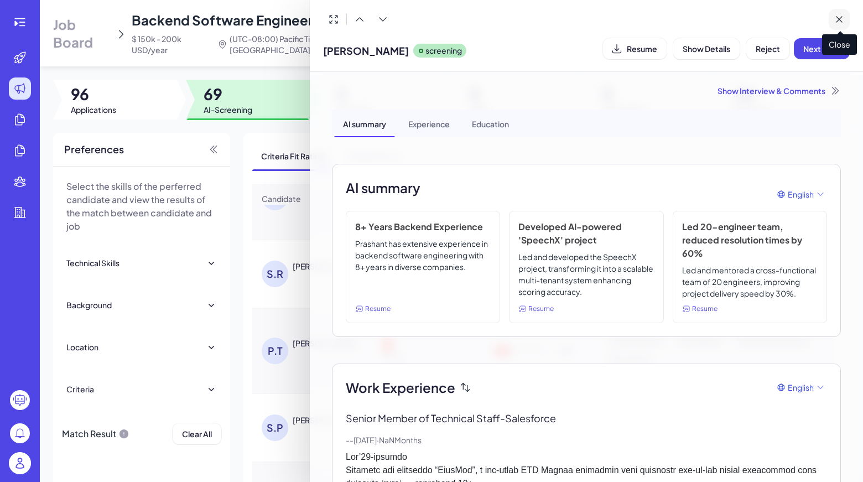
click at [837, 12] on button at bounding box center [839, 19] width 21 height 21
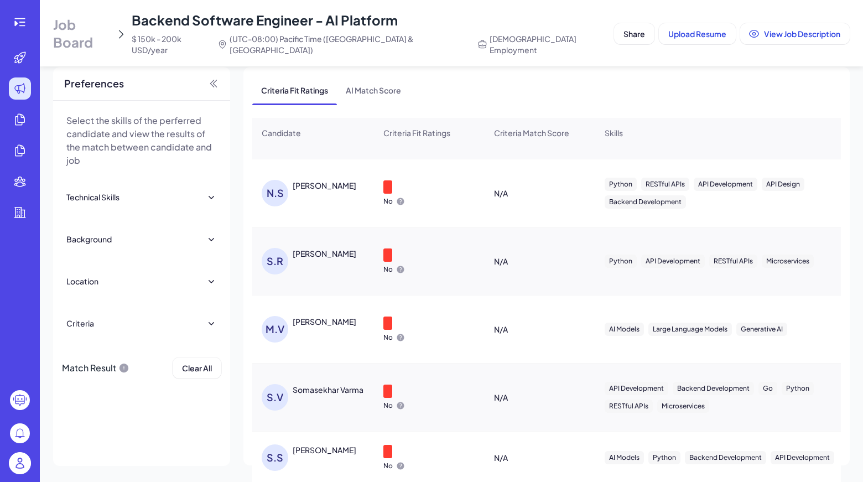
scroll to position [2303, 0]
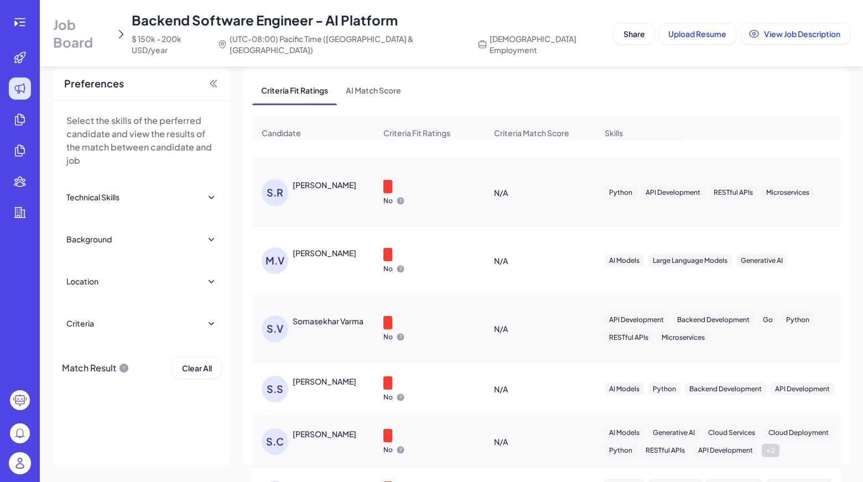
click at [333, 318] on div "Somasekhar Varma" at bounding box center [328, 320] width 71 height 11
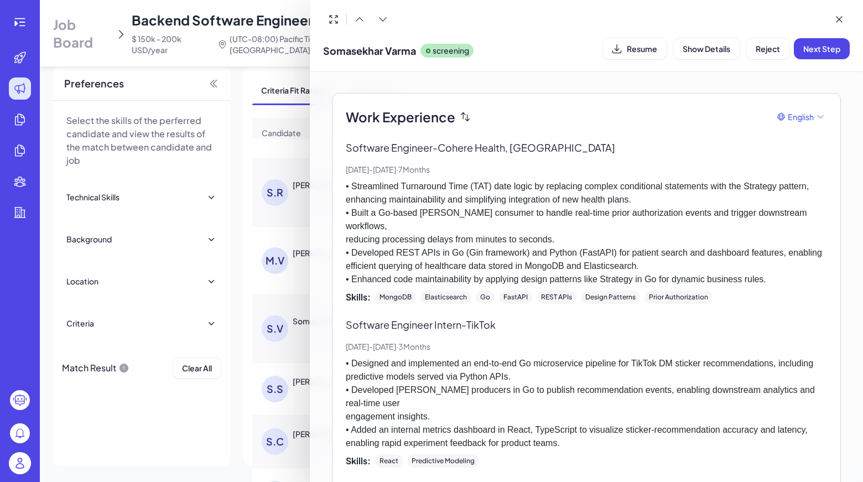
scroll to position [212, 0]
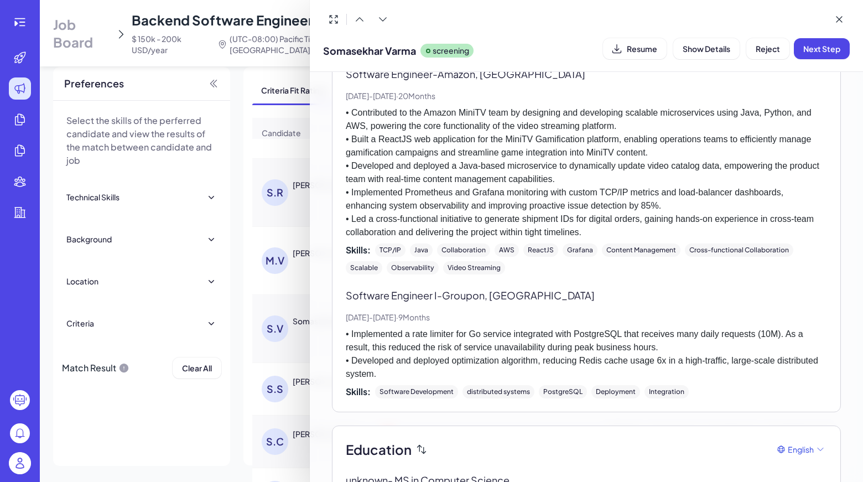
scroll to position [919, 0]
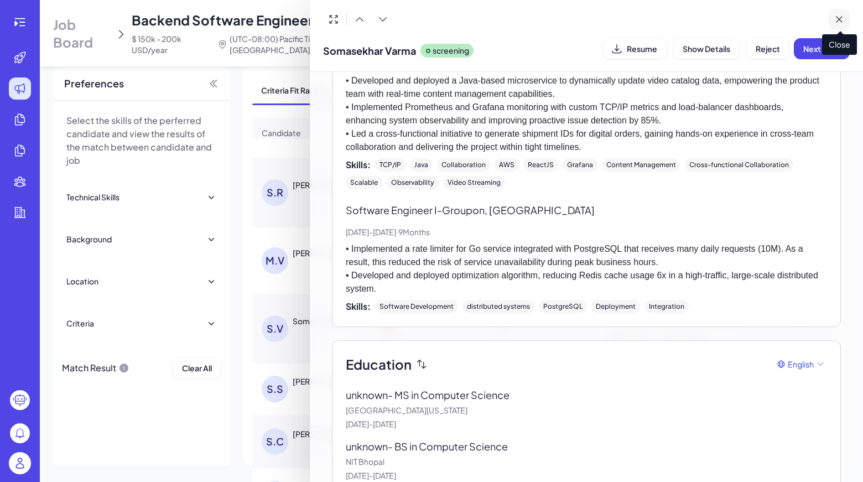
click at [836, 15] on icon at bounding box center [839, 19] width 11 height 11
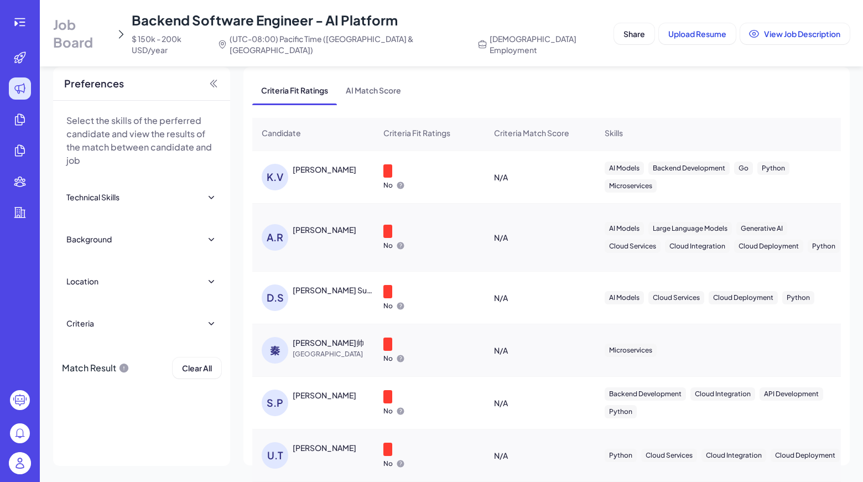
scroll to position [2895, 0]
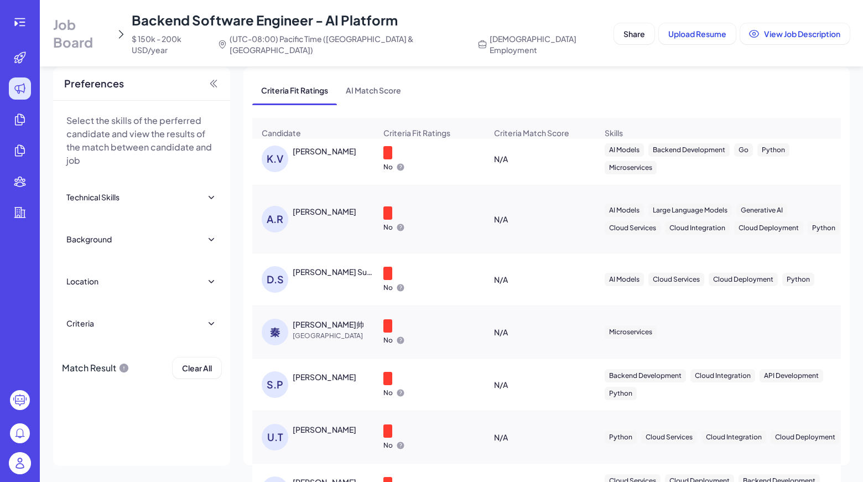
click at [333, 319] on div "秦益帅" at bounding box center [334, 324] width 83 height 11
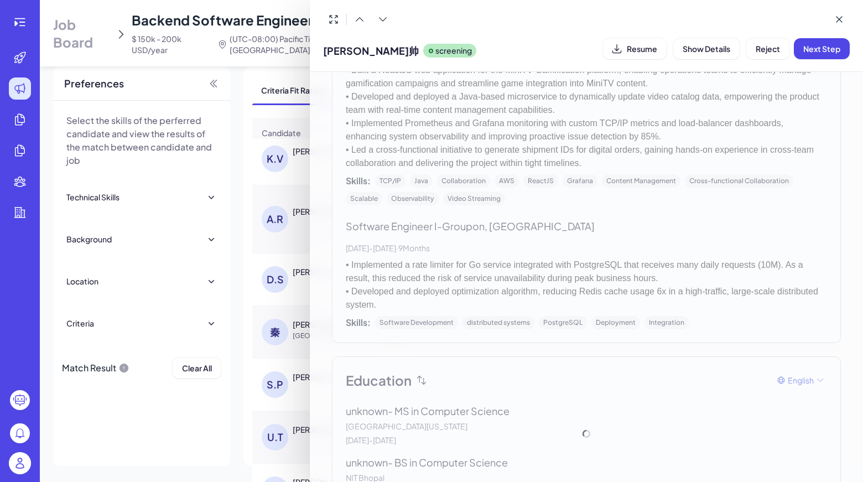
scroll to position [919, 0]
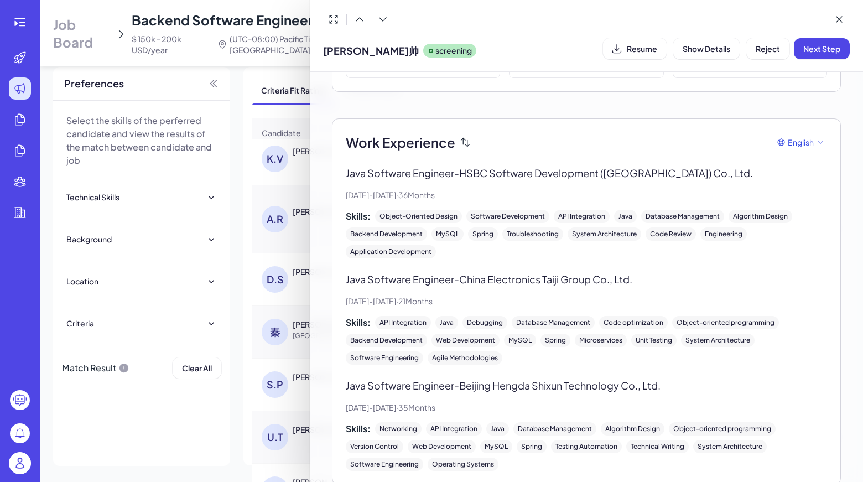
scroll to position [0, 0]
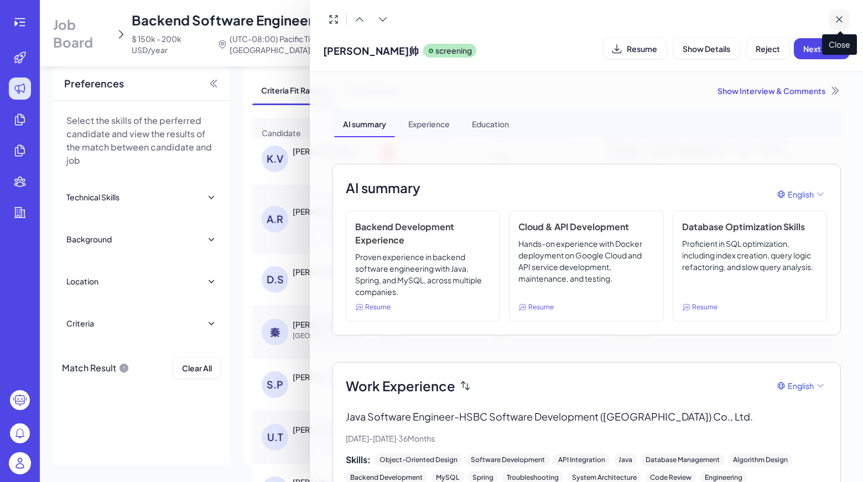
click at [838, 14] on icon at bounding box center [839, 19] width 11 height 11
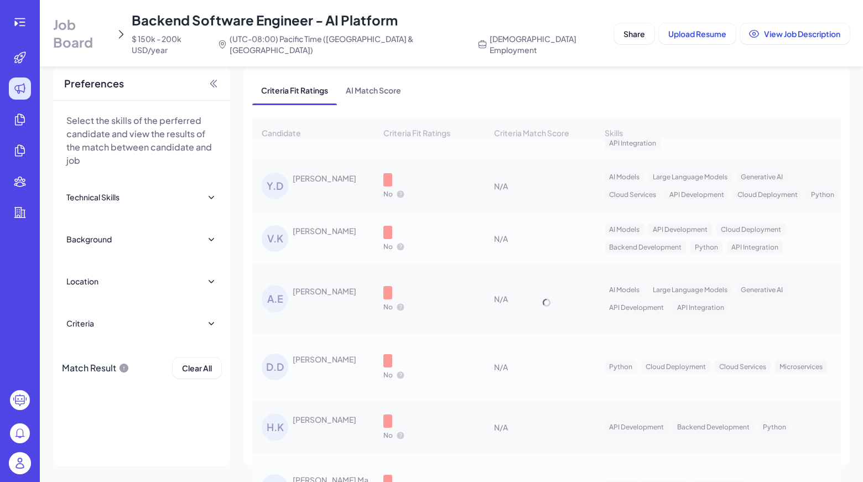
scroll to position [4080, 0]
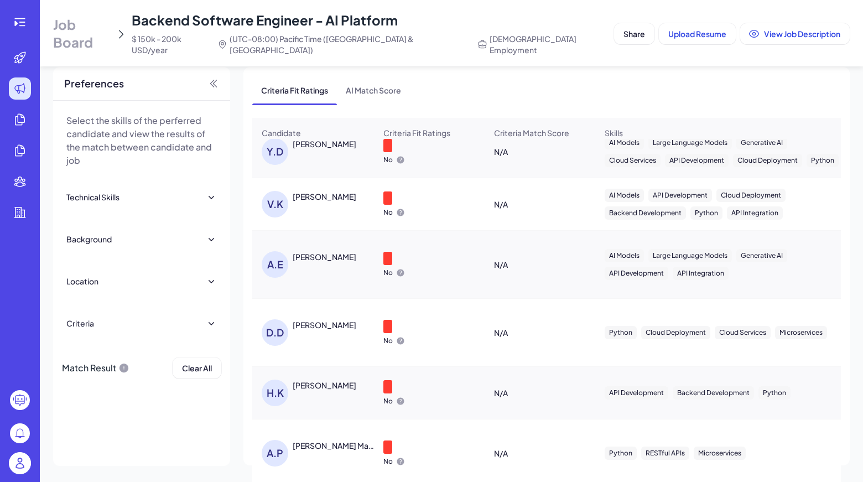
click at [342, 319] on div "Dinesh Danaraj" at bounding box center [325, 324] width 64 height 11
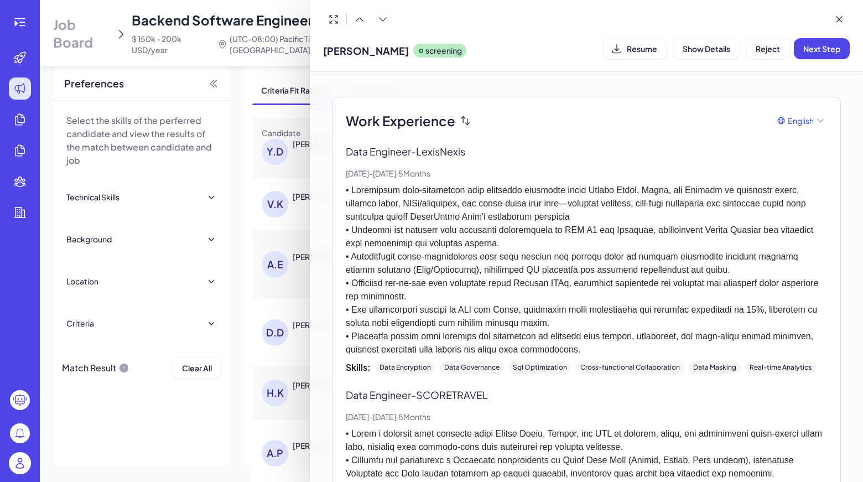
scroll to position [0, 0]
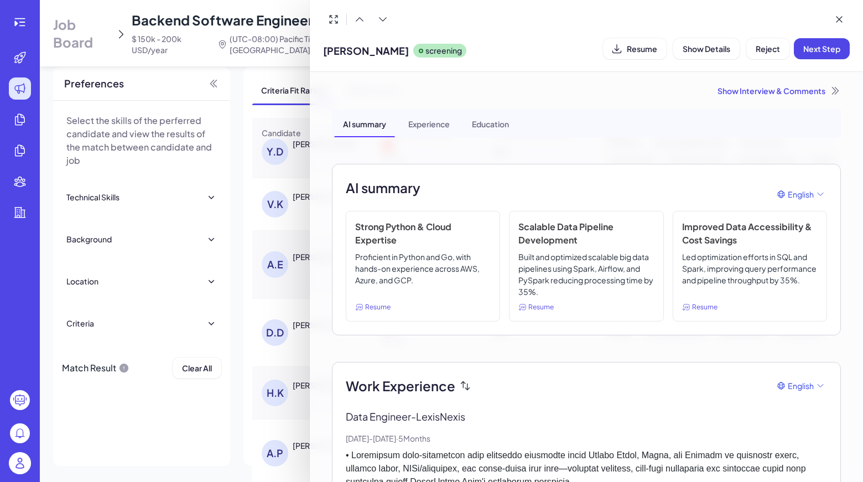
click at [794, 88] on div "Show Interview & Comments" at bounding box center [586, 90] width 509 height 11
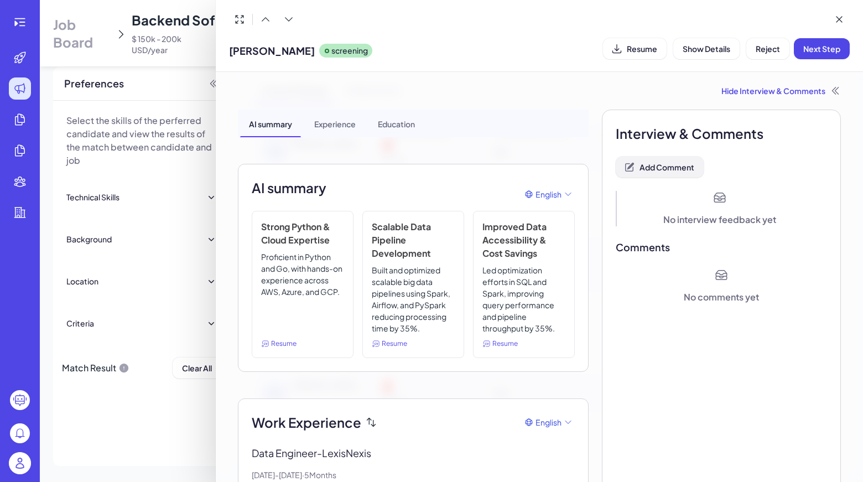
click at [684, 163] on span "Add Comment" at bounding box center [667, 167] width 55 height 10
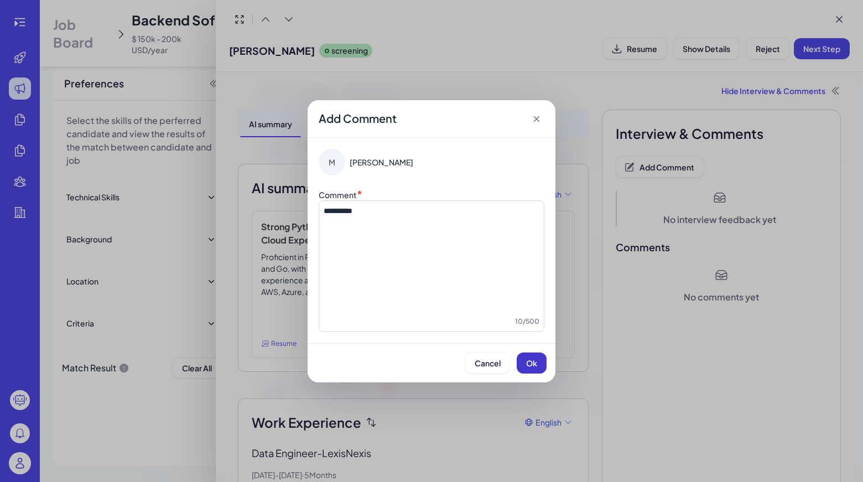
click at [543, 360] on button "Ok" at bounding box center [532, 362] width 30 height 21
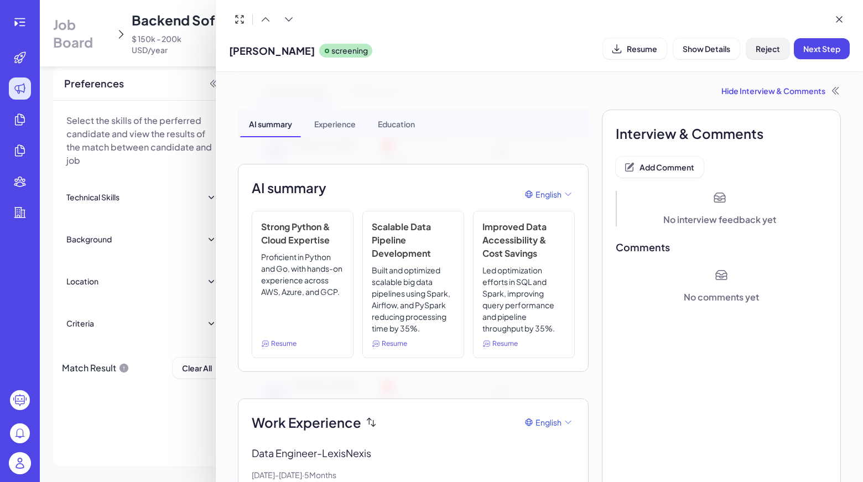
click at [779, 50] on span "Reject" at bounding box center [768, 49] width 24 height 10
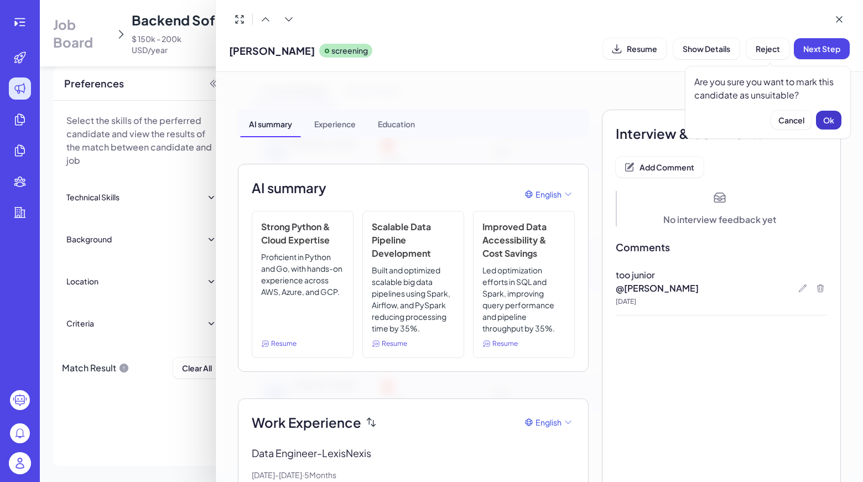
click at [828, 115] on button "Ok" at bounding box center [828, 120] width 25 height 19
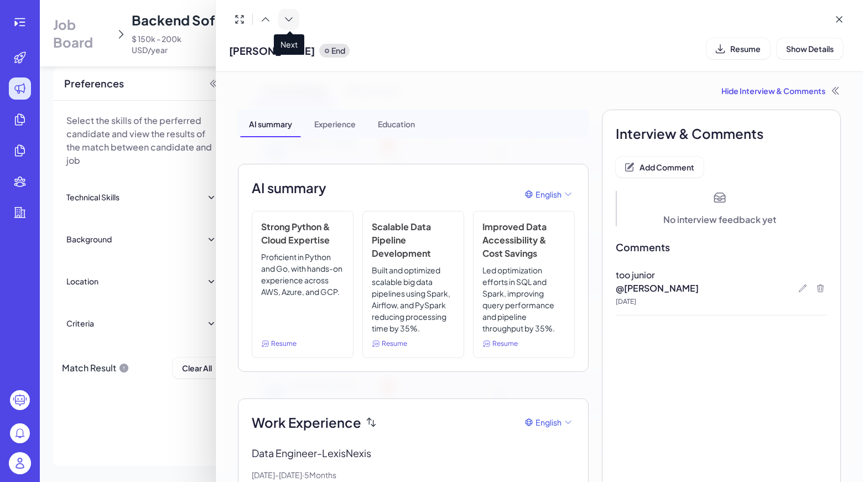
click at [291, 21] on icon at bounding box center [288, 19] width 11 height 11
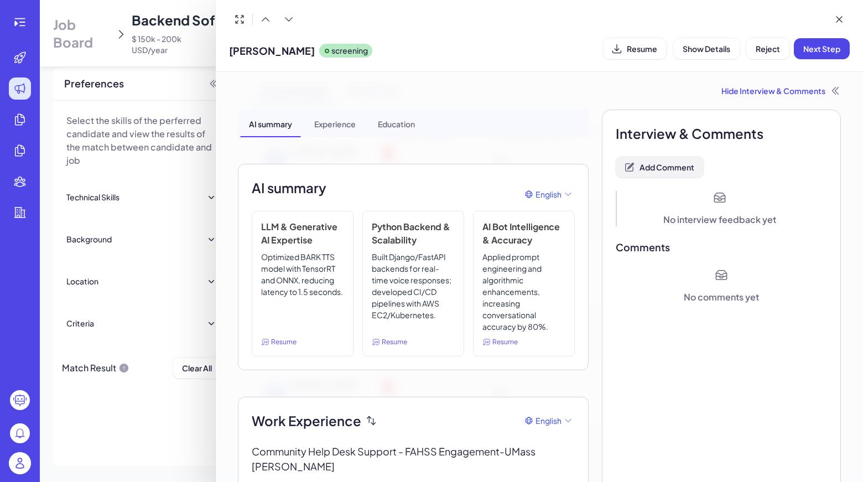
click at [684, 160] on button "Add Comment" at bounding box center [660, 167] width 88 height 21
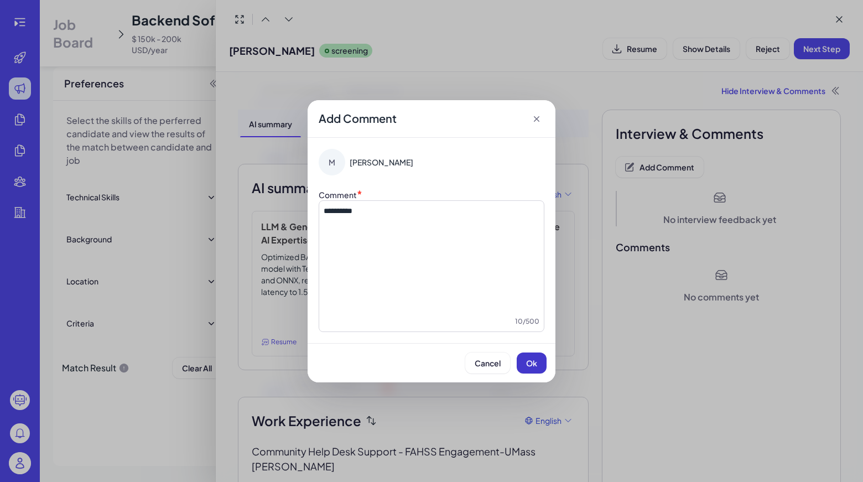
click at [536, 366] on span "Ok" at bounding box center [531, 363] width 11 height 10
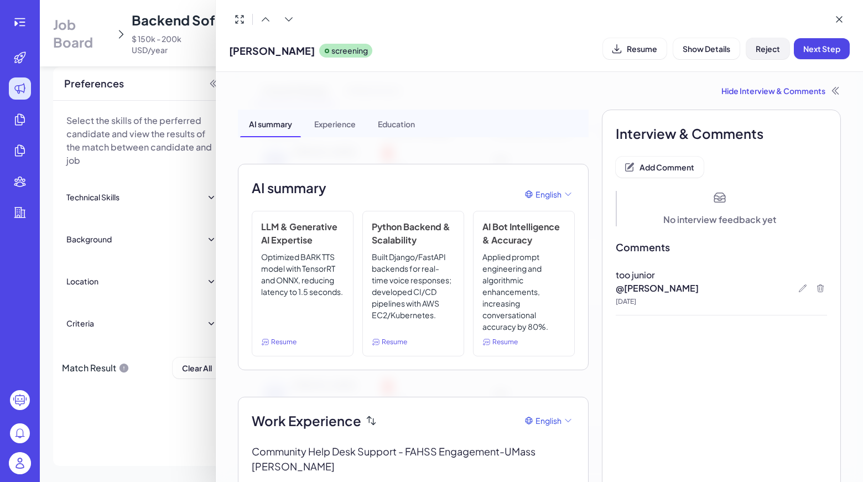
click at [770, 53] on span "Reject" at bounding box center [768, 49] width 24 height 10
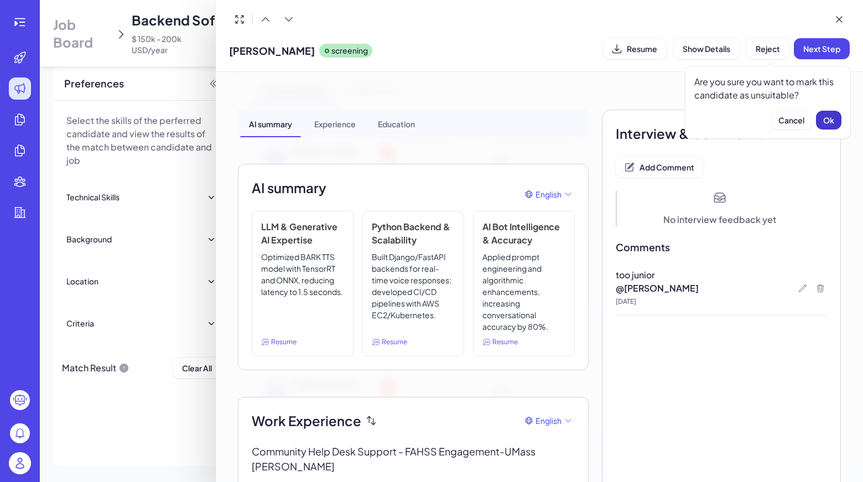
click at [834, 112] on button "Ok" at bounding box center [828, 120] width 25 height 19
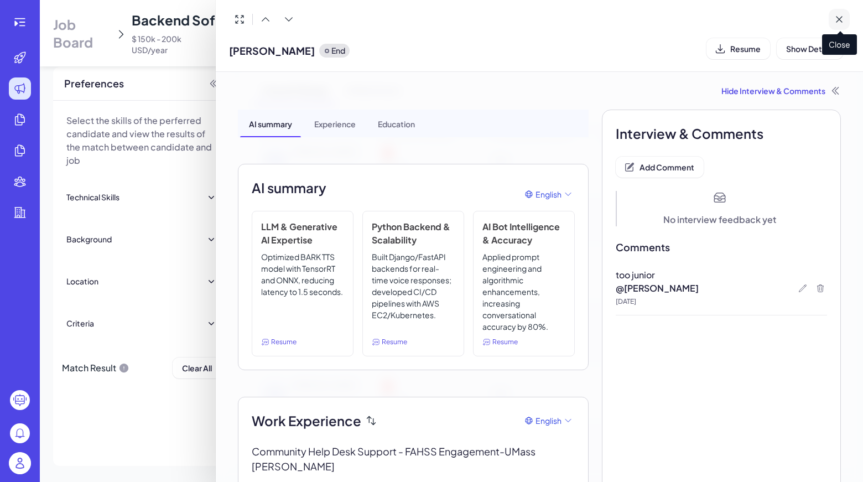
click at [837, 9] on button at bounding box center [839, 19] width 21 height 21
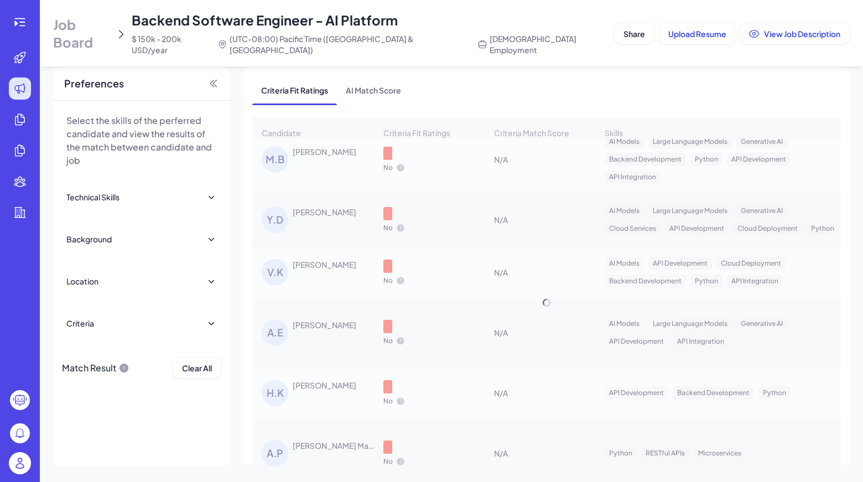
scroll to position [3959, 0]
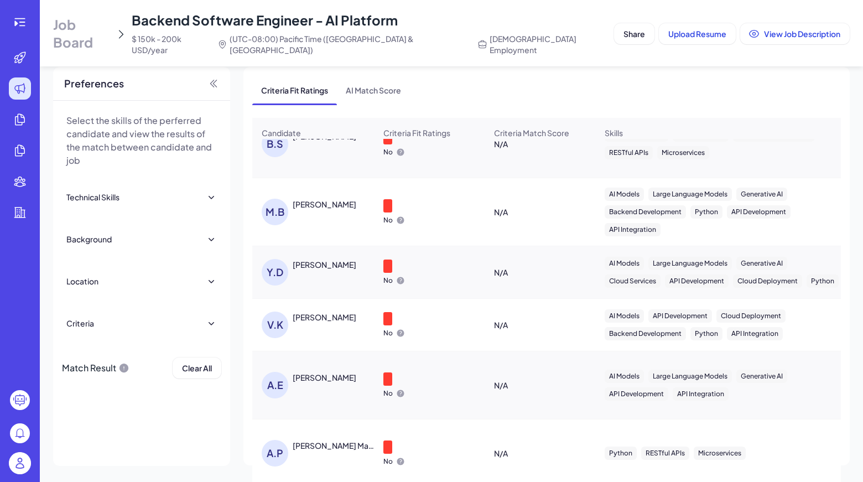
click at [276, 372] on div "A.E" at bounding box center [275, 385] width 27 height 27
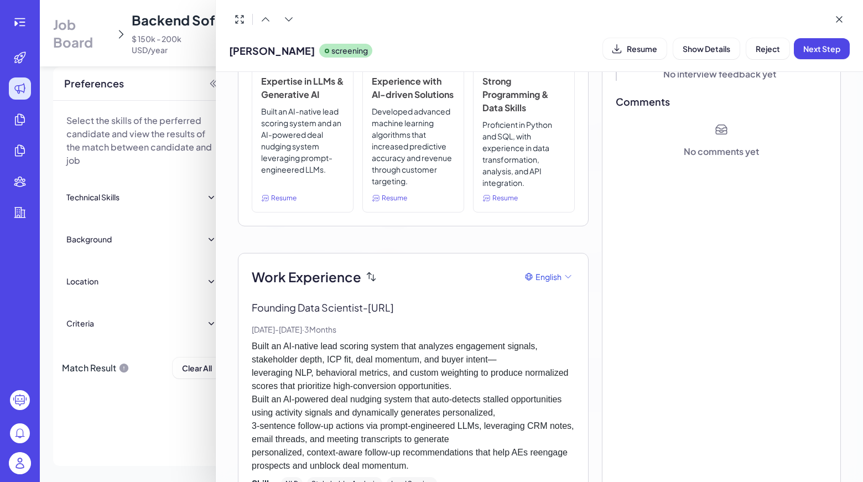
scroll to position [137, 0]
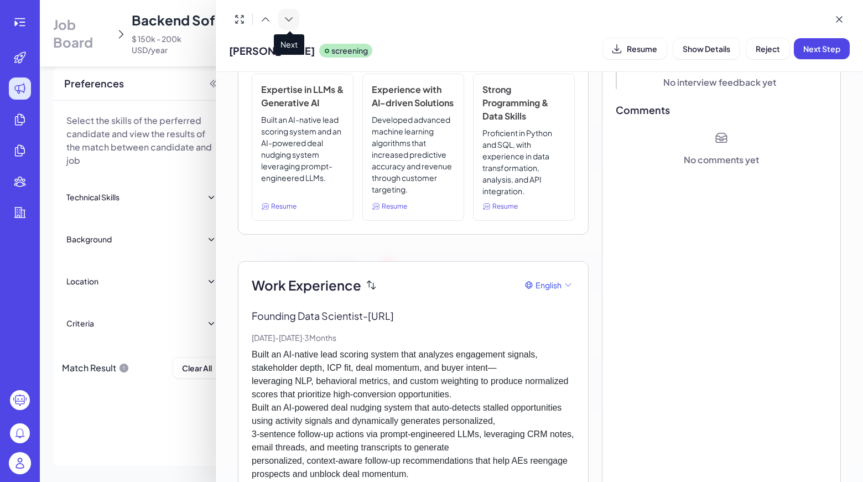
click at [288, 24] on icon at bounding box center [288, 19] width 11 height 11
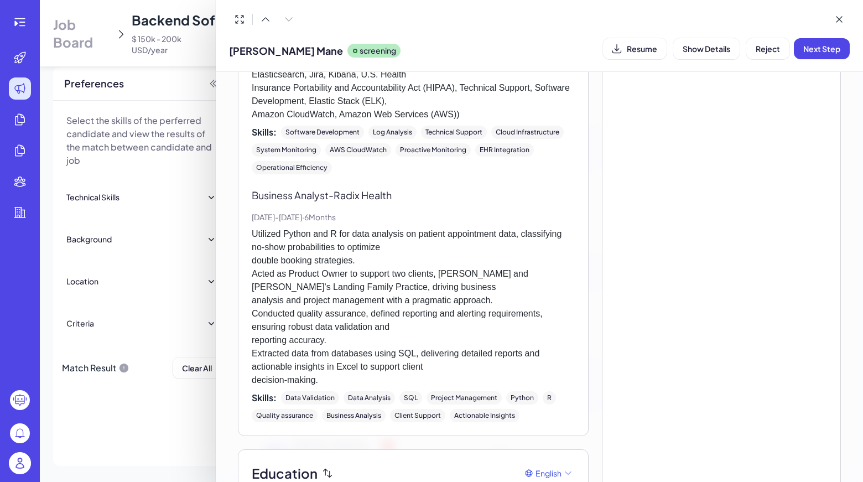
scroll to position [1313, 0]
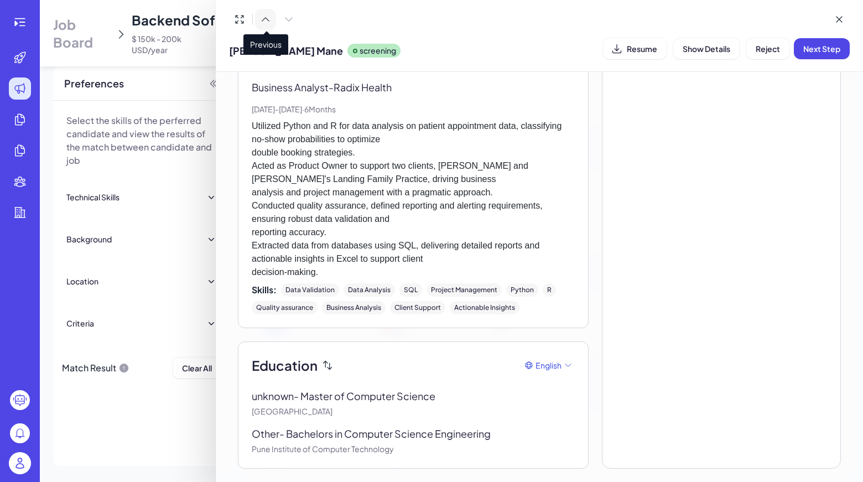
click at [272, 18] on button at bounding box center [265, 19] width 21 height 21
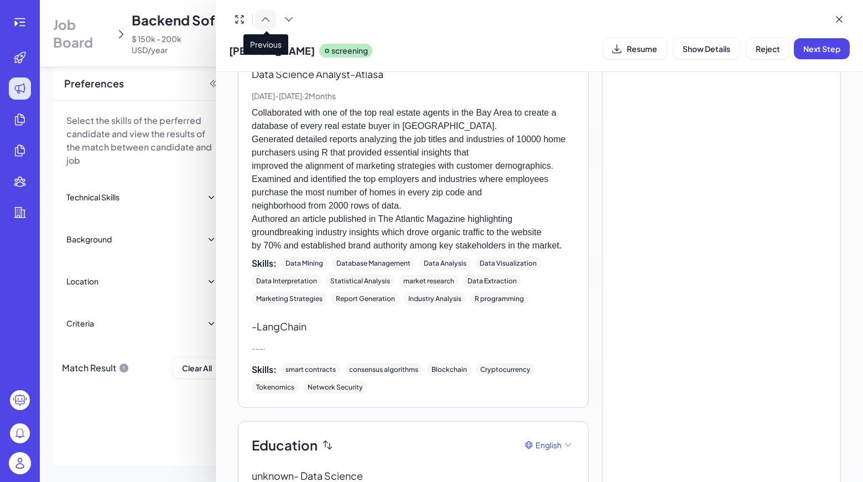
scroll to position [913, 0]
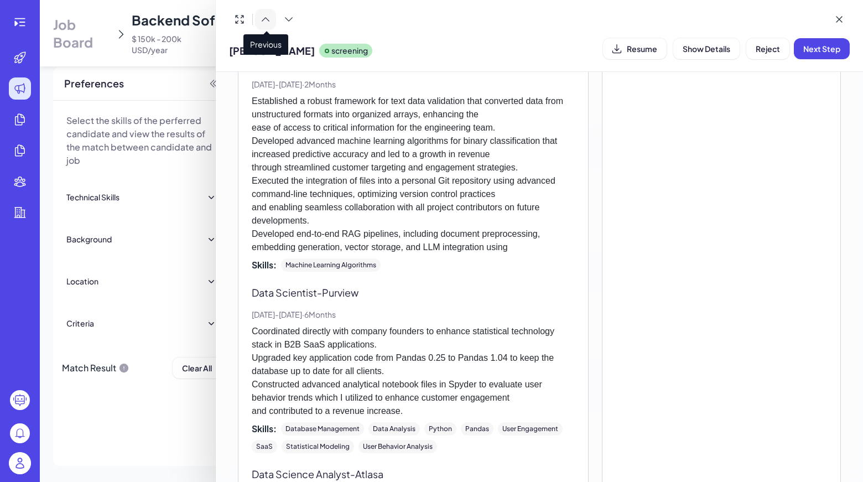
click at [273, 24] on button at bounding box center [265, 19] width 21 height 21
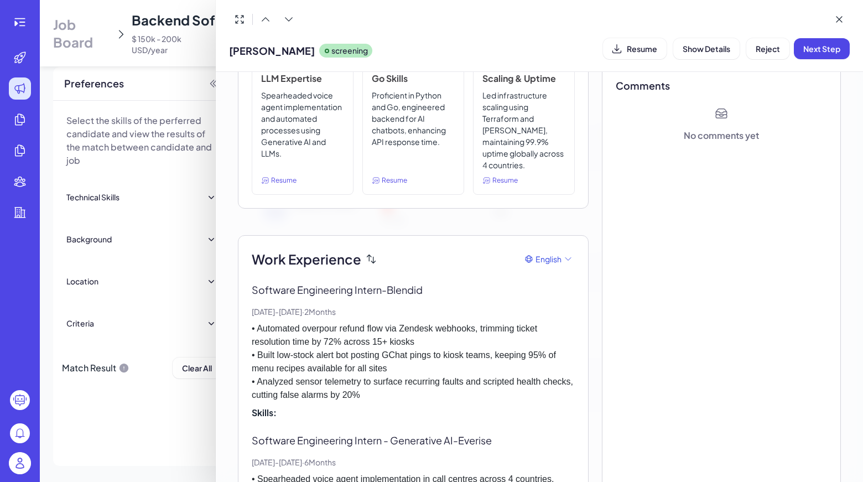
scroll to position [0, 0]
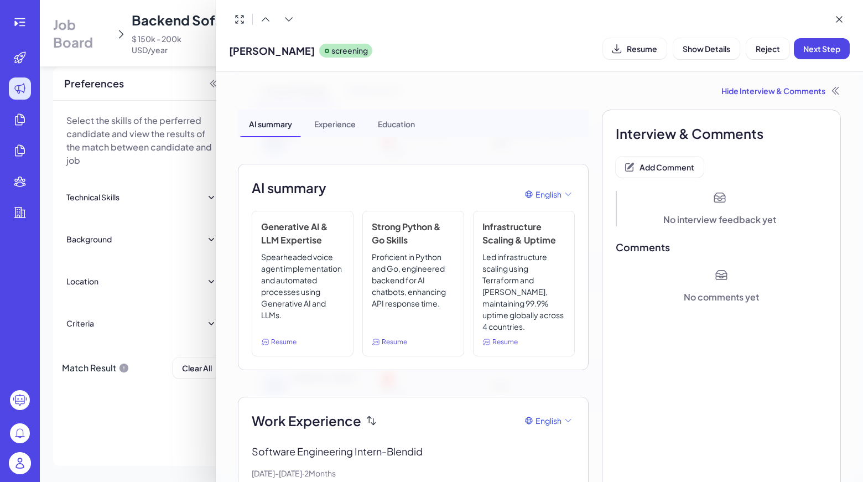
click at [674, 168] on span "Add Comment" at bounding box center [667, 167] width 55 height 10
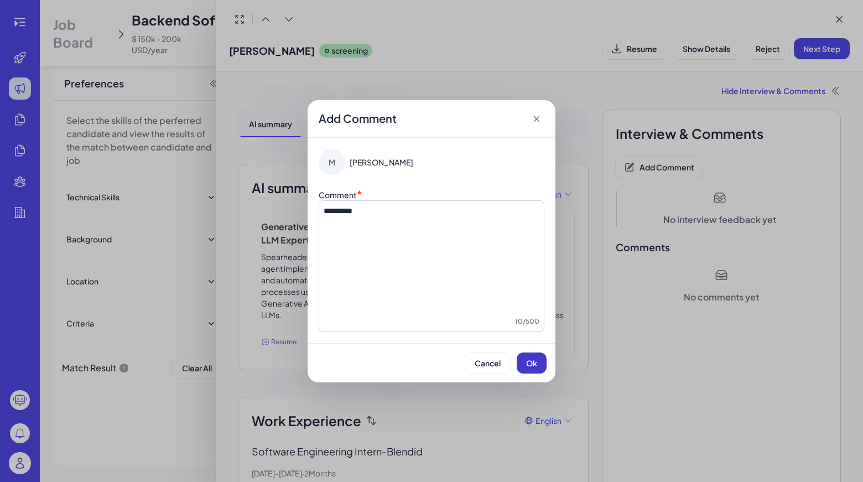
click at [527, 359] on span "Ok" at bounding box center [531, 363] width 11 height 10
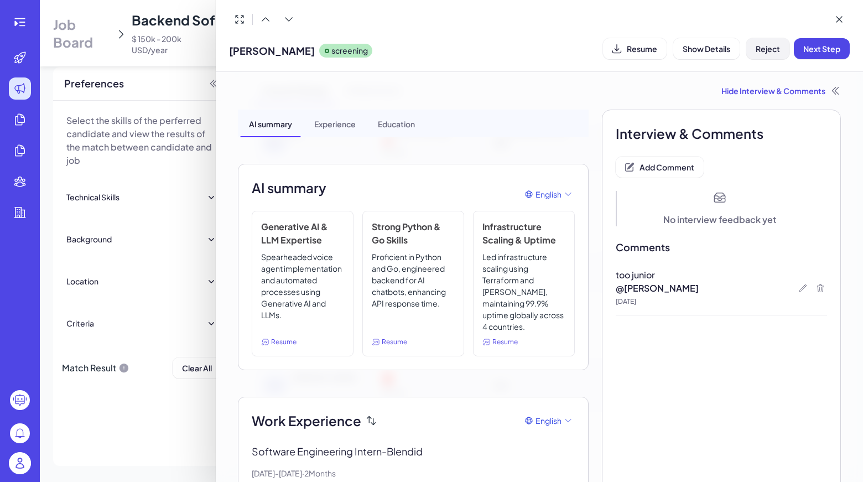
click at [772, 45] on span "Reject" at bounding box center [768, 49] width 24 height 10
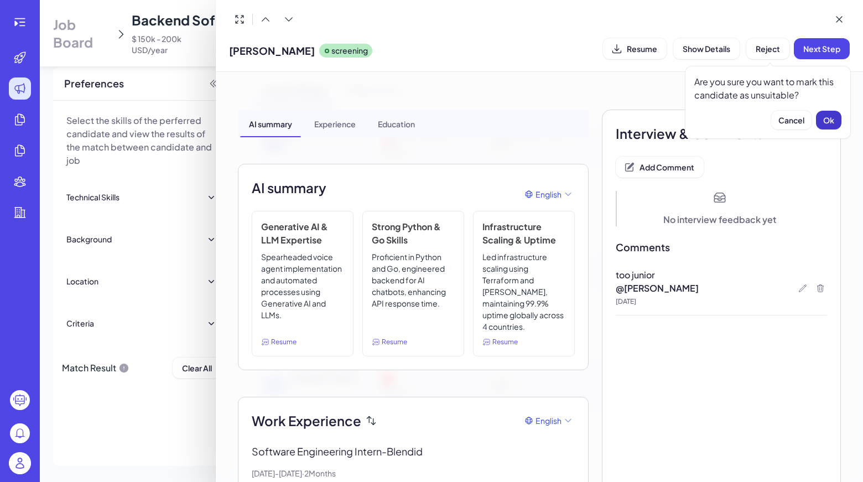
click at [829, 115] on span "Ok" at bounding box center [828, 120] width 11 height 10
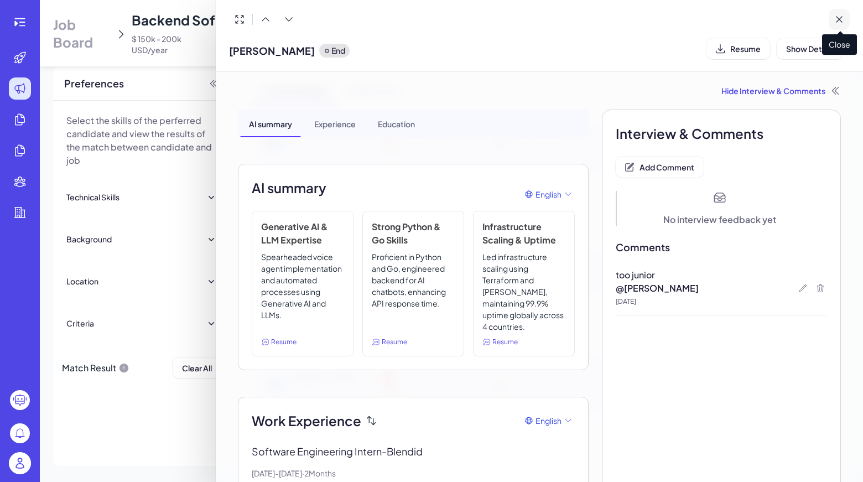
click at [842, 19] on icon at bounding box center [839, 19] width 11 height 11
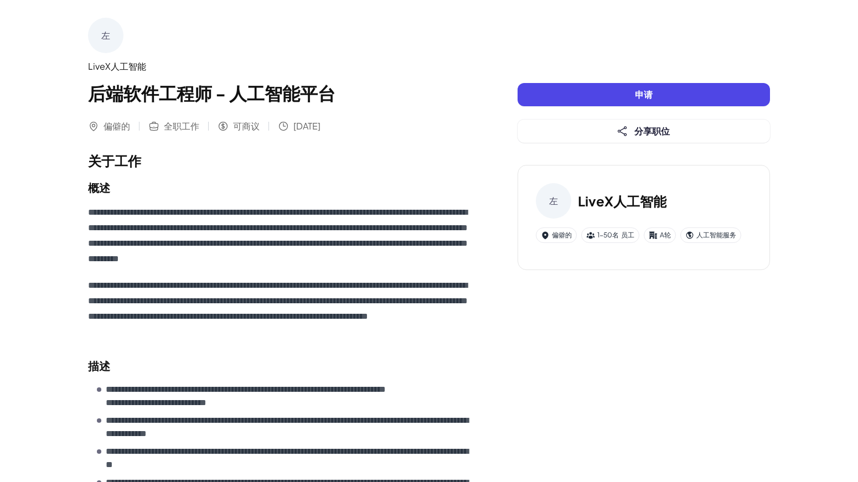
scroll to position [415, 0]
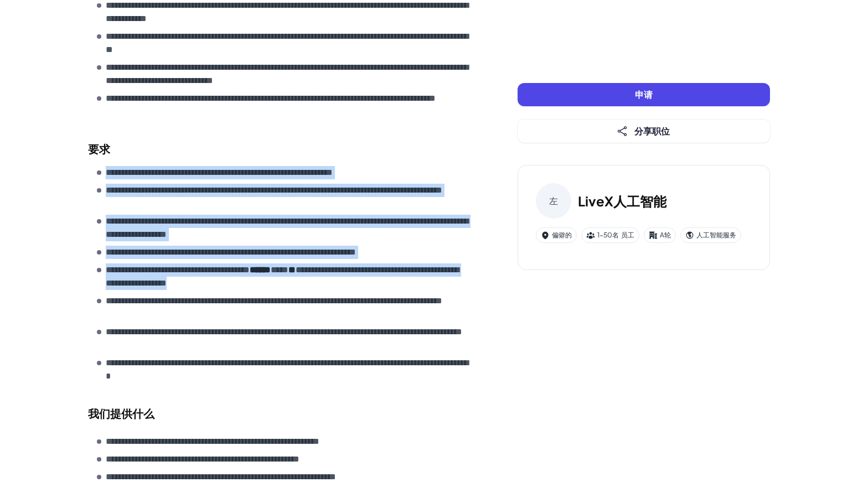
drag, startPoint x: 286, startPoint y: 285, endPoint x: 105, endPoint y: 170, distance: 214.9
click at [105, 170] on ul "**********" at bounding box center [285, 274] width 376 height 217
copy ul "**********"
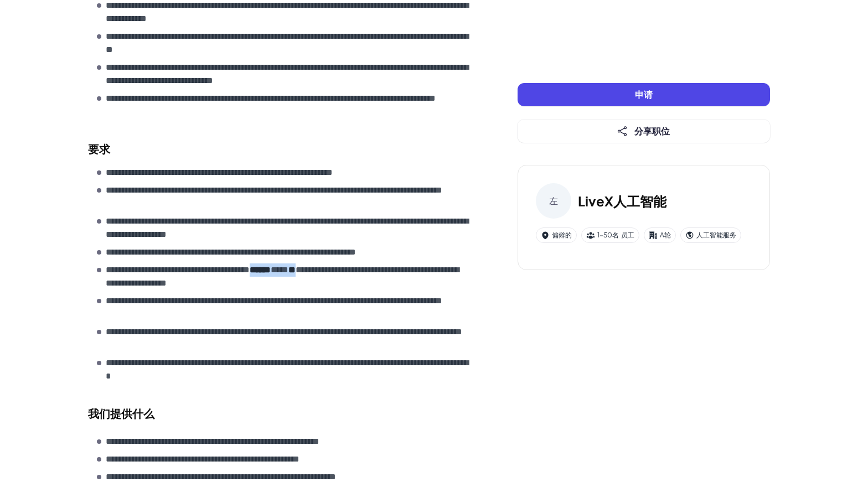
drag, startPoint x: 276, startPoint y: 268, endPoint x: 336, endPoint y: 264, distance: 59.9
click at [336, 264] on p "**********" at bounding box center [289, 276] width 367 height 27
copy p "****** *** **"
